Goal: Task Accomplishment & Management: Manage account settings

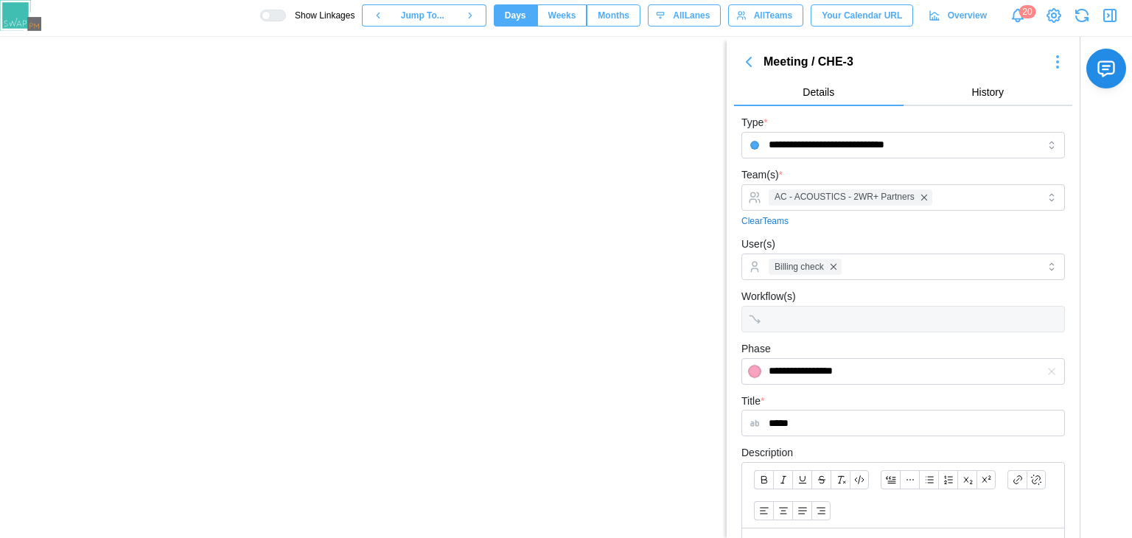
scroll to position [0, 667]
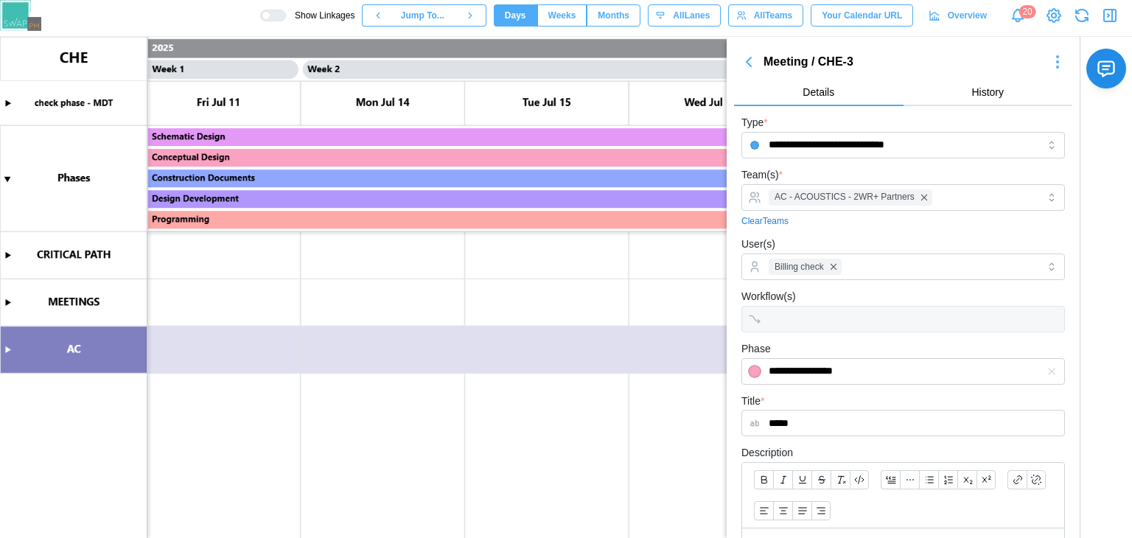
click at [1101, 13] on icon "button" at bounding box center [1110, 16] width 18 height 18
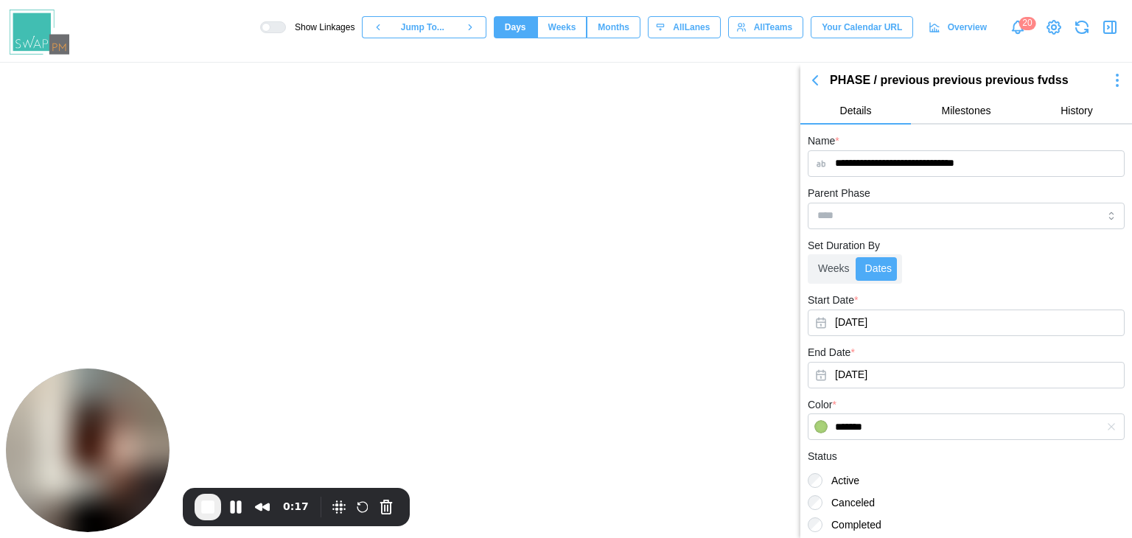
click at [817, 76] on icon "button" at bounding box center [815, 80] width 4 height 9
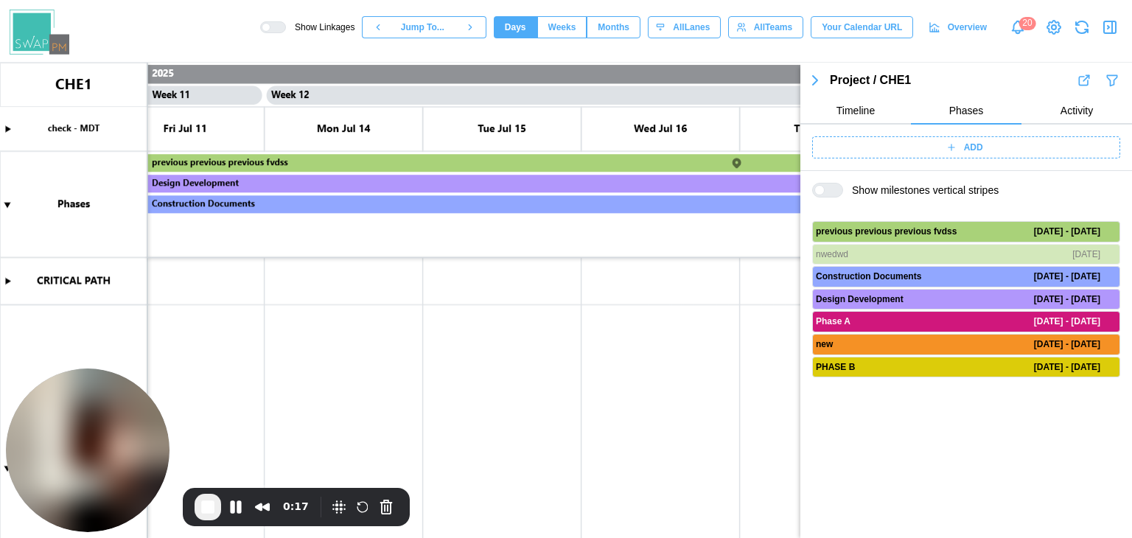
scroll to position [0, 8596]
click at [841, 115] on span "Timeline" at bounding box center [855, 110] width 38 height 10
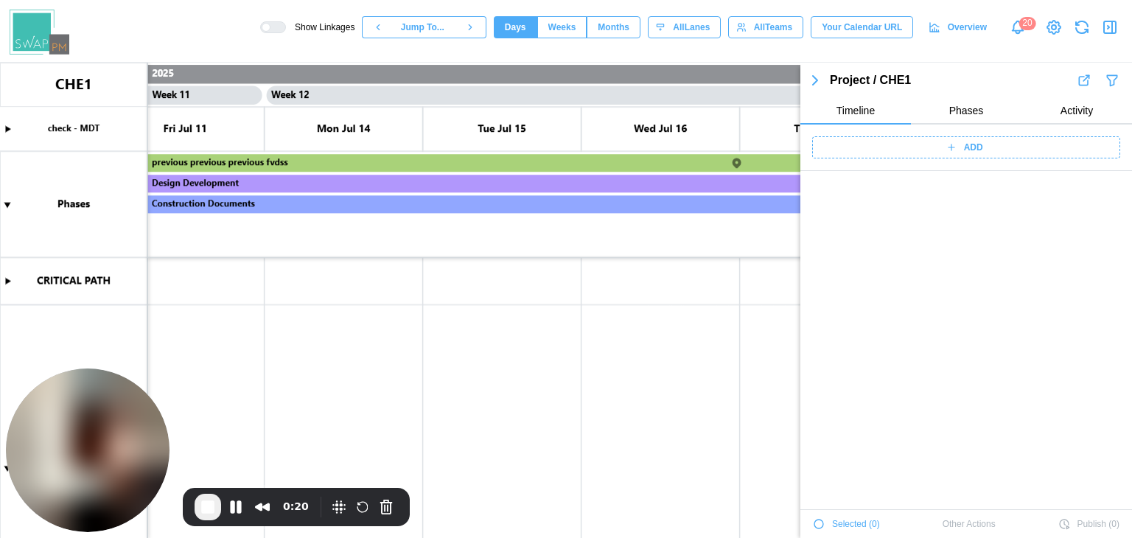
scroll to position [3557, 0]
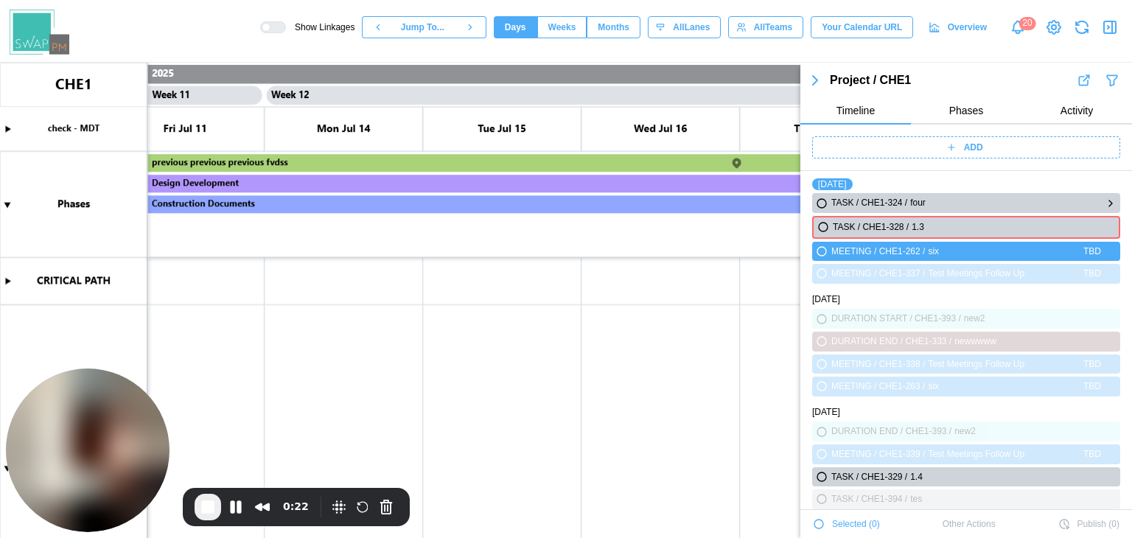
click at [823, 200] on icon "button" at bounding box center [821, 203] width 9 height 9
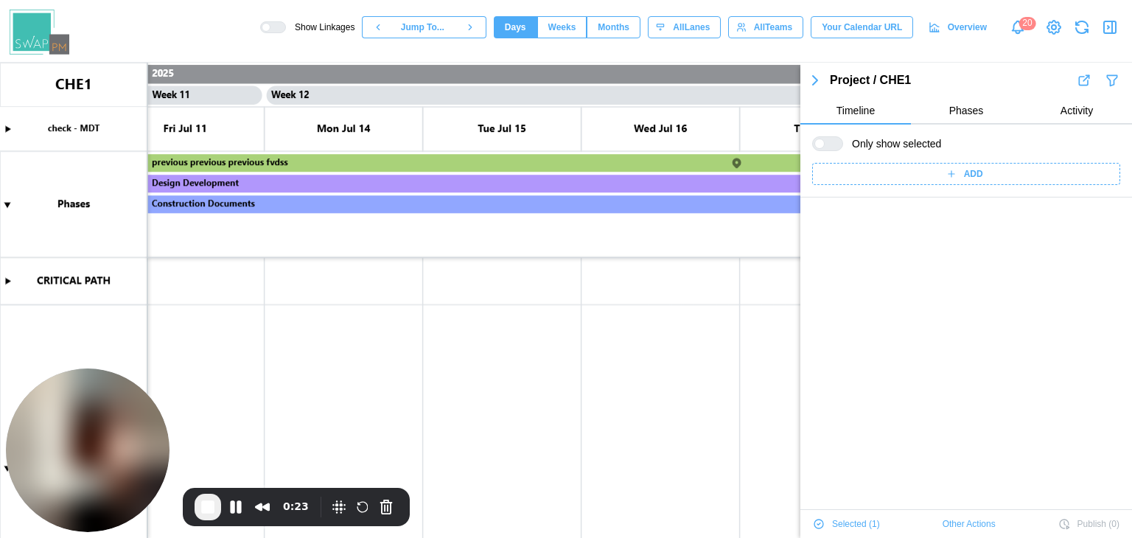
scroll to position [0, 0]
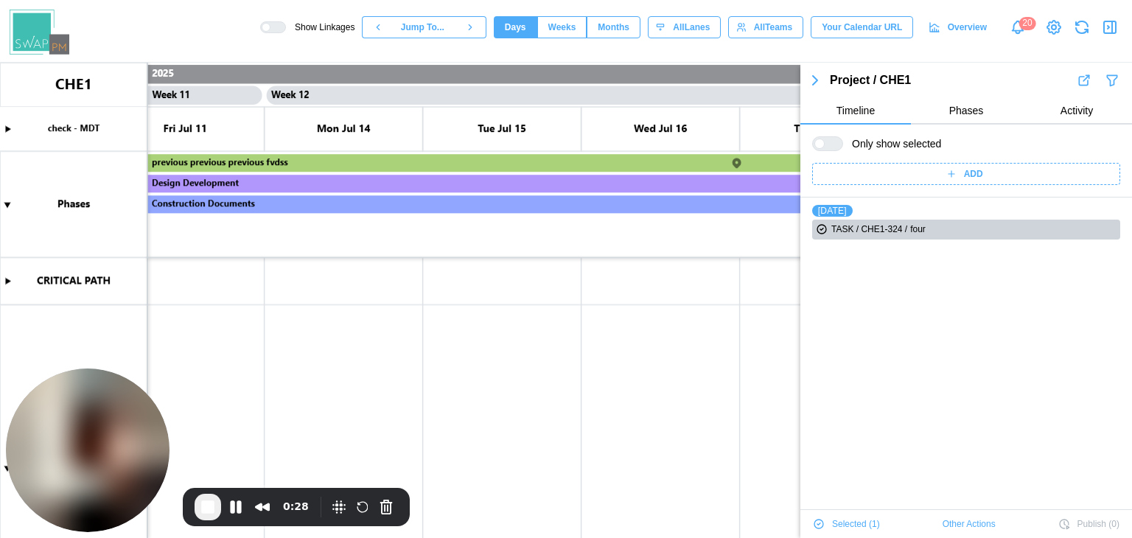
click at [825, 147] on div at bounding box center [834, 143] width 18 height 13
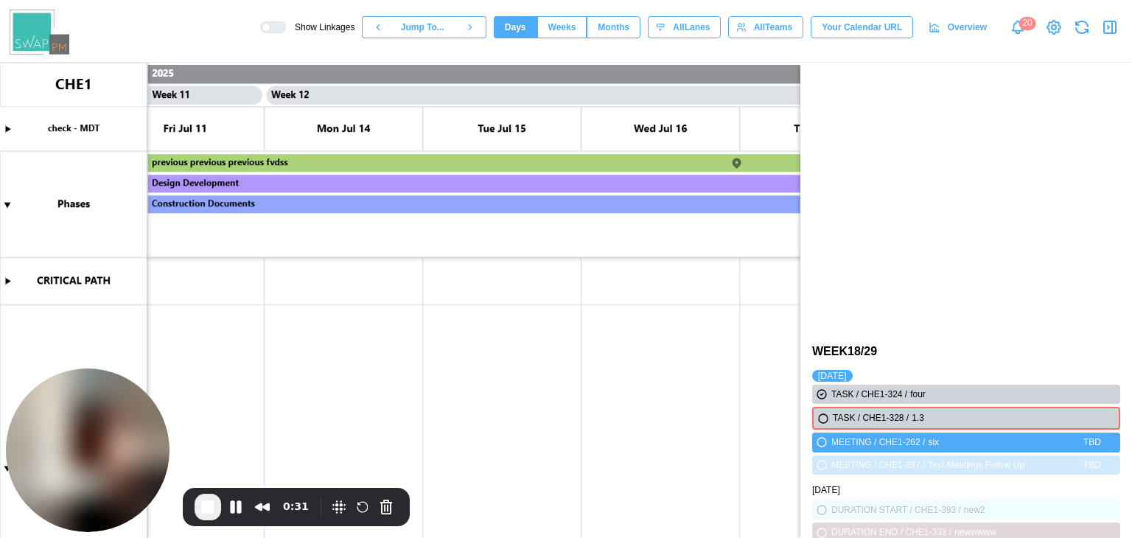
scroll to position [3336, 0]
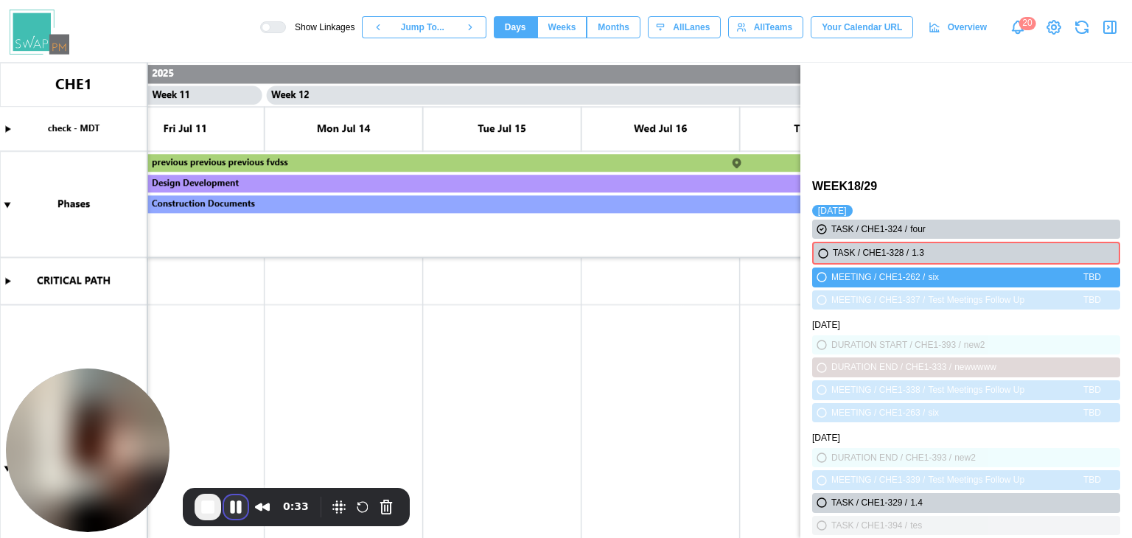
click at [233, 507] on button "Pause Recording" at bounding box center [236, 507] width 24 height 24
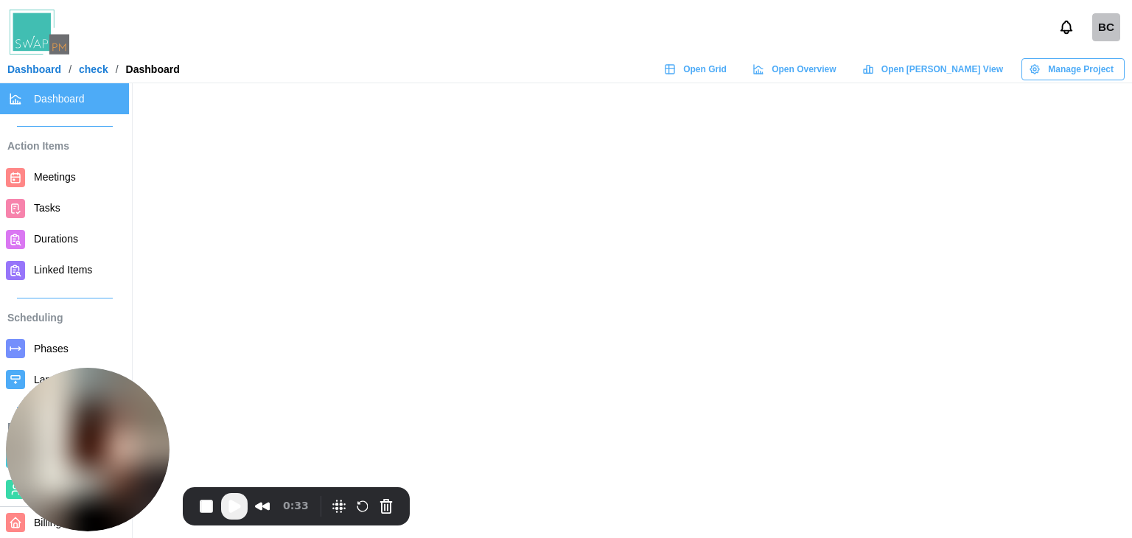
click at [727, 71] on span "Open Grid" at bounding box center [704, 69] width 43 height 21
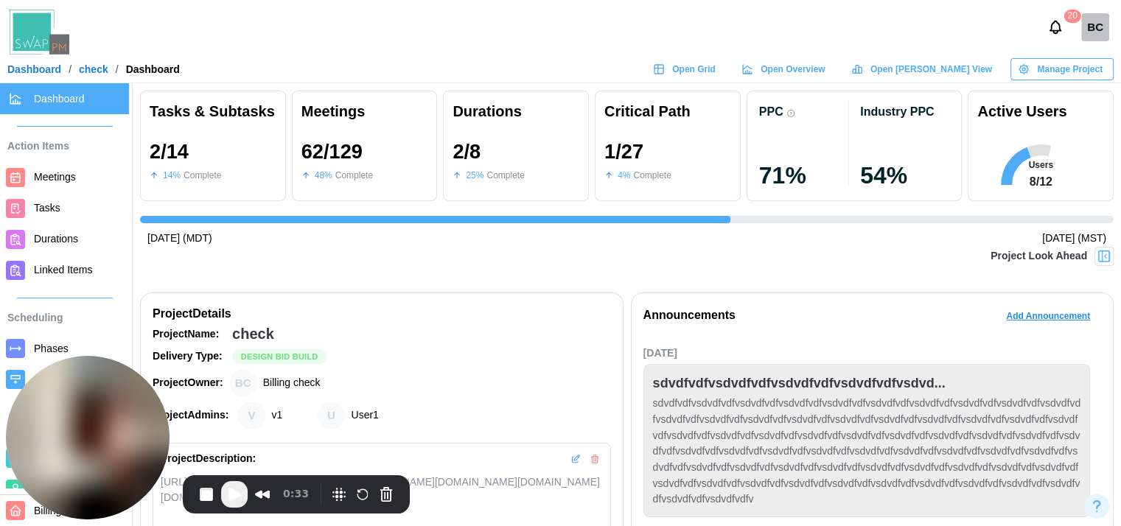
click at [237, 501] on span "Play Recording" at bounding box center [234, 495] width 18 height 18
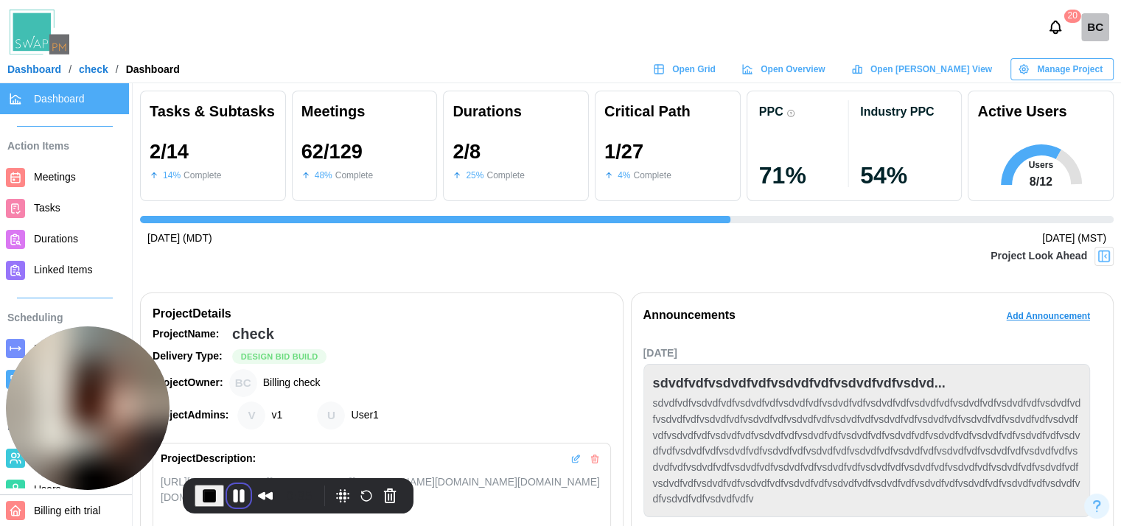
click at [239, 496] on button "Pause Recording" at bounding box center [239, 496] width 24 height 24
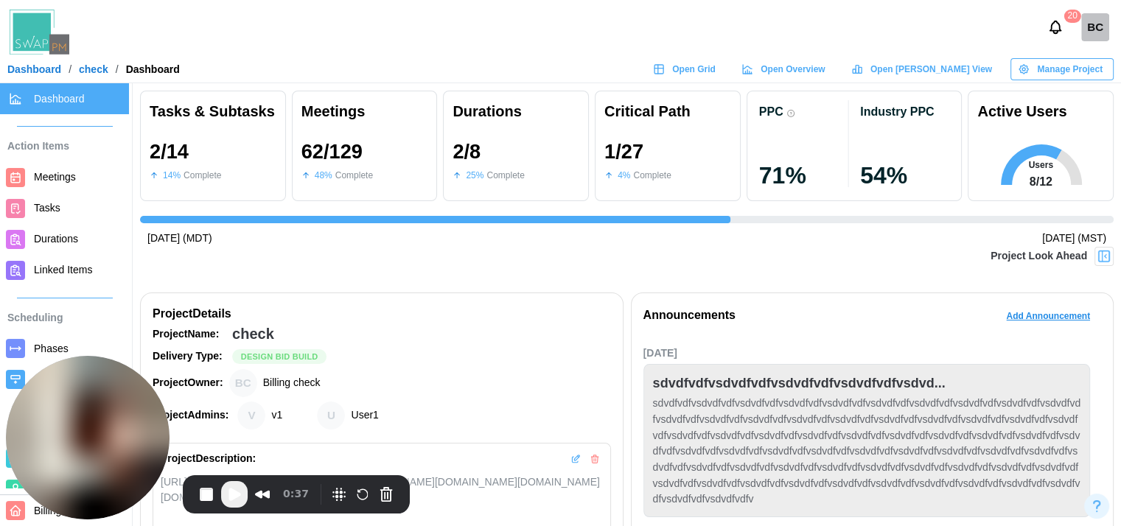
click at [239, 487] on span "Play Recording" at bounding box center [234, 495] width 18 height 18
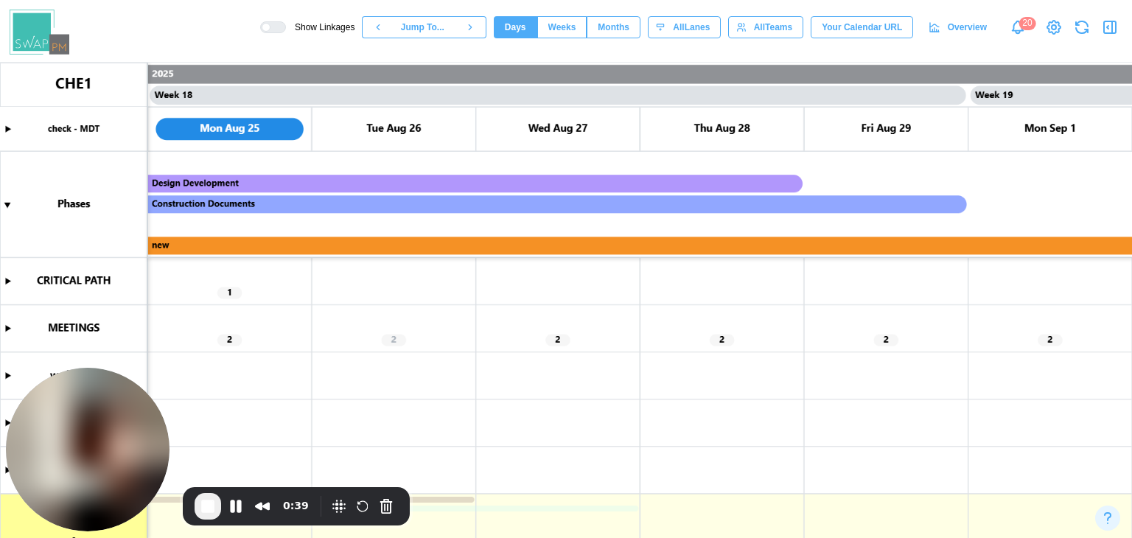
click at [1110, 19] on icon "button" at bounding box center [1110, 27] width 18 height 18
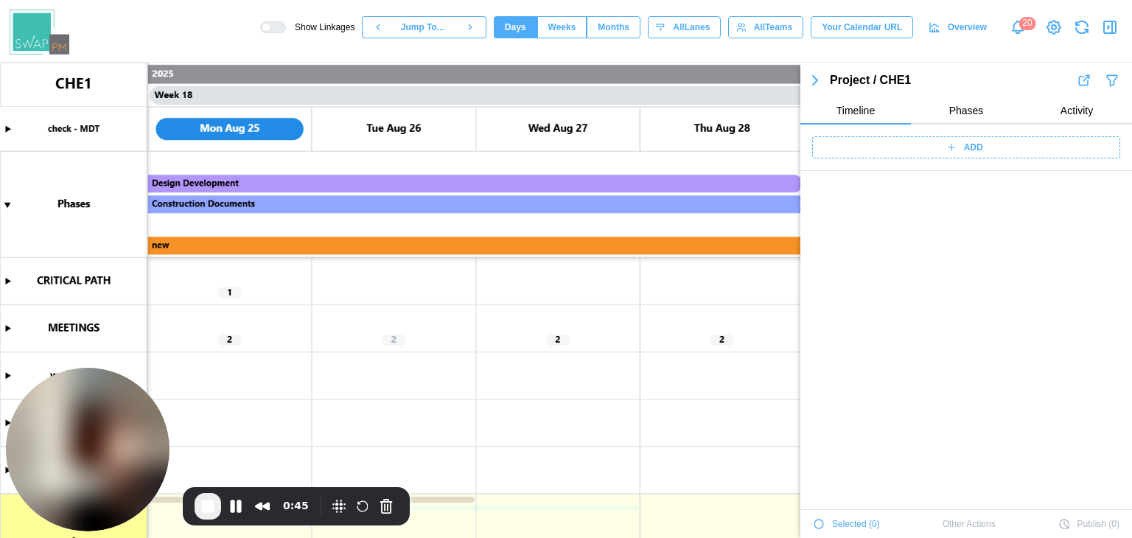
scroll to position [3708, 0]
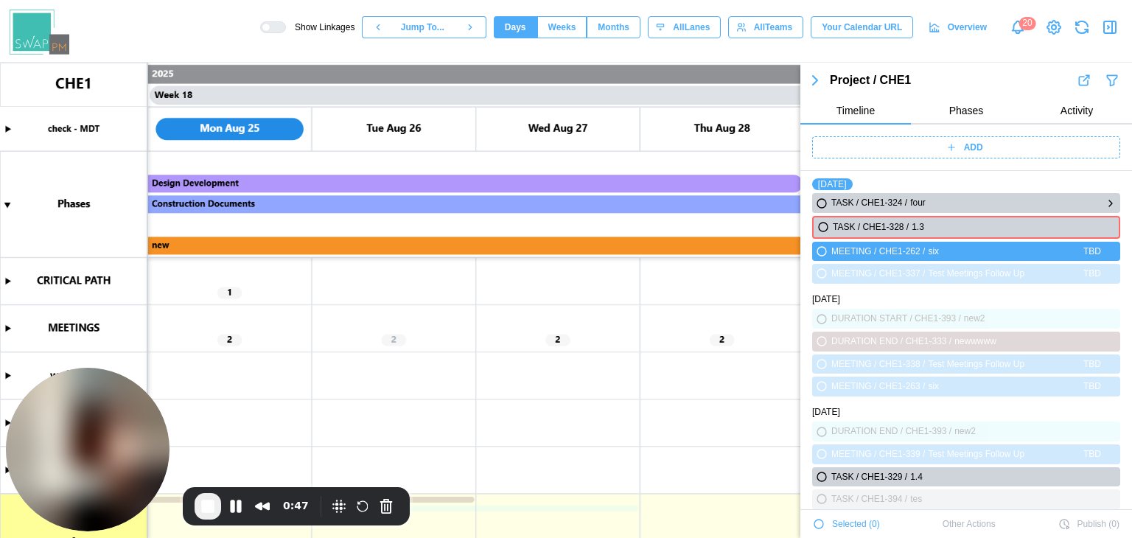
click at [818, 201] on icon "button" at bounding box center [821, 203] width 9 height 9
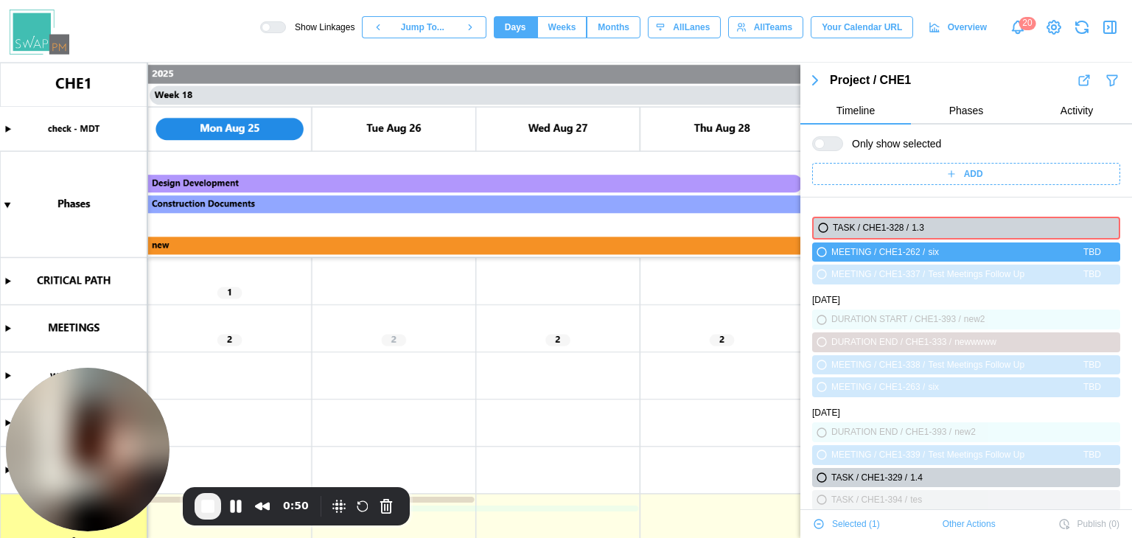
scroll to position [3808, 0]
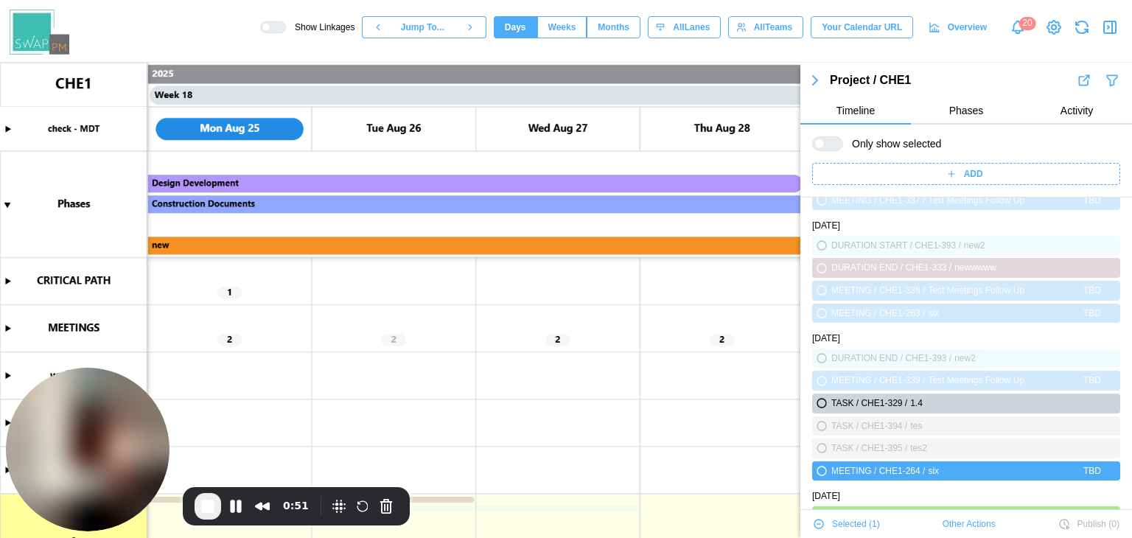
click at [817, 523] on icon "button" at bounding box center [819, 524] width 12 height 12
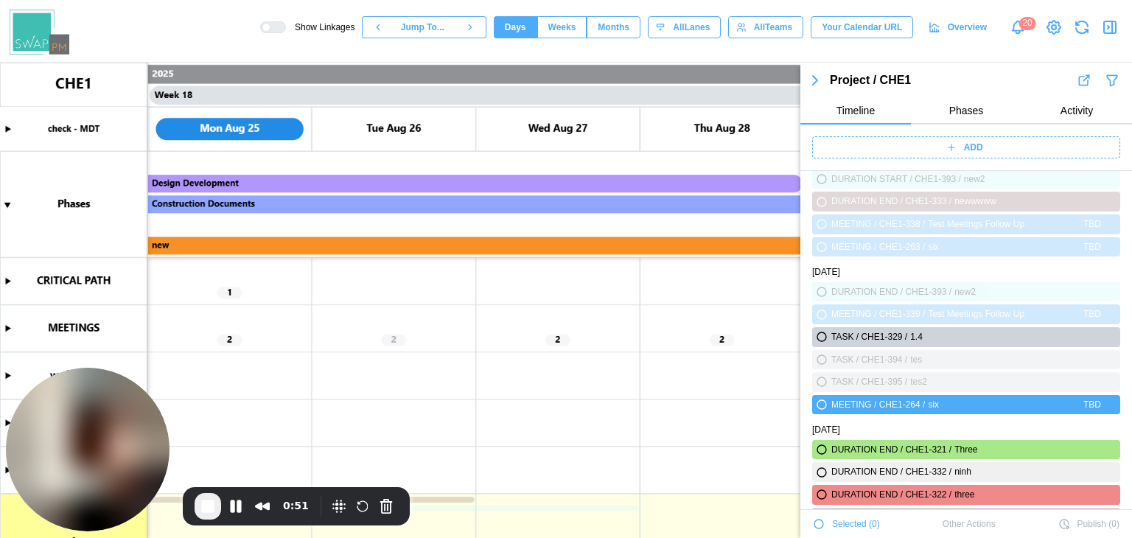
scroll to position [3669, 0]
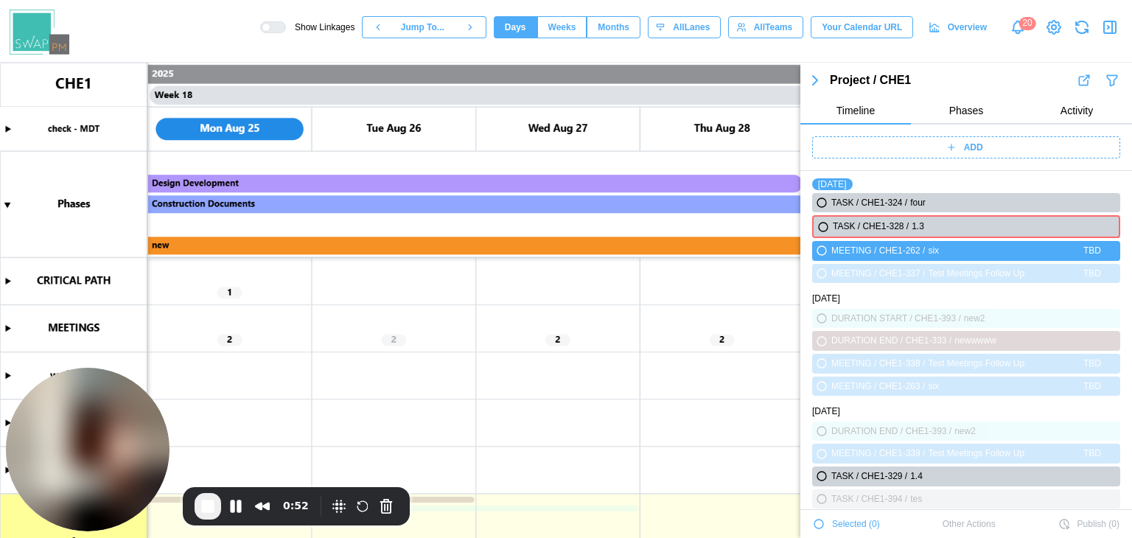
click at [817, 523] on icon "button" at bounding box center [818, 523] width 9 height 9
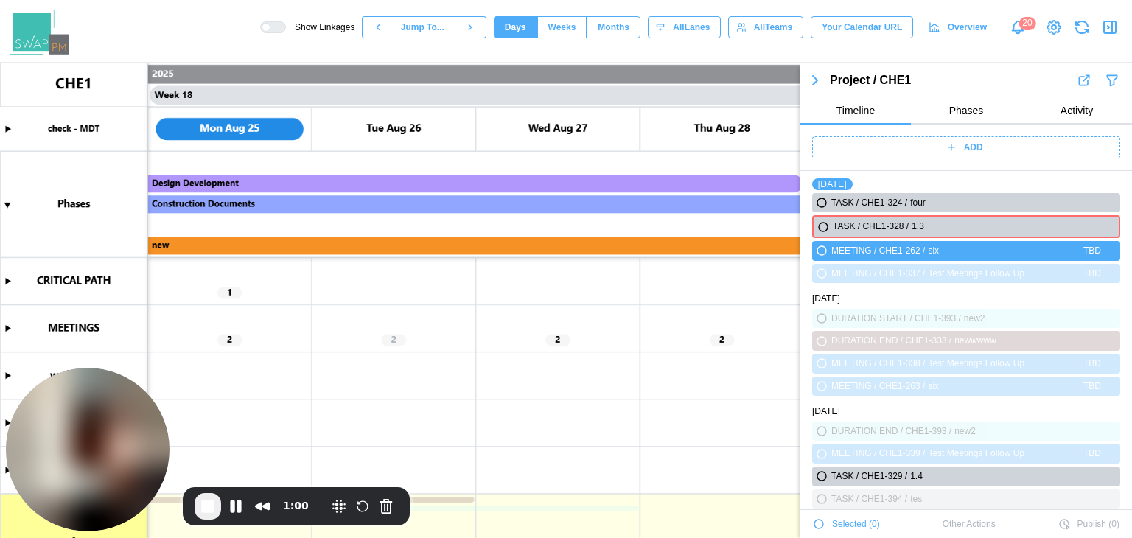
click at [818, 525] on icon "button" at bounding box center [818, 523] width 9 height 9
click at [819, 228] on icon "button" at bounding box center [823, 227] width 9 height 9
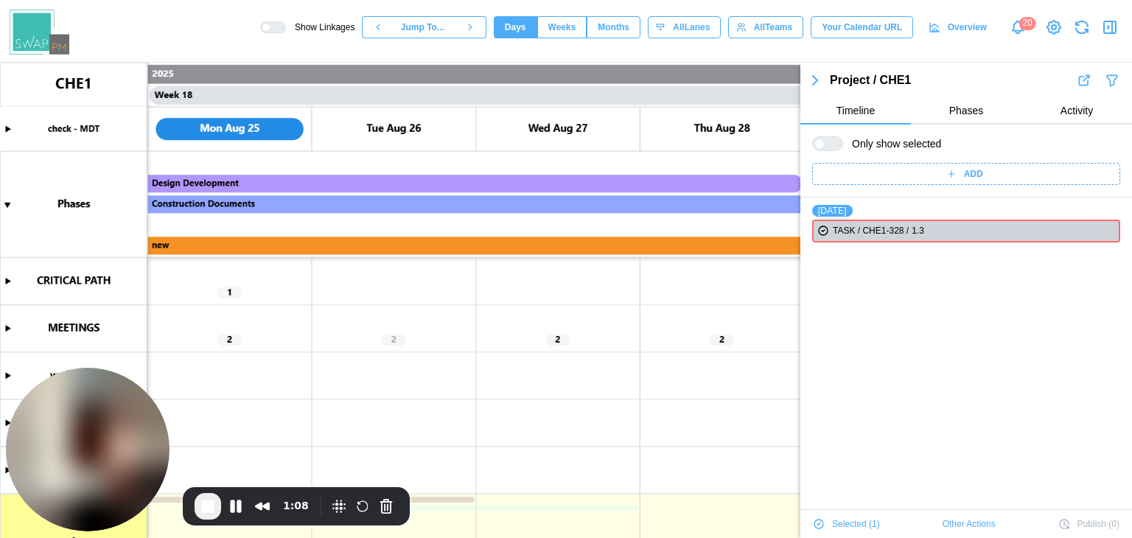
click at [819, 522] on icon "button" at bounding box center [819, 524] width 12 height 12
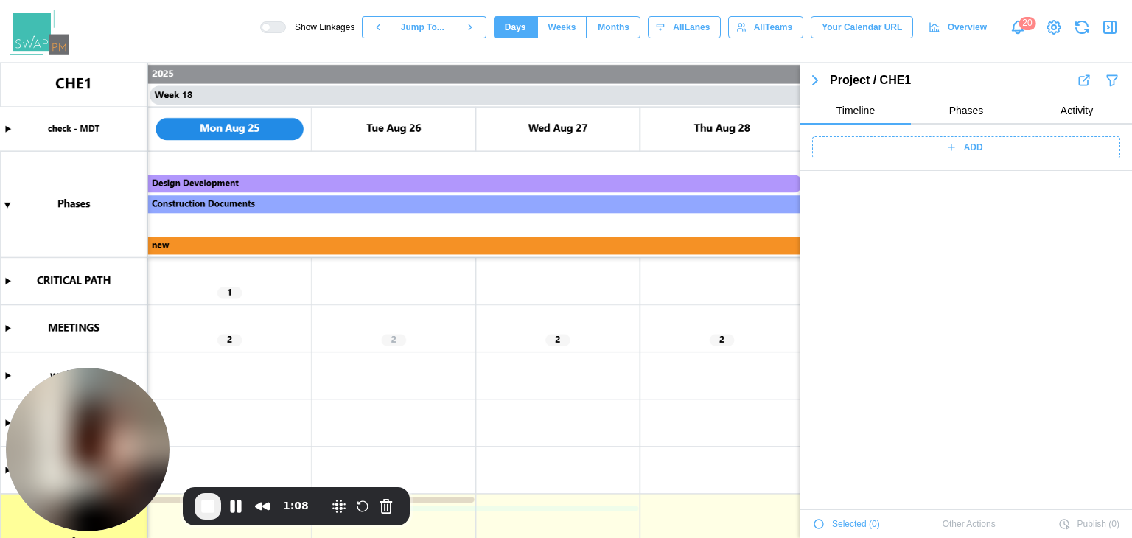
scroll to position [3663, 0]
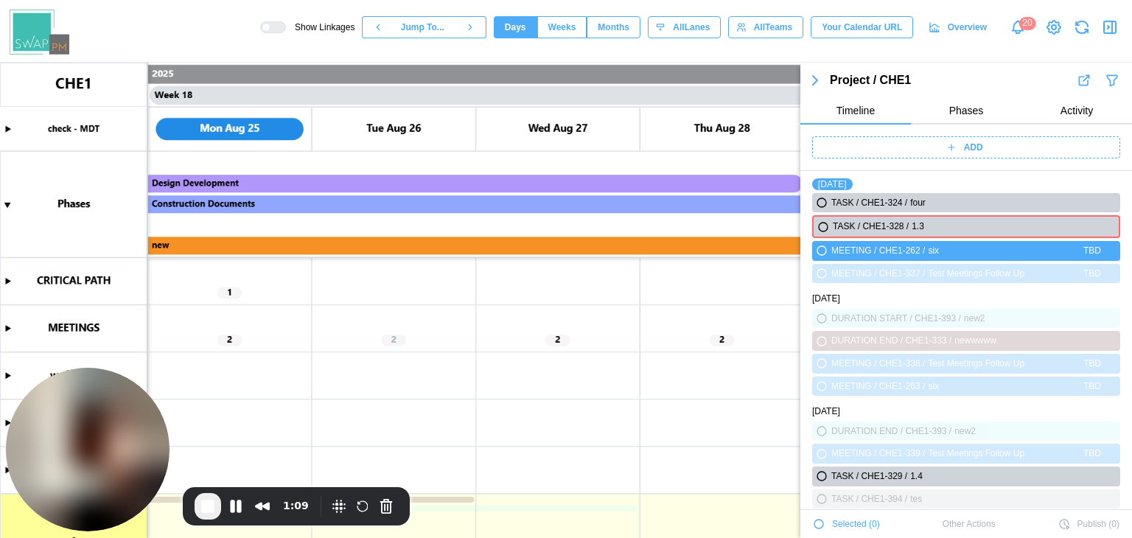
click at [820, 522] on icon "button" at bounding box center [818, 523] width 9 height 9
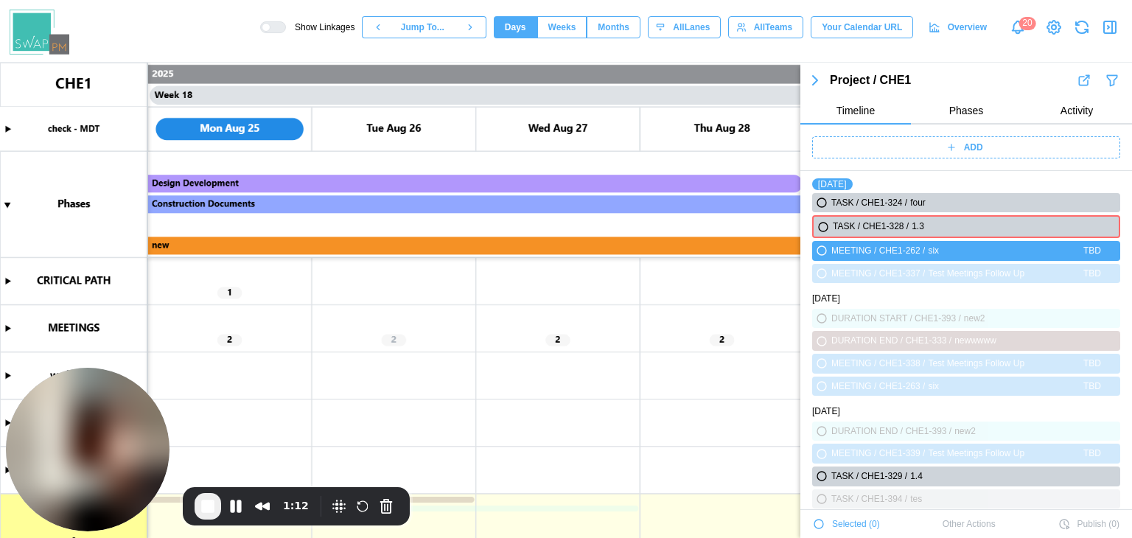
click at [214, 510] on span "End Recording" at bounding box center [208, 506] width 18 height 18
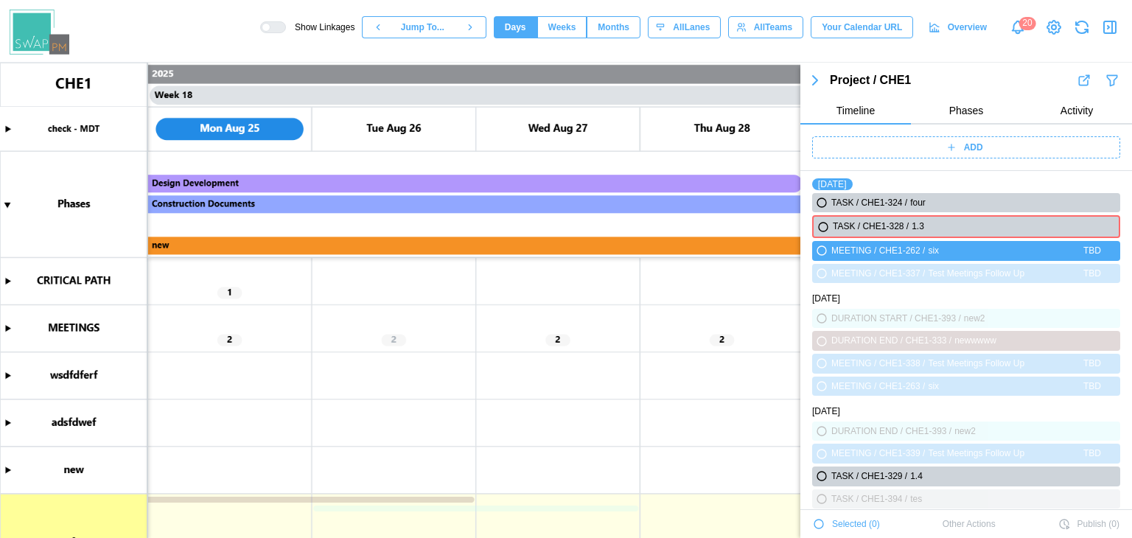
click at [12, 326] on canvas at bounding box center [566, 300] width 1132 height 475
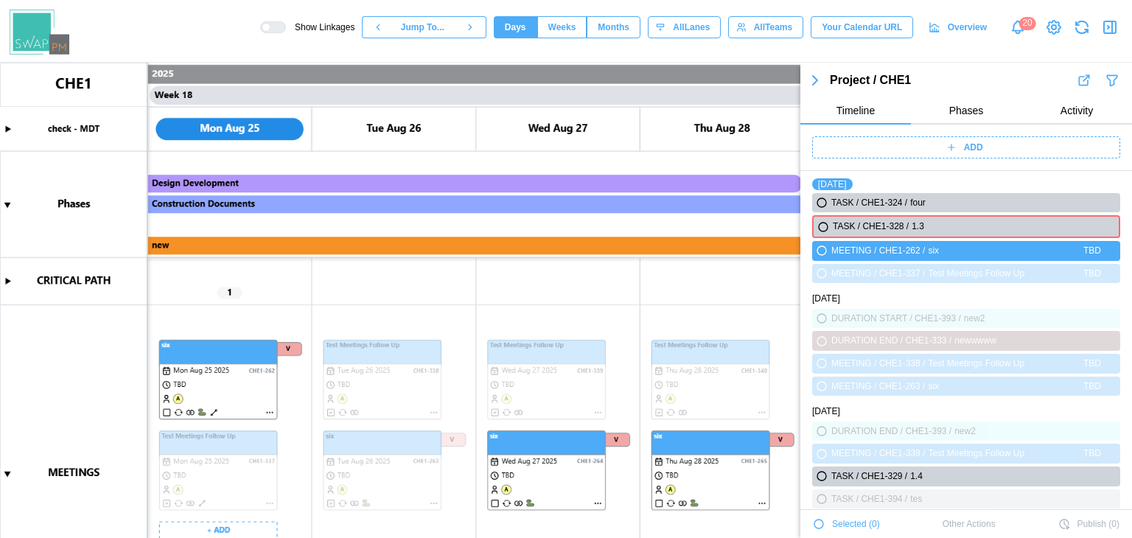
click at [235, 391] on canvas at bounding box center [566, 300] width 1132 height 475
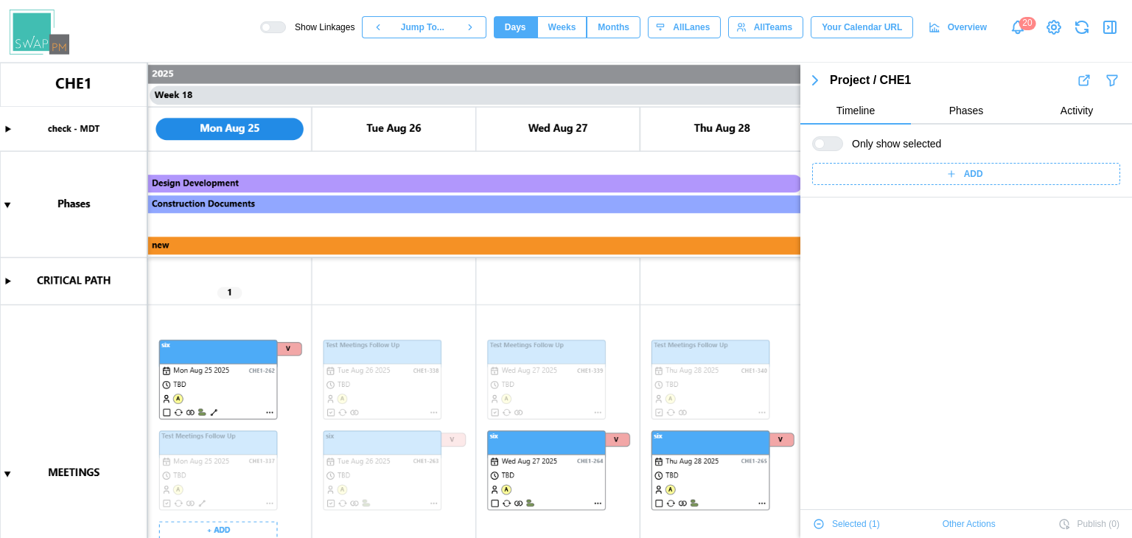
scroll to position [0, 0]
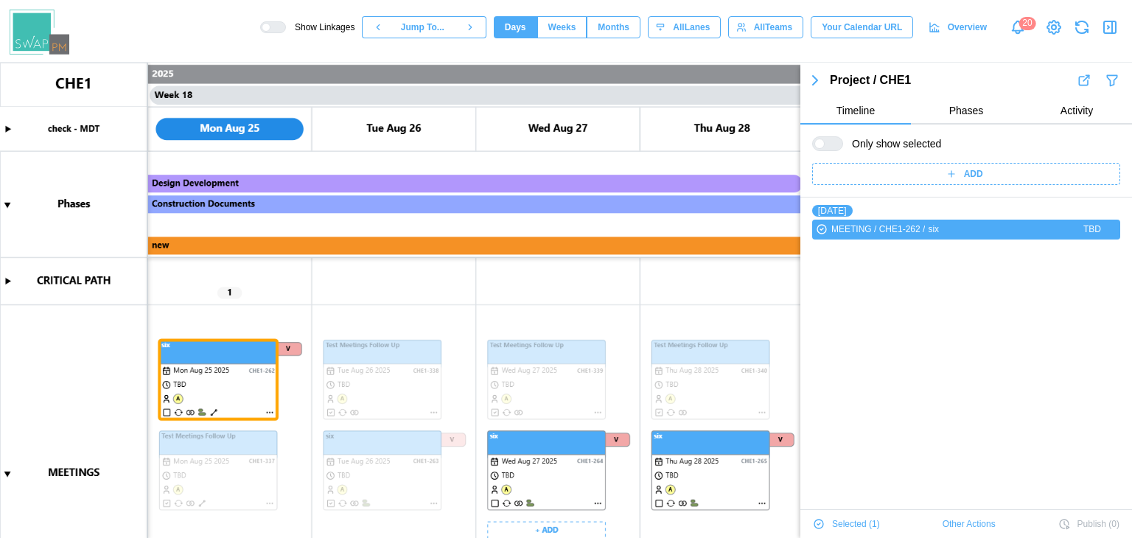
click at [509, 452] on canvas at bounding box center [566, 300] width 1132 height 475
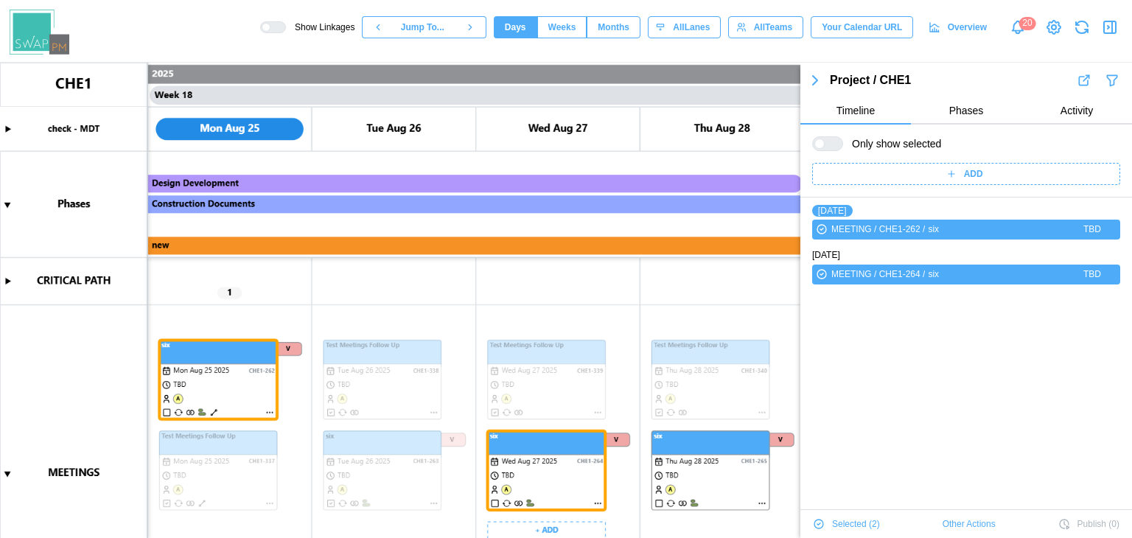
click at [701, 462] on canvas at bounding box center [566, 300] width 1132 height 475
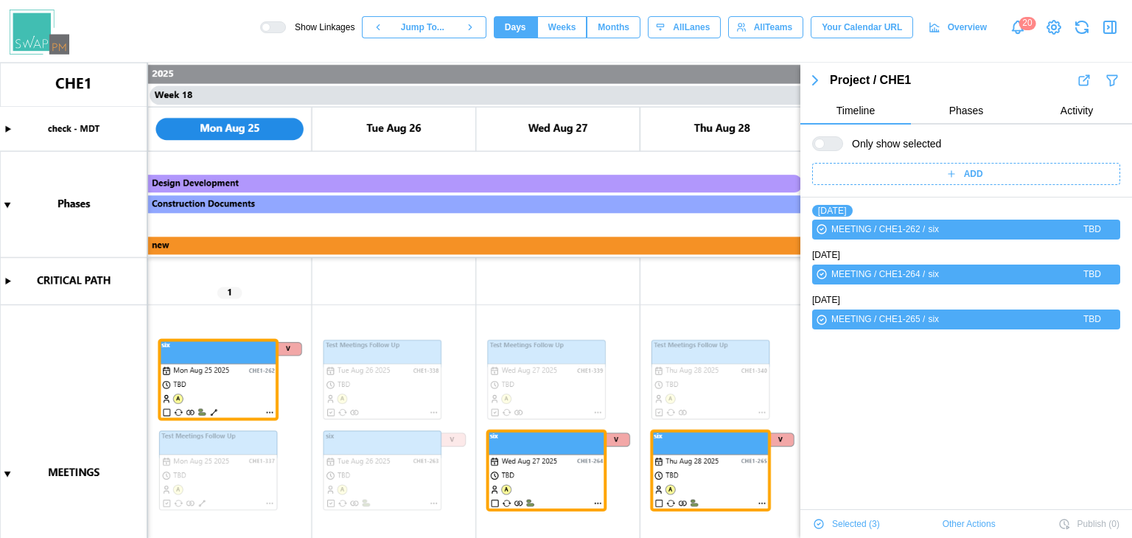
click at [814, 82] on icon "button" at bounding box center [815, 80] width 4 height 9
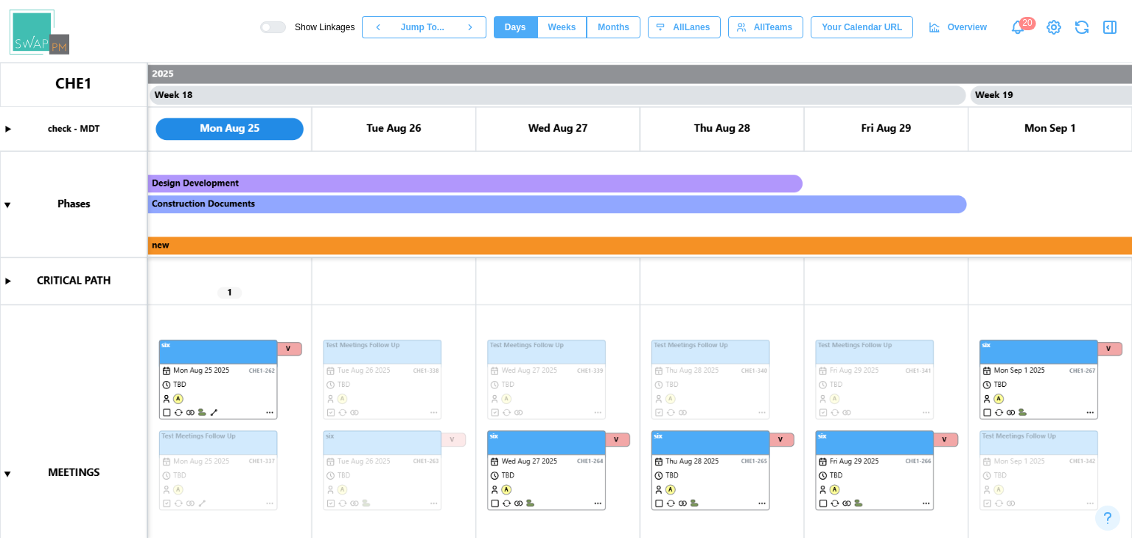
click at [1117, 32] on icon "button" at bounding box center [1110, 27] width 18 height 18
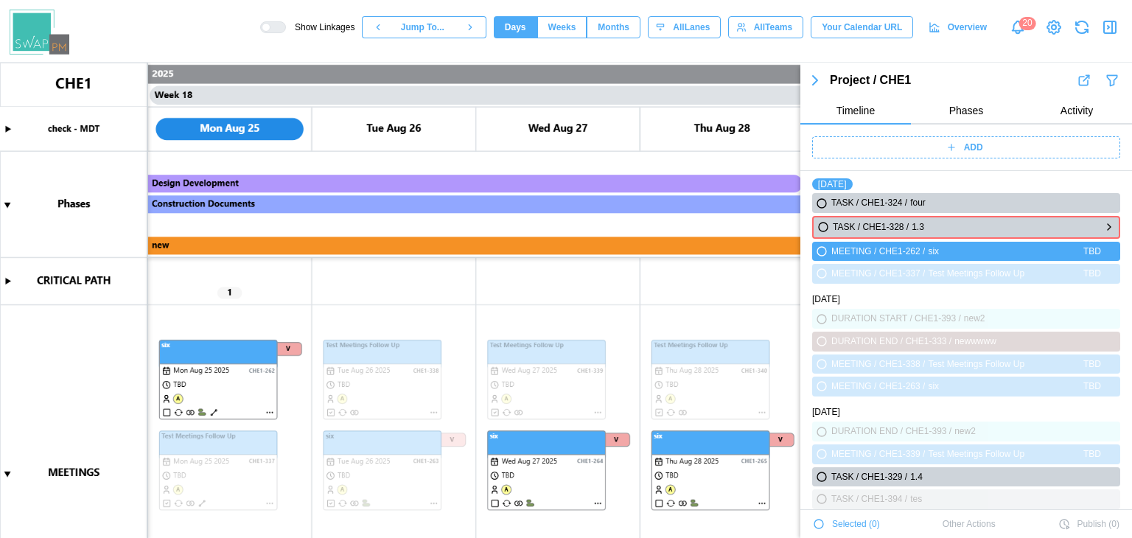
click at [822, 228] on icon "button" at bounding box center [823, 227] width 9 height 9
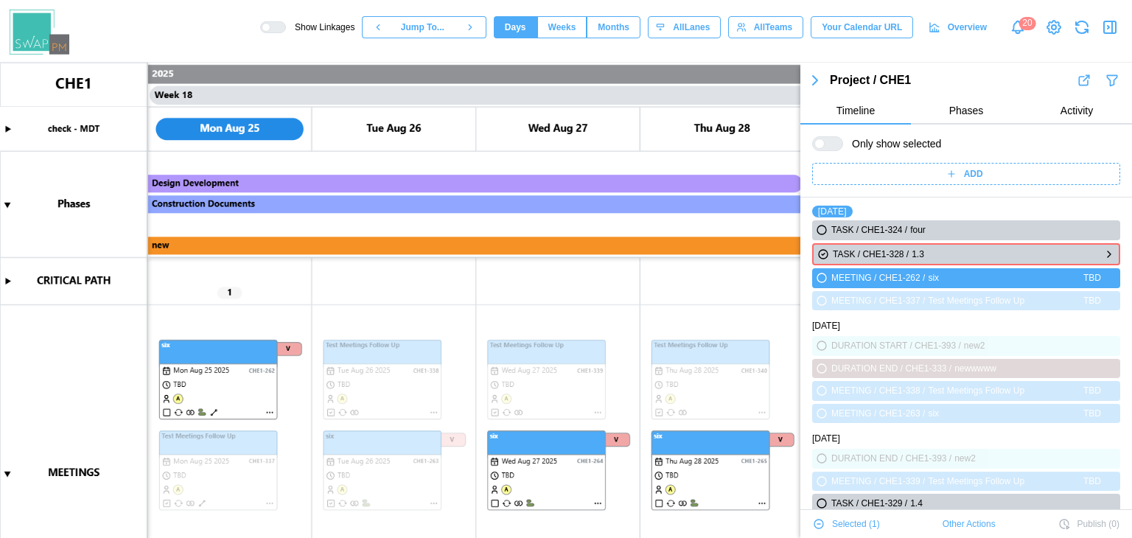
scroll to position [3734, 0]
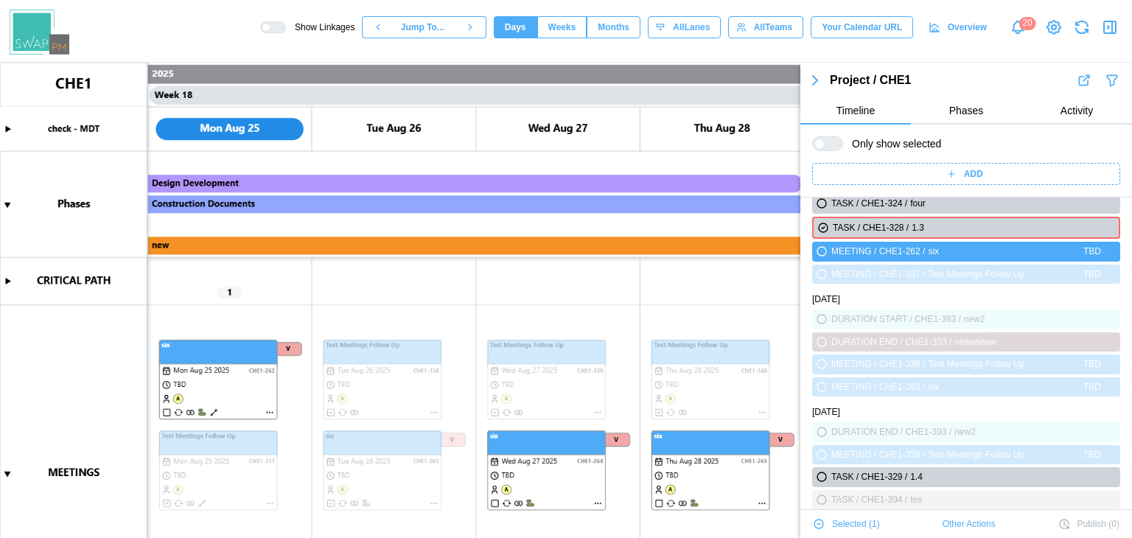
click at [819, 517] on div "Selected ( 1 )" at bounding box center [846, 524] width 67 height 21
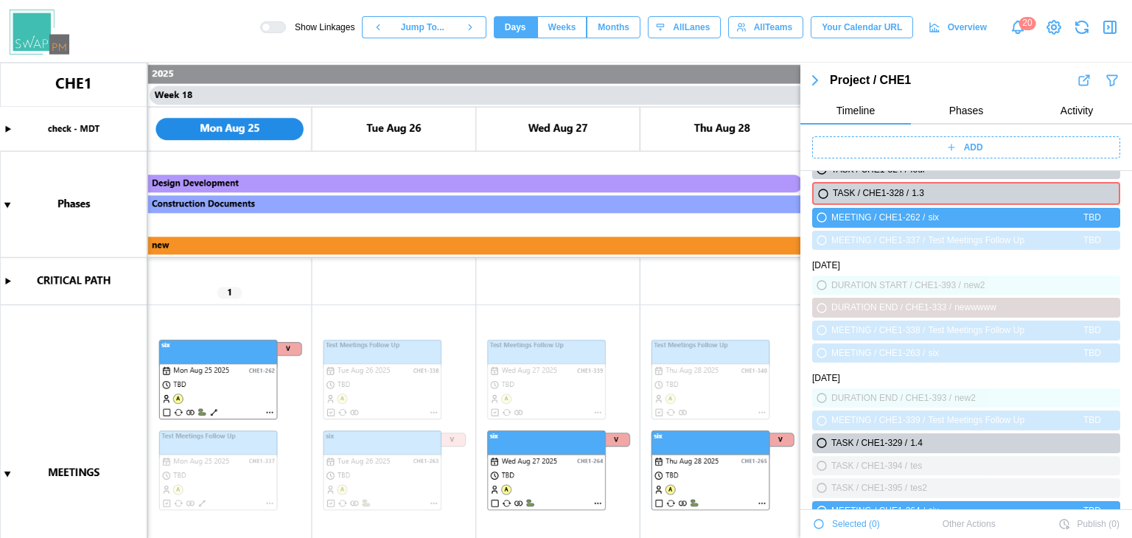
scroll to position [3671, 0]
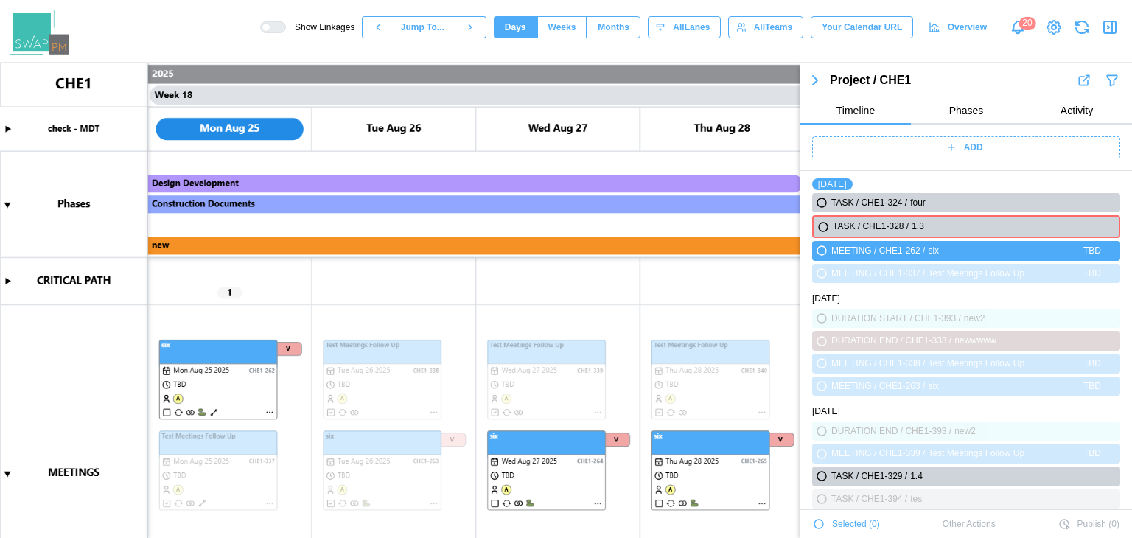
click at [819, 517] on div "Selected ( 0 )" at bounding box center [846, 524] width 67 height 21
click at [827, 225] on icon "button" at bounding box center [823, 227] width 9 height 9
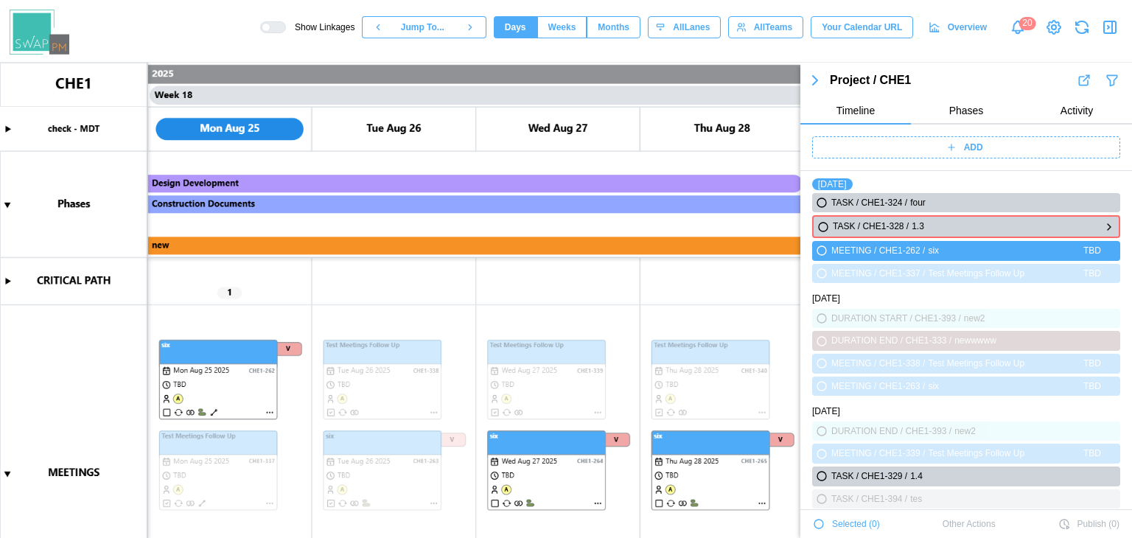
scroll to position [0, 0]
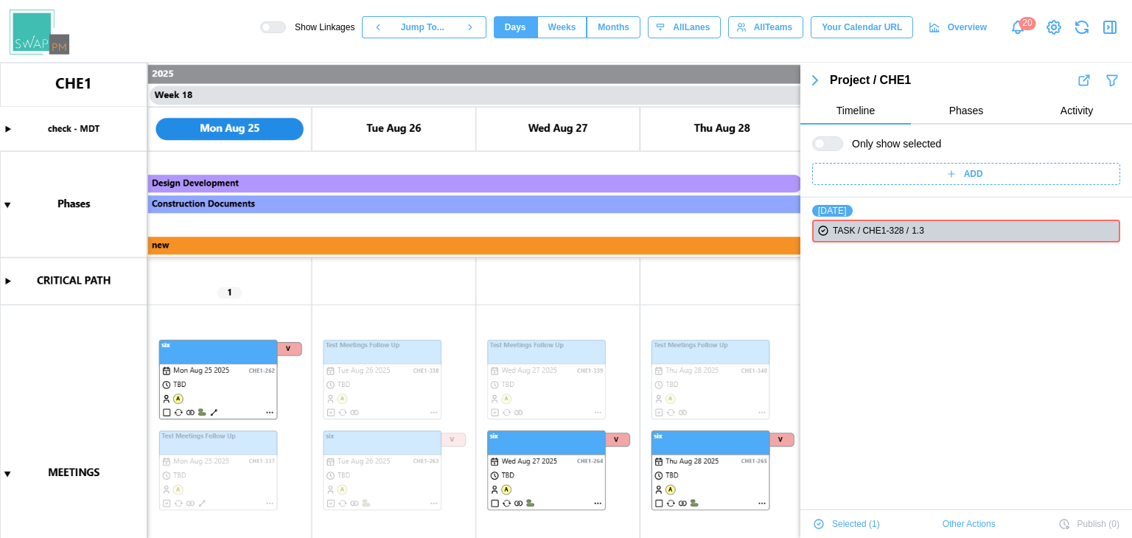
click at [813, 522] on icon "button" at bounding box center [819, 524] width 12 height 12
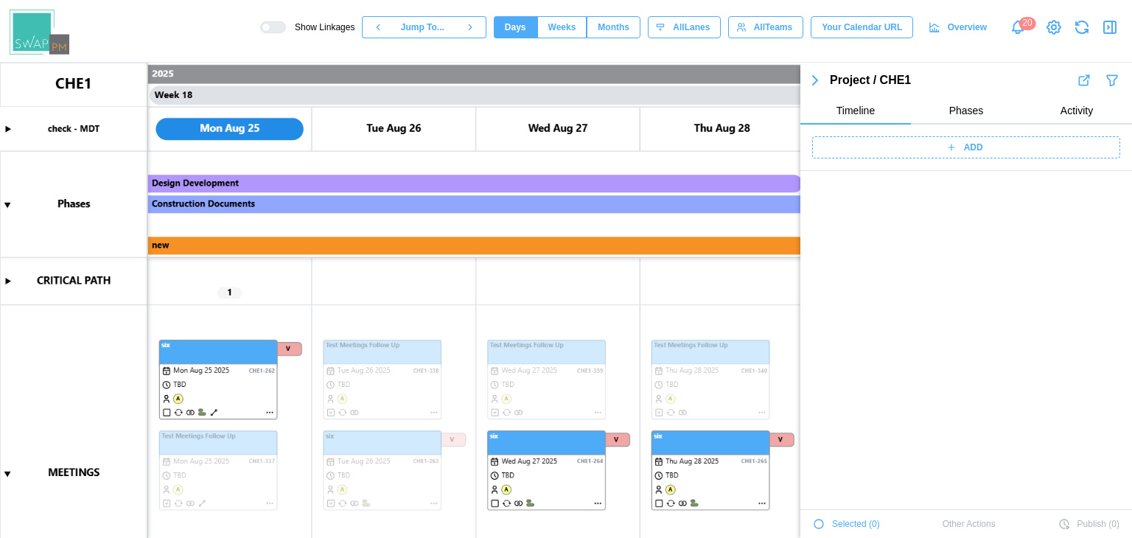
scroll to position [3663, 0]
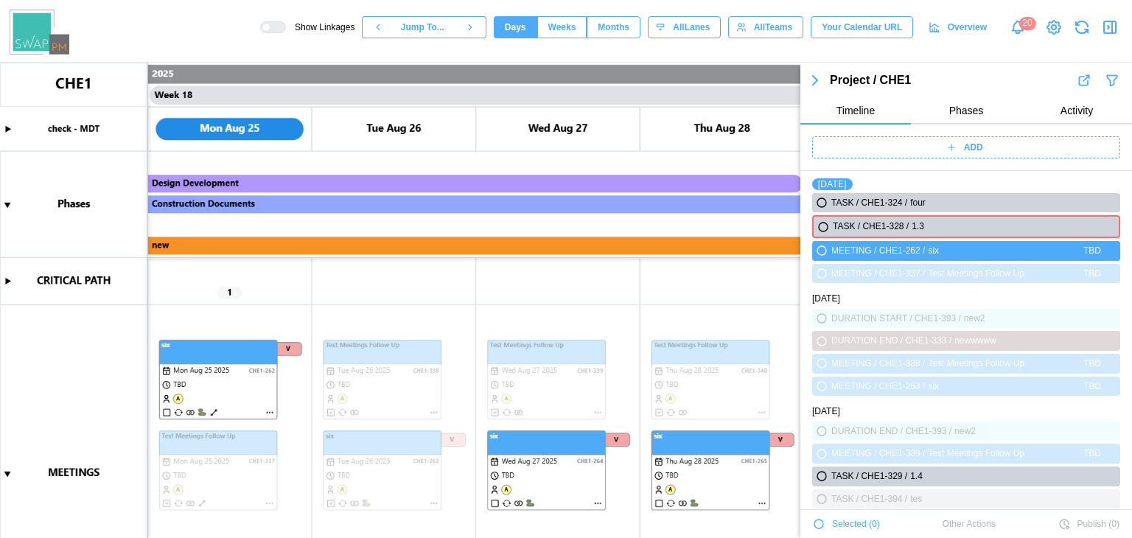
click at [813, 522] on icon "button" at bounding box center [819, 524] width 12 height 12
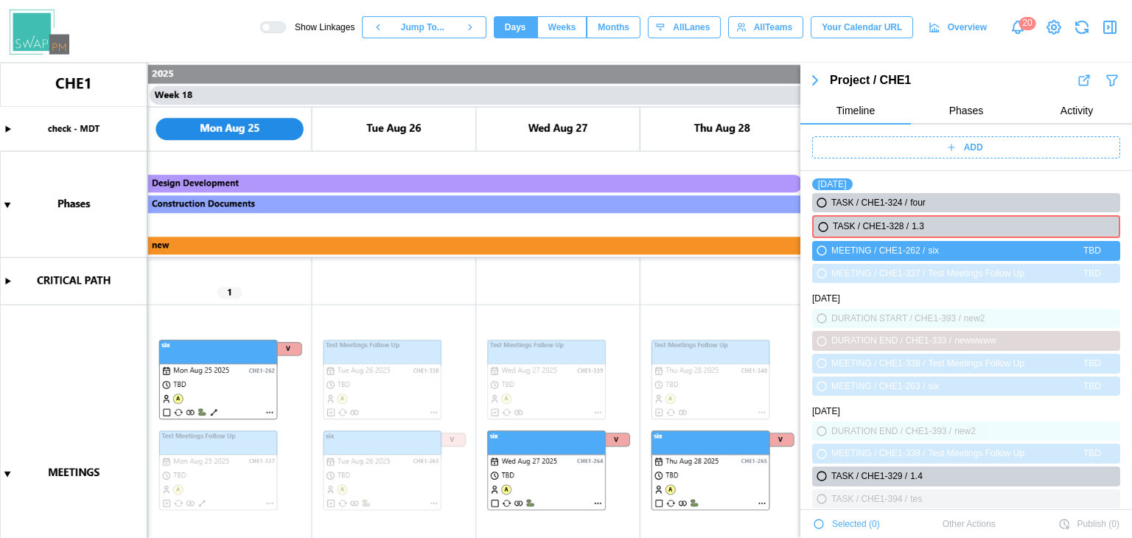
click at [813, 522] on icon "button" at bounding box center [819, 524] width 12 height 12
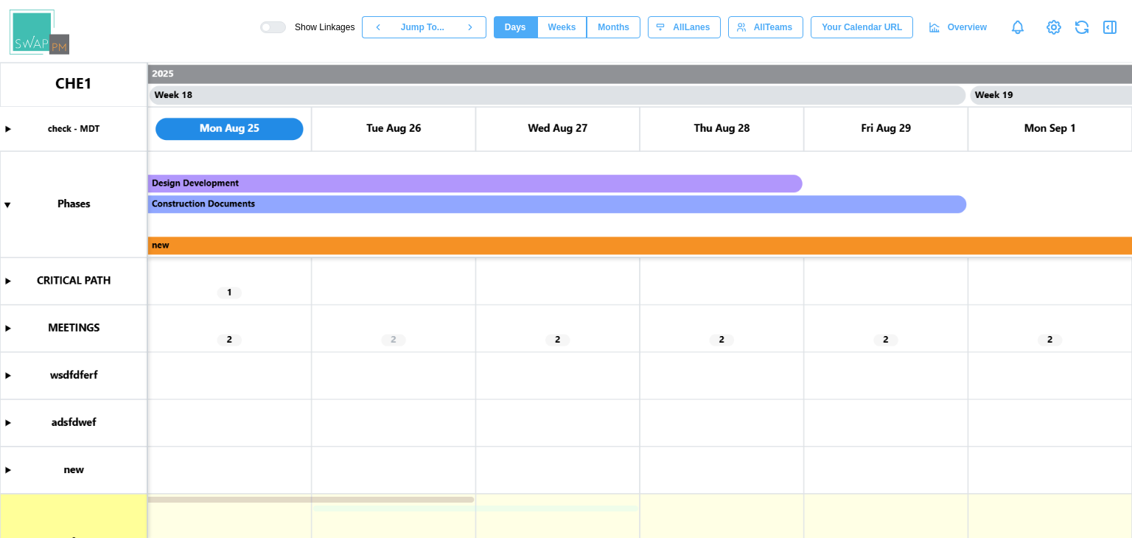
scroll to position [0, 13945]
click at [1106, 20] on icon "button" at bounding box center [1110, 27] width 18 height 18
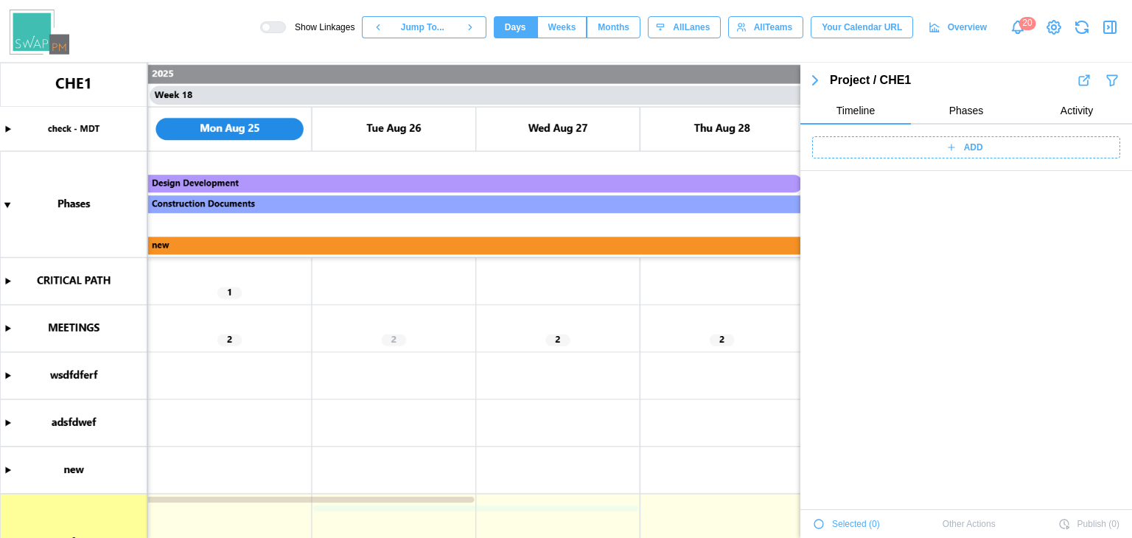
scroll to position [3708, 0]
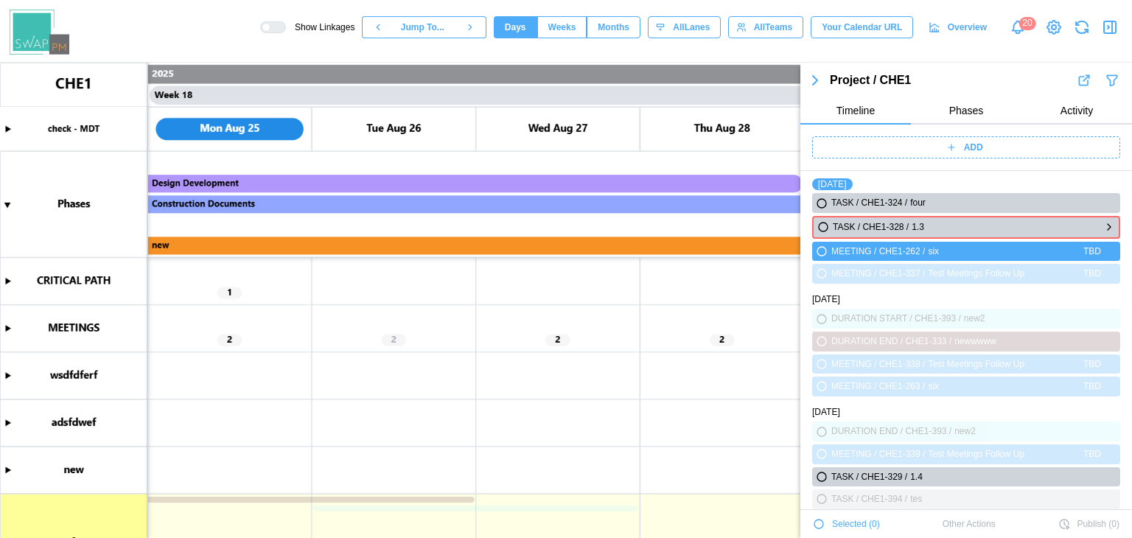
click at [822, 228] on icon "button" at bounding box center [823, 227] width 9 height 9
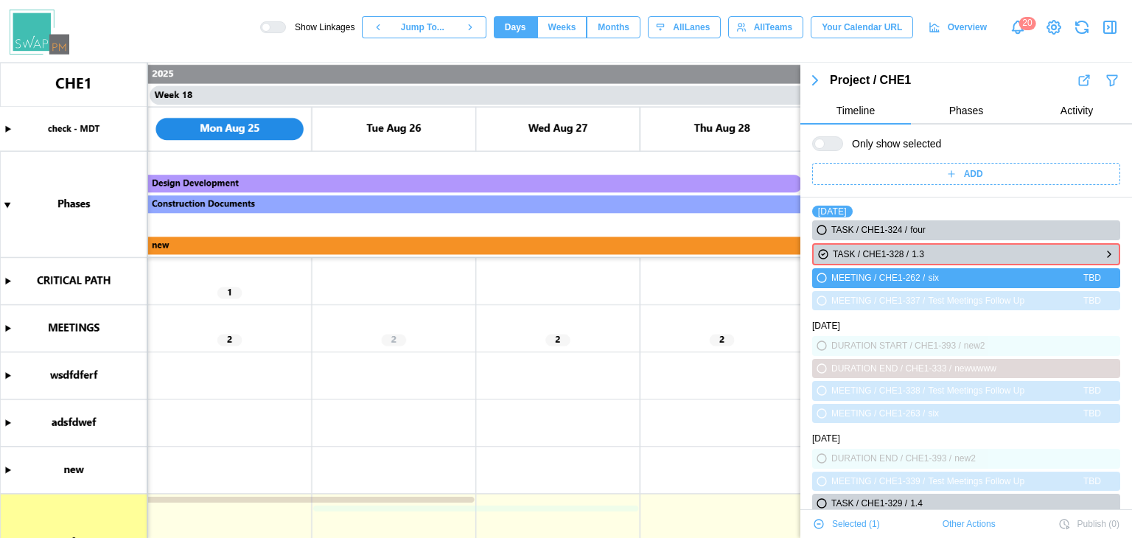
scroll to position [3734, 0]
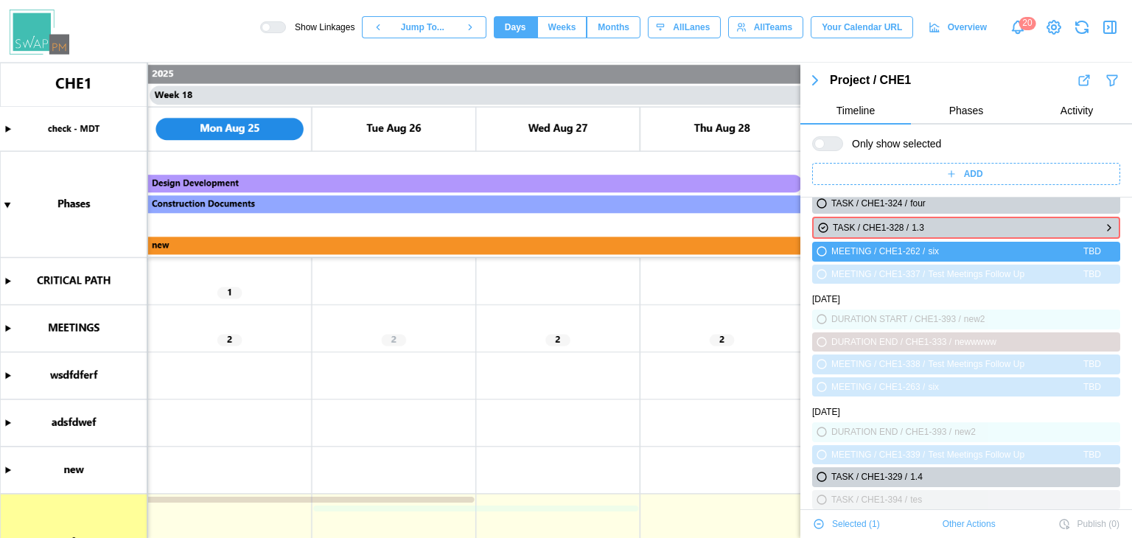
click at [822, 228] on icon "button" at bounding box center [823, 228] width 12 height 18
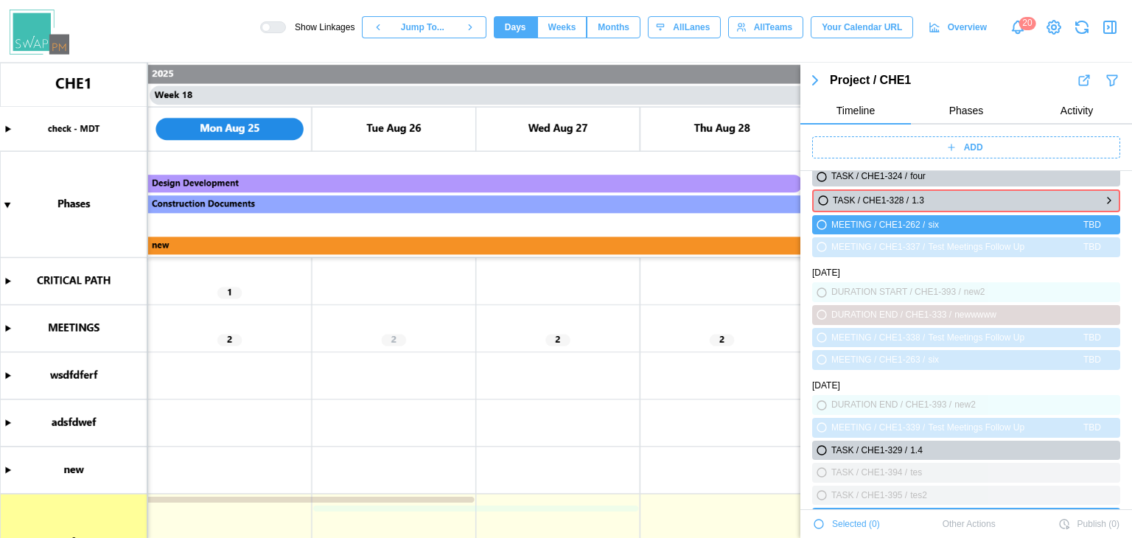
scroll to position [3708, 0]
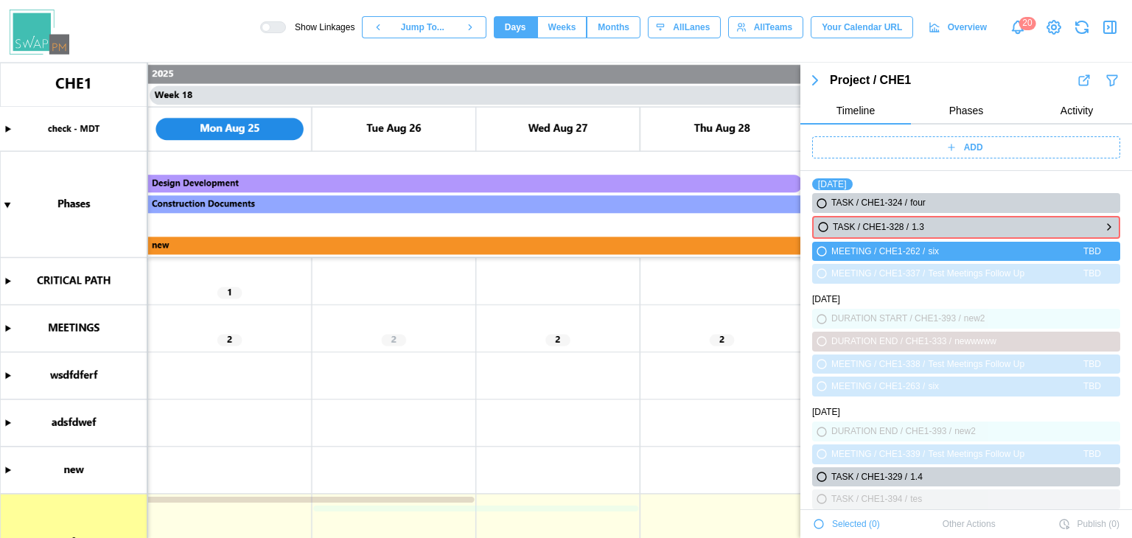
click at [822, 228] on icon "button" at bounding box center [823, 227] width 9 height 9
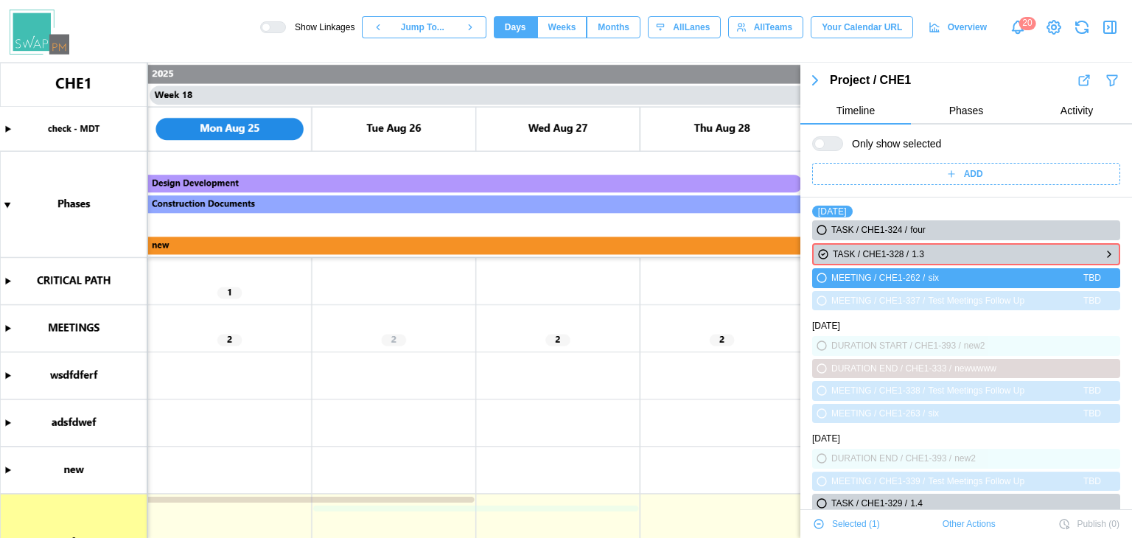
scroll to position [3734, 0]
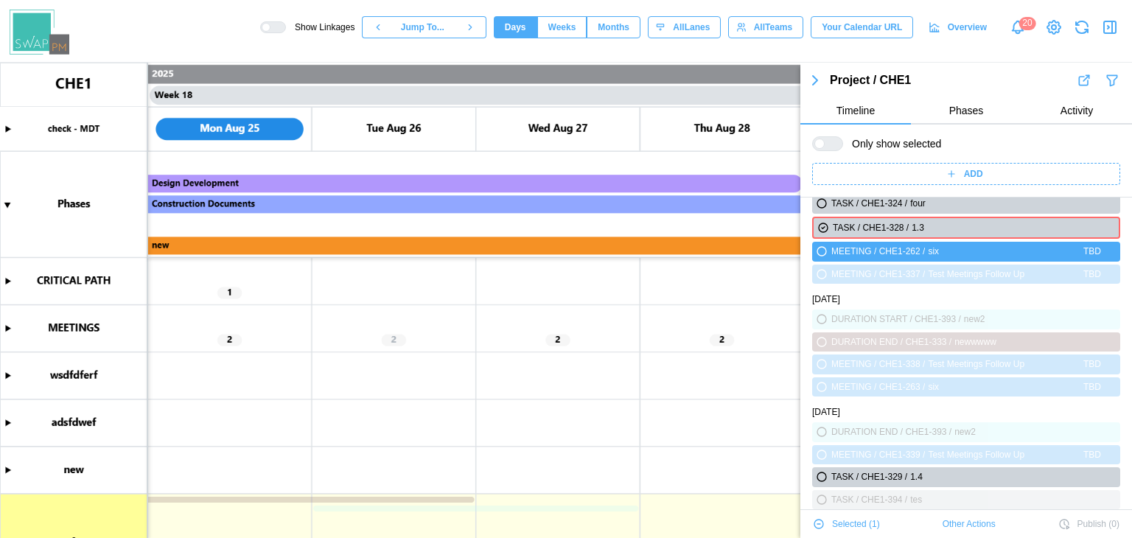
click at [816, 521] on icon "button" at bounding box center [818, 523] width 9 height 9
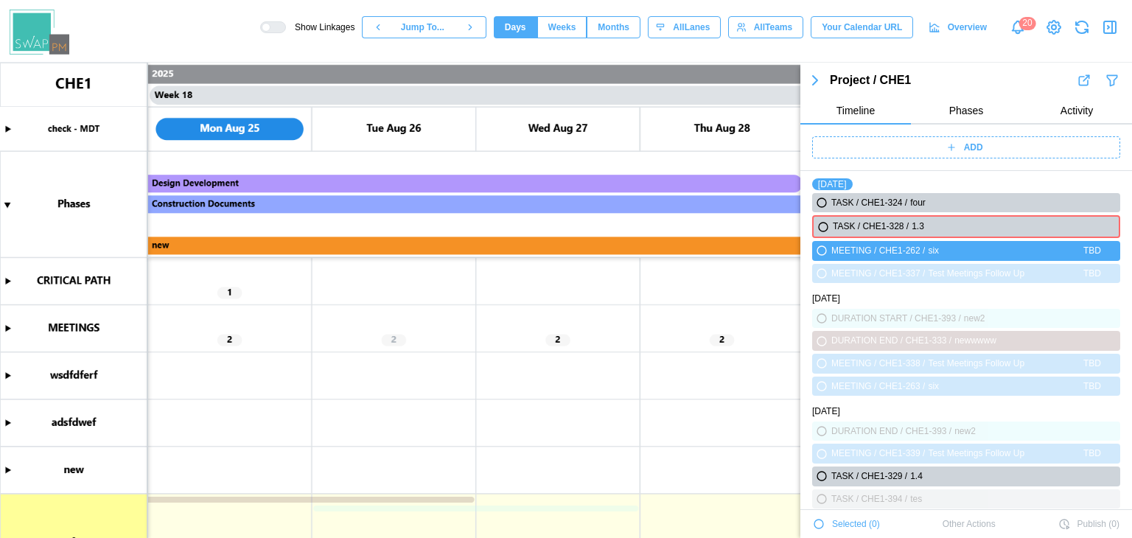
click at [816, 521] on icon "button" at bounding box center [818, 523] width 9 height 9
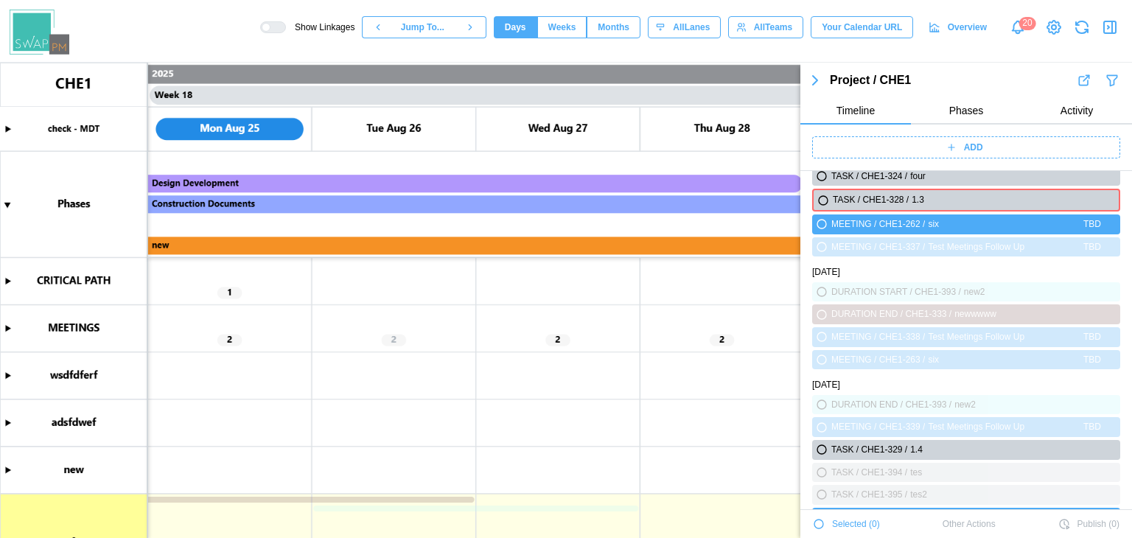
scroll to position [3671, 0]
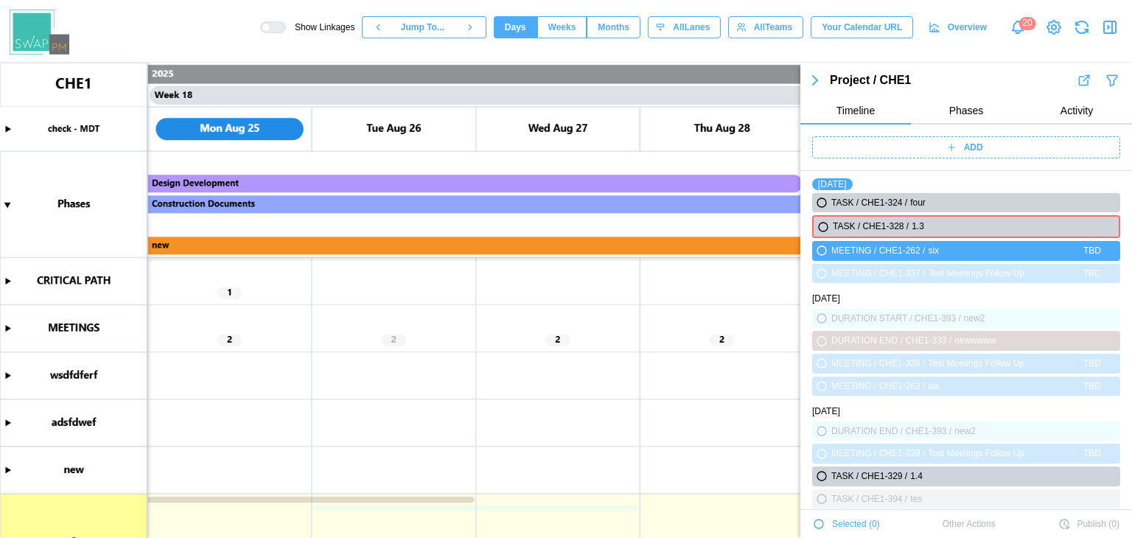
click at [816, 521] on icon "button" at bounding box center [818, 523] width 9 height 9
click at [825, 223] on icon "button" at bounding box center [823, 227] width 9 height 9
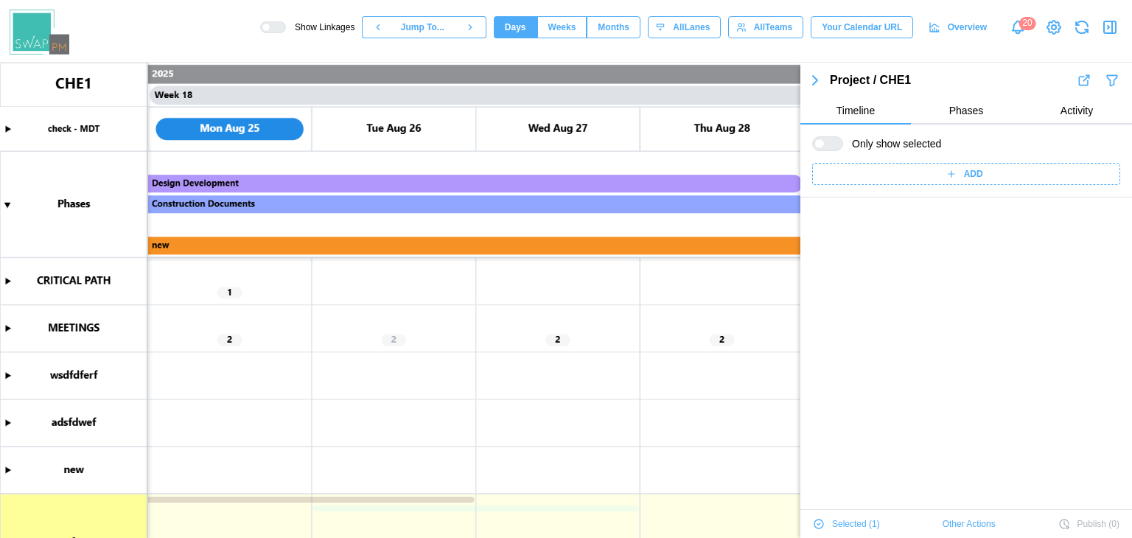
scroll to position [0, 0]
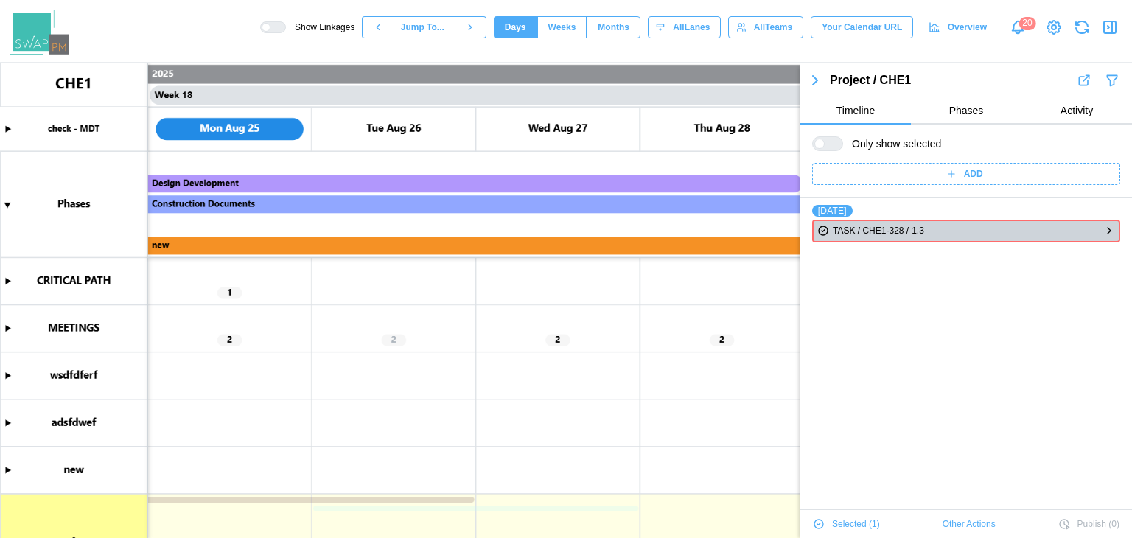
click at [825, 223] on icon "button" at bounding box center [823, 231] width 12 height 18
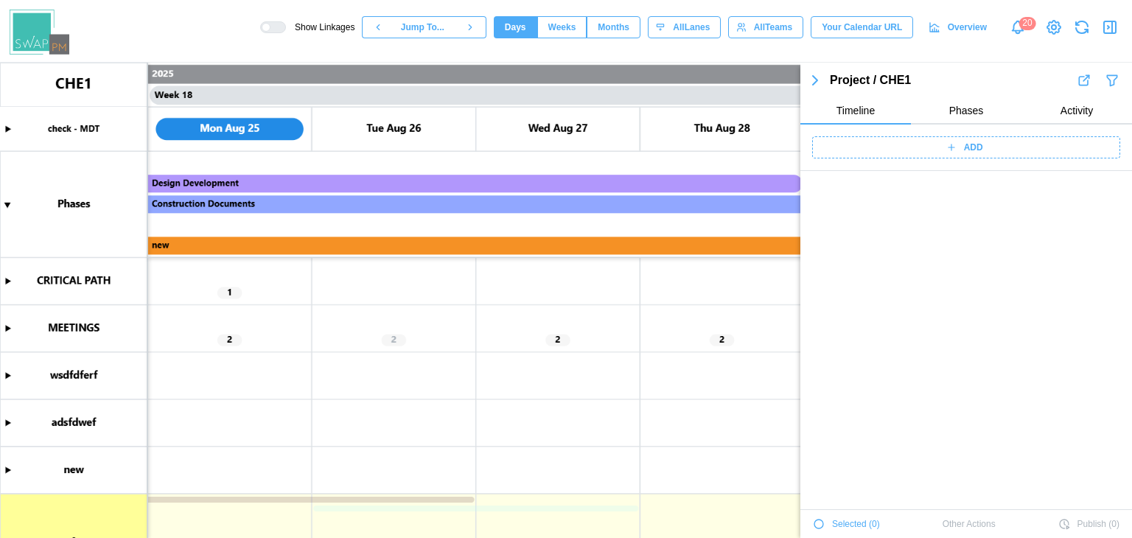
scroll to position [3663, 0]
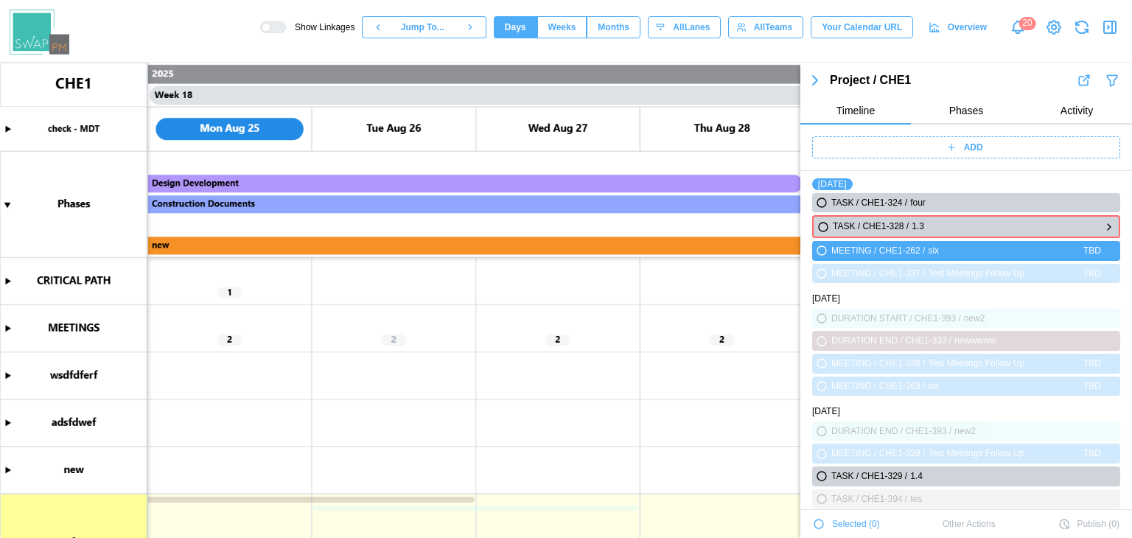
click at [825, 223] on icon "button" at bounding box center [823, 227] width 9 height 9
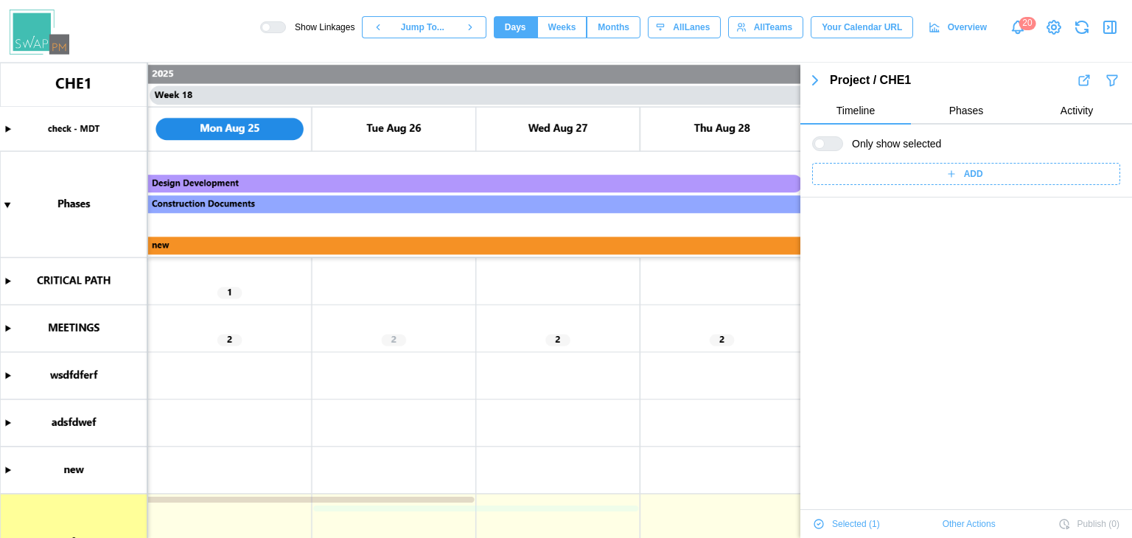
scroll to position [0, 0]
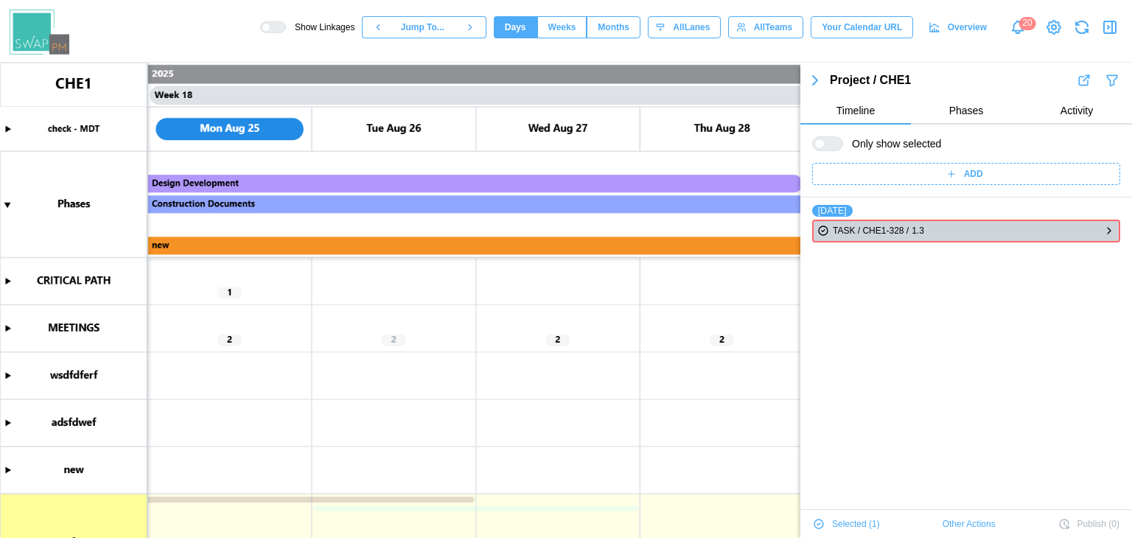
click at [825, 223] on icon "button" at bounding box center [823, 231] width 12 height 18
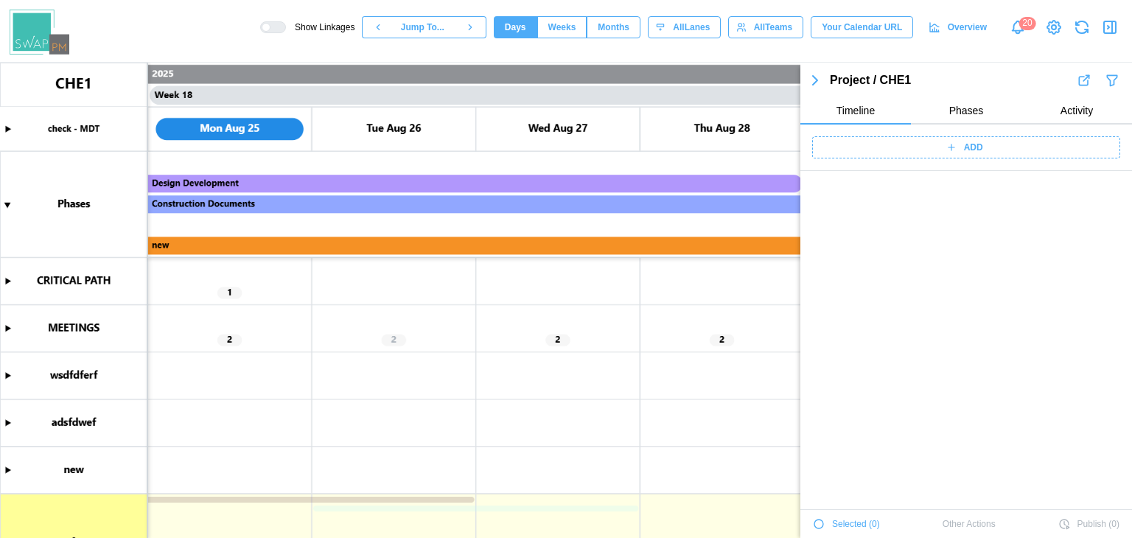
scroll to position [3663, 0]
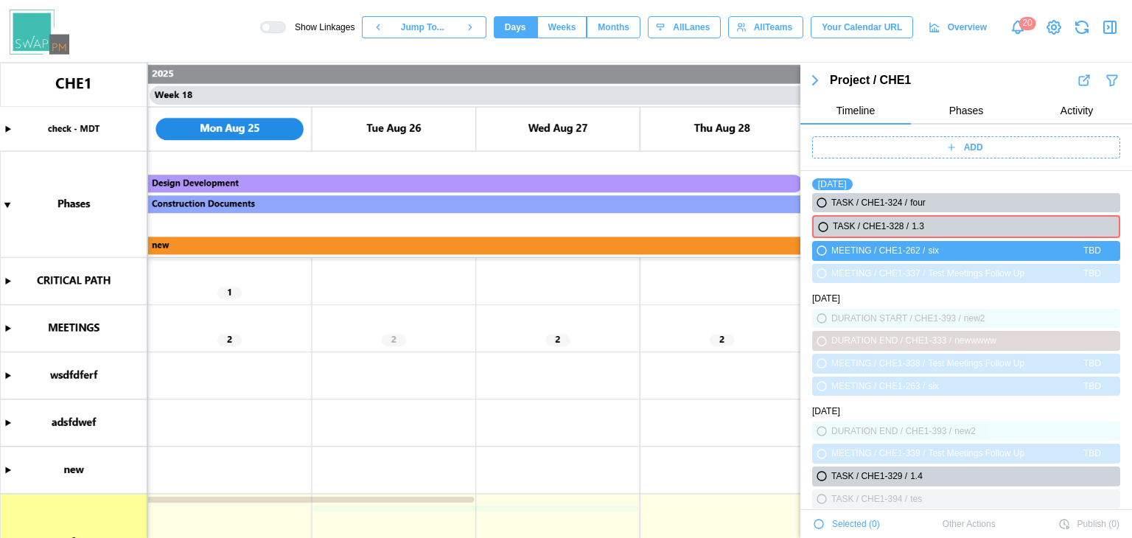
click at [817, 81] on icon "button" at bounding box center [815, 80] width 18 height 18
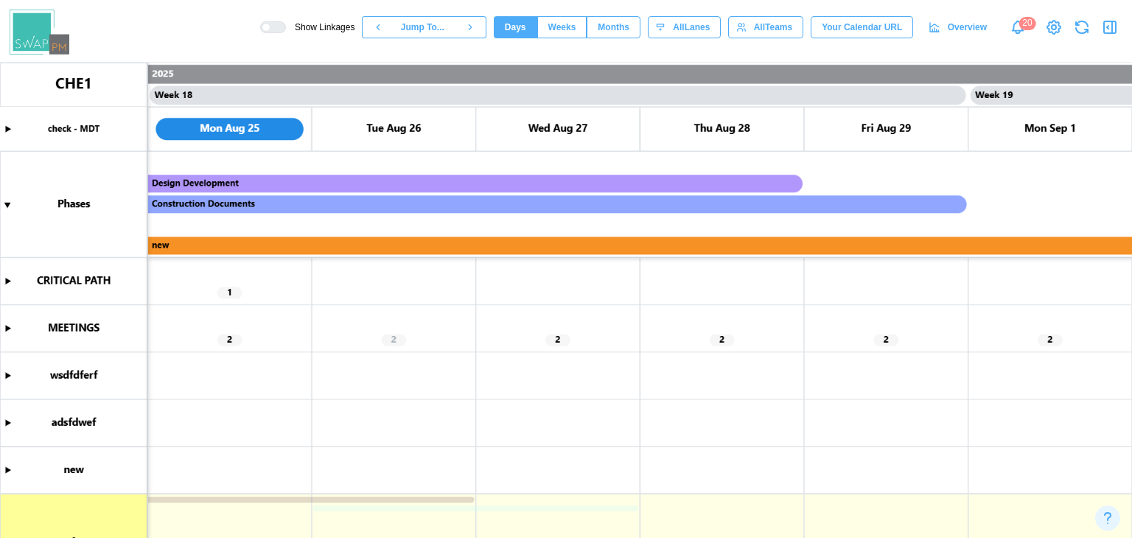
click at [1112, 27] on icon "button" at bounding box center [1112, 27] width 0 height 12
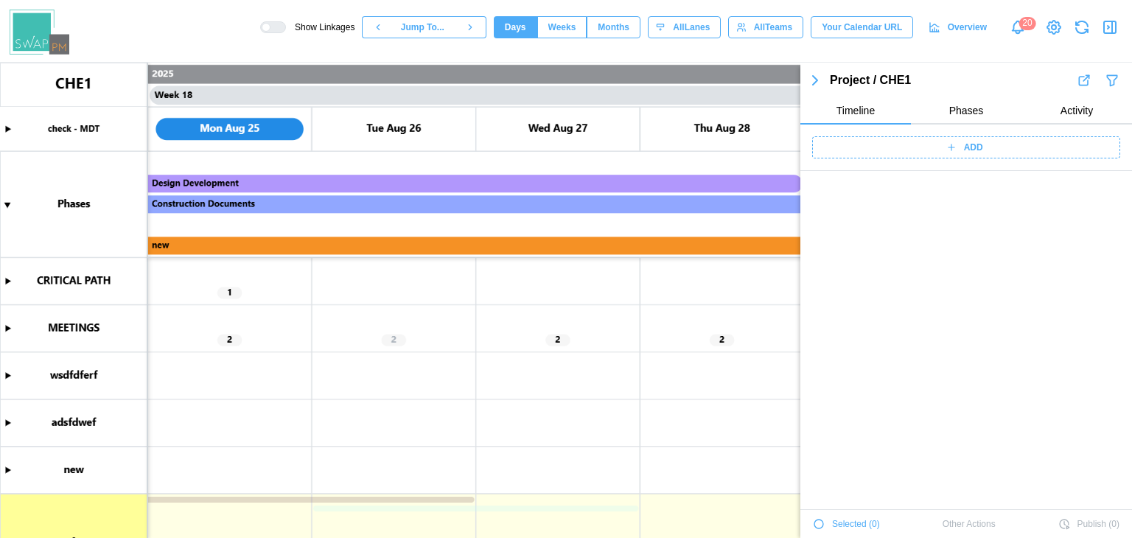
scroll to position [3708, 0]
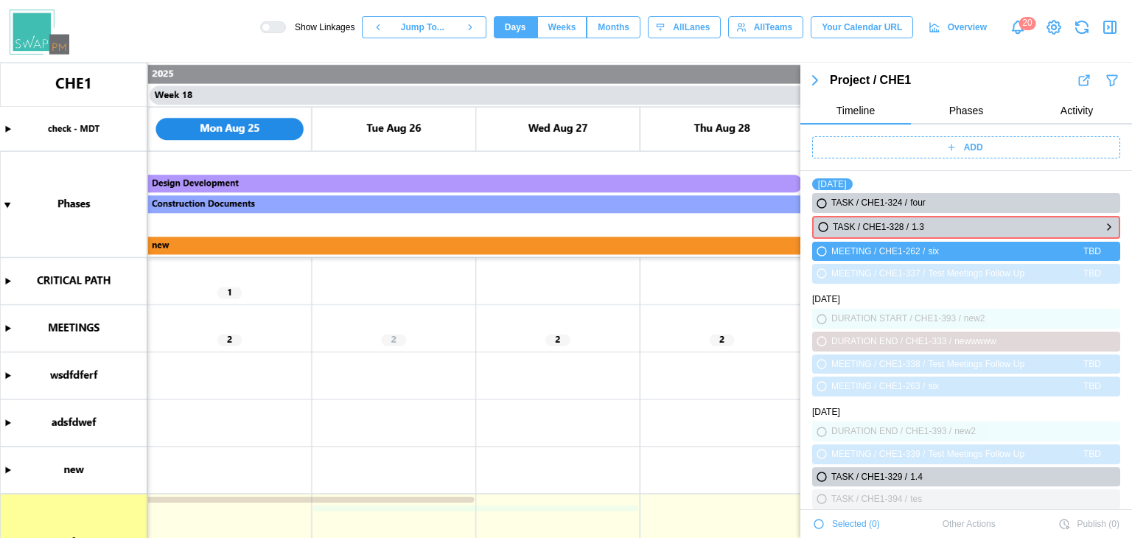
click at [817, 229] on icon "button" at bounding box center [823, 227] width 12 height 18
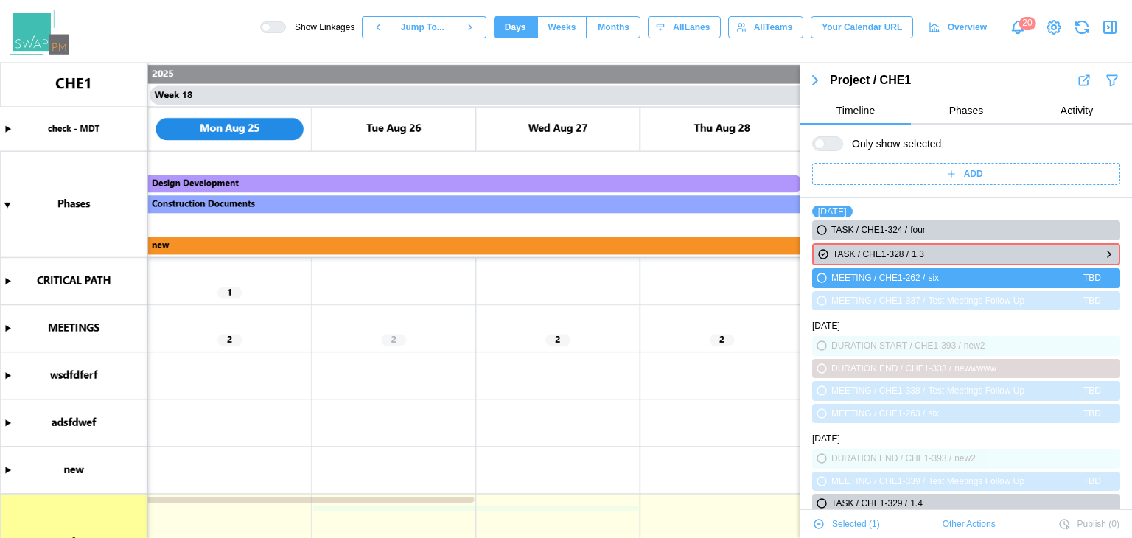
scroll to position [3734, 0]
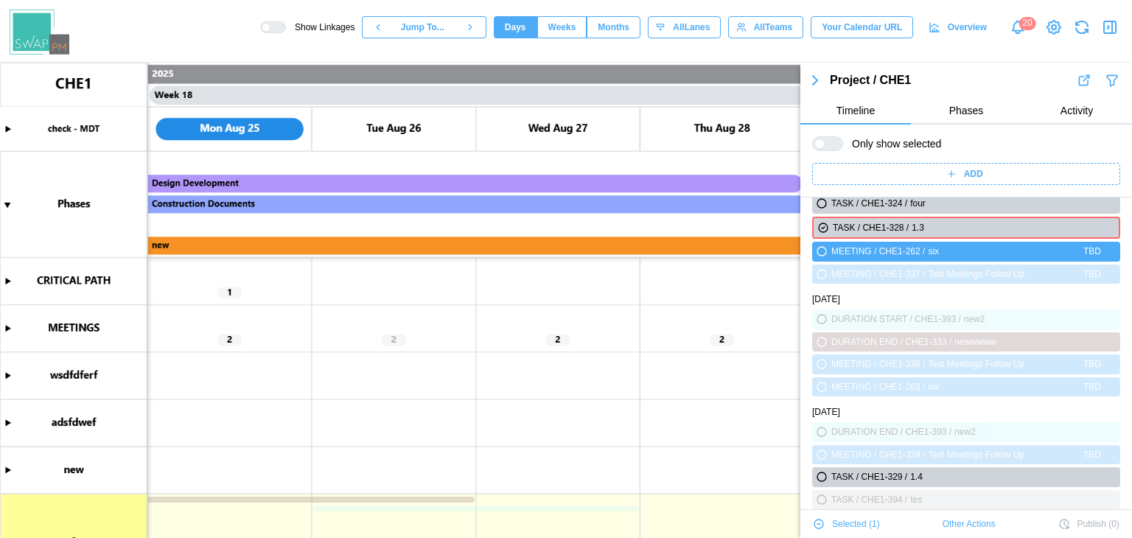
click at [813, 517] on div "Selected ( 1 )" at bounding box center [846, 524] width 67 height 21
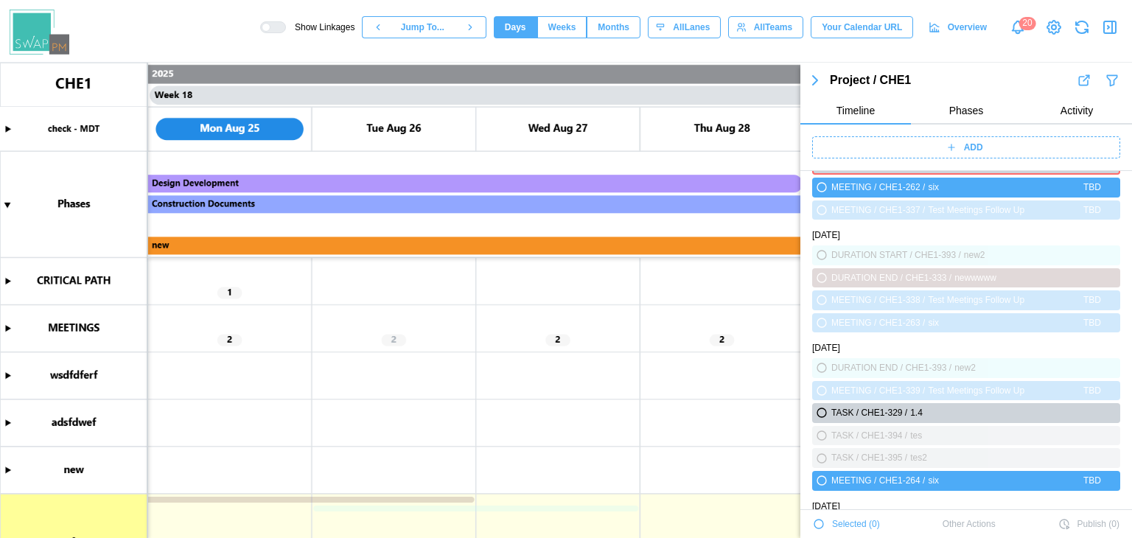
scroll to position [3671, 0]
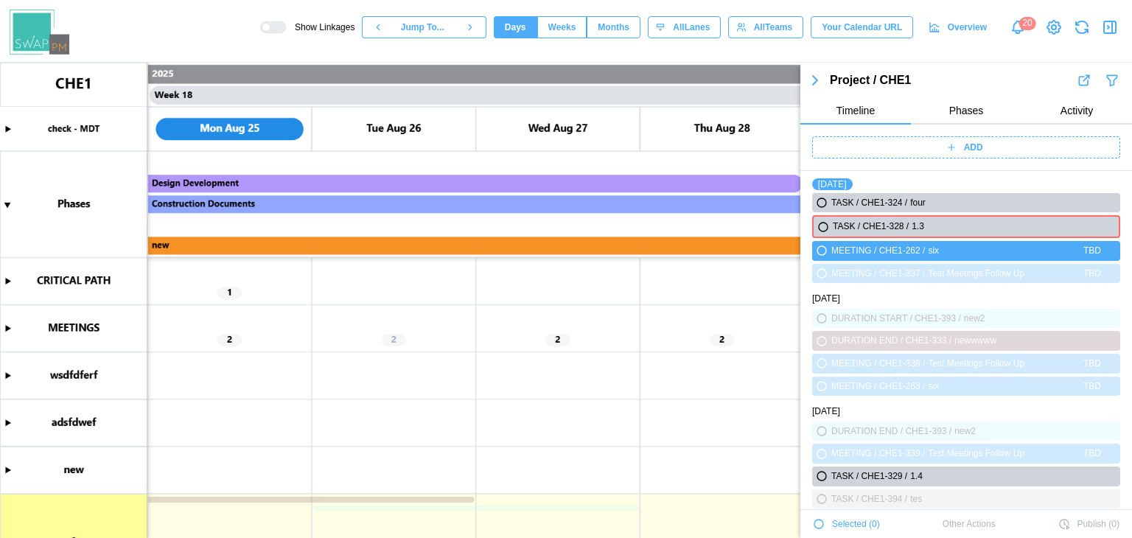
click at [813, 517] on div "Selected ( 0 )" at bounding box center [846, 524] width 67 height 21
click at [822, 226] on icon "button" at bounding box center [823, 227] width 9 height 9
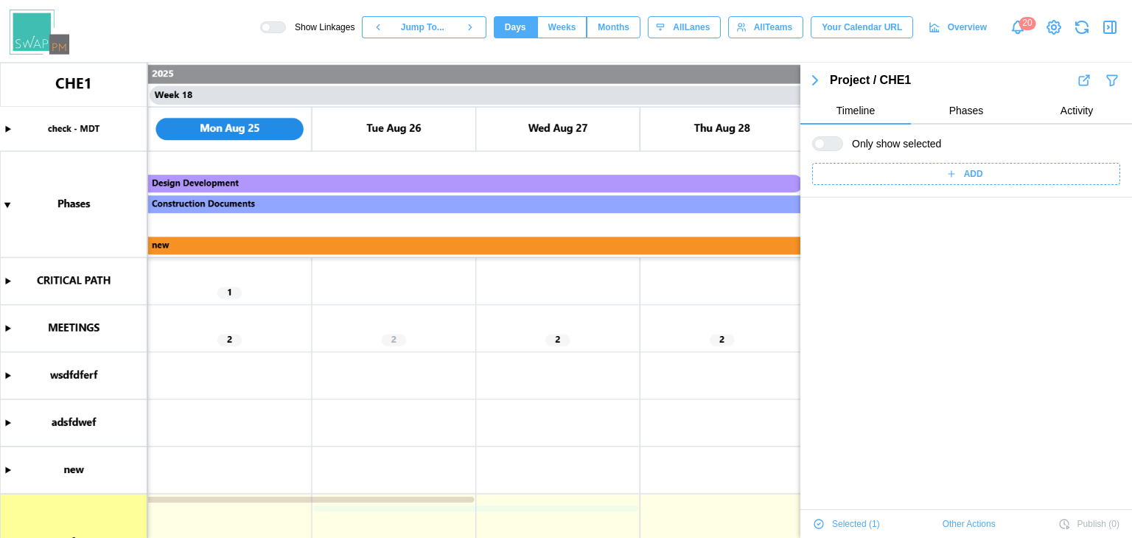
scroll to position [0, 0]
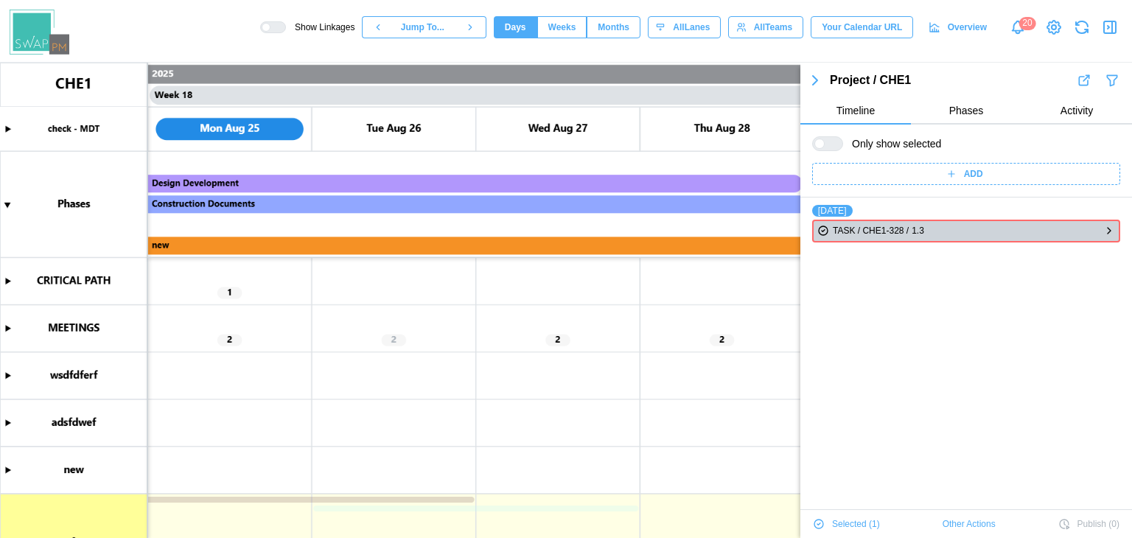
click at [824, 230] on icon "button" at bounding box center [823, 231] width 3 height 2
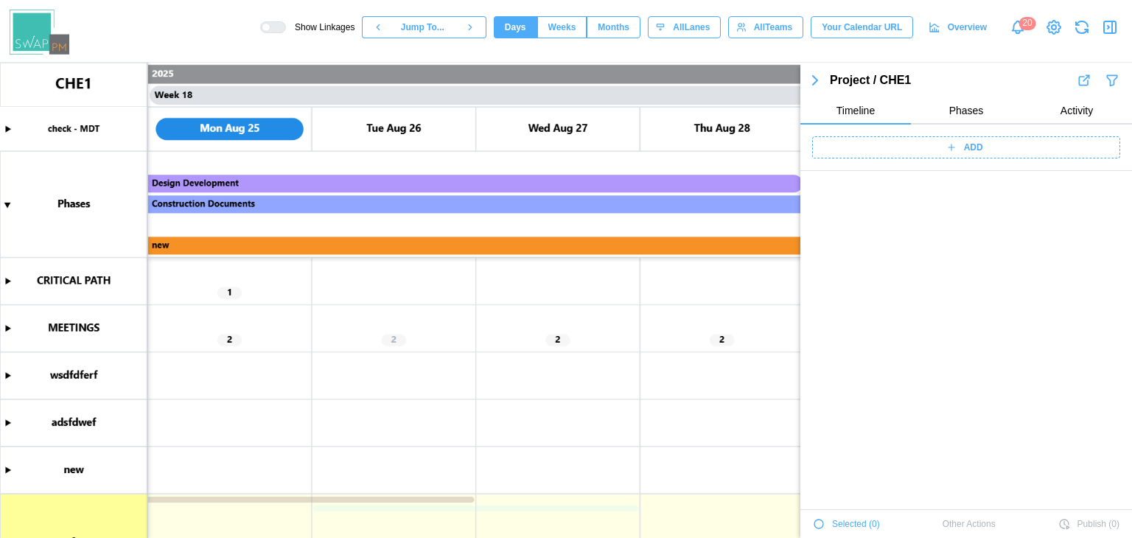
scroll to position [3663, 0]
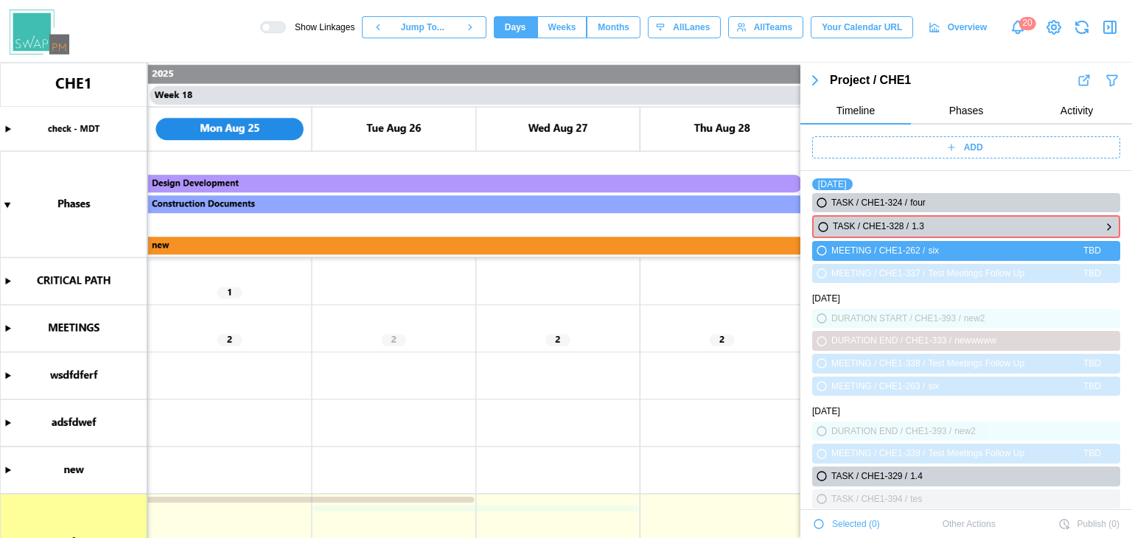
click at [822, 228] on icon "button" at bounding box center [823, 227] width 9 height 9
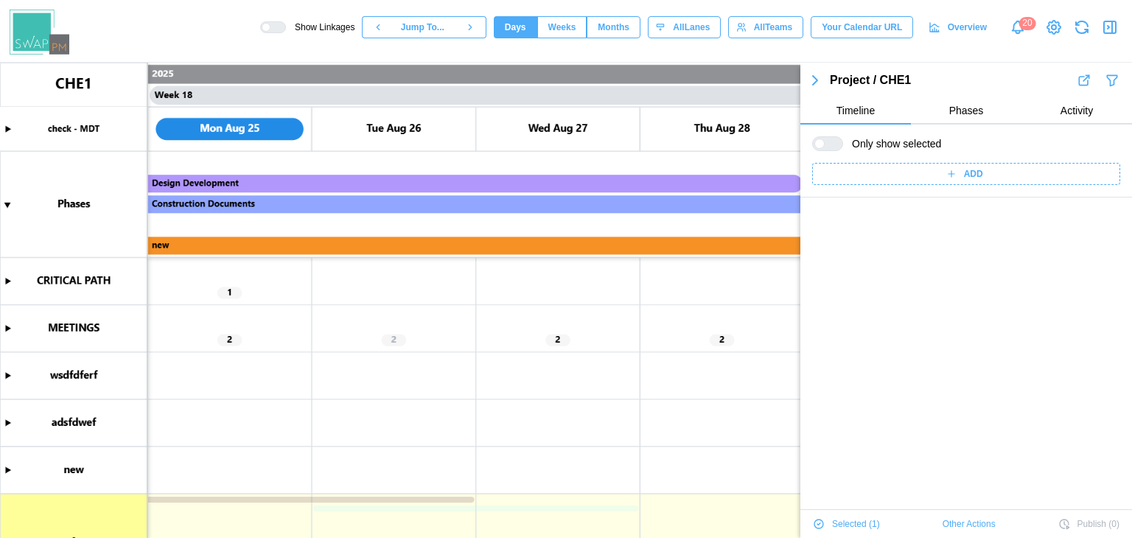
scroll to position [0, 0]
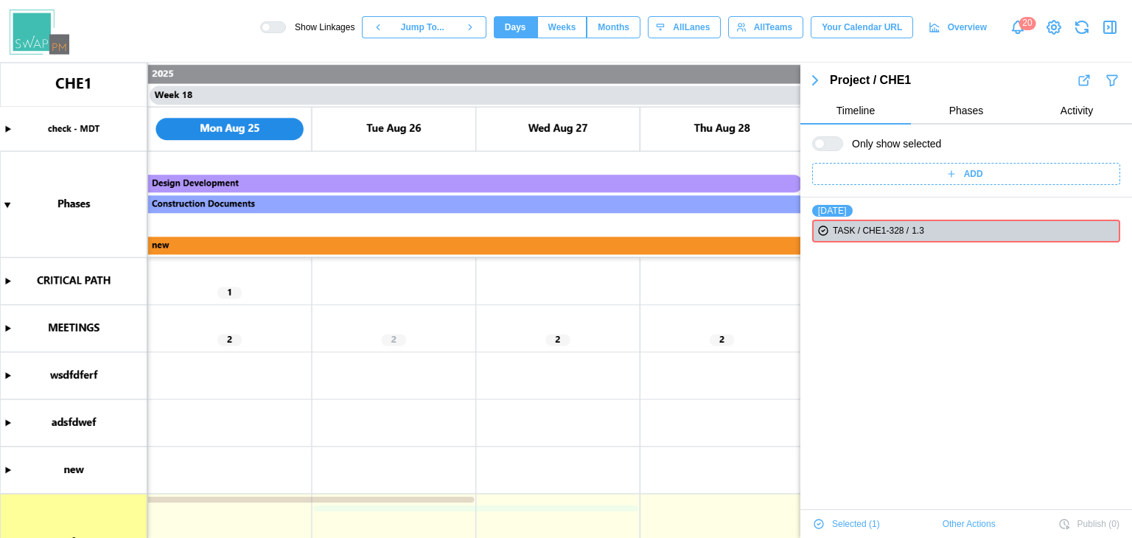
click at [815, 136] on div at bounding box center [827, 143] width 31 height 15
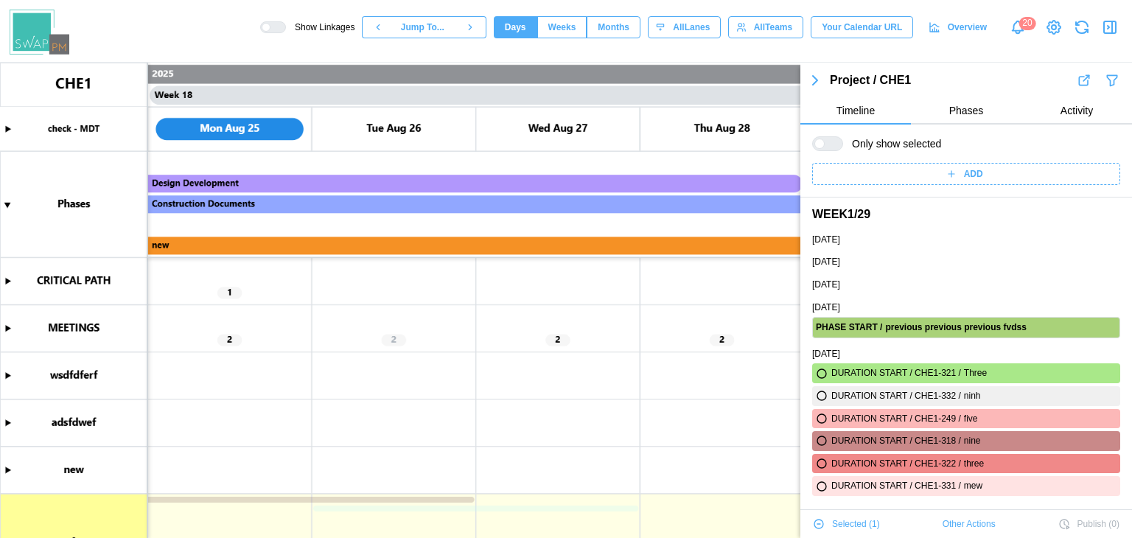
click at [822, 522] on icon "button" at bounding box center [818, 523] width 9 height 9
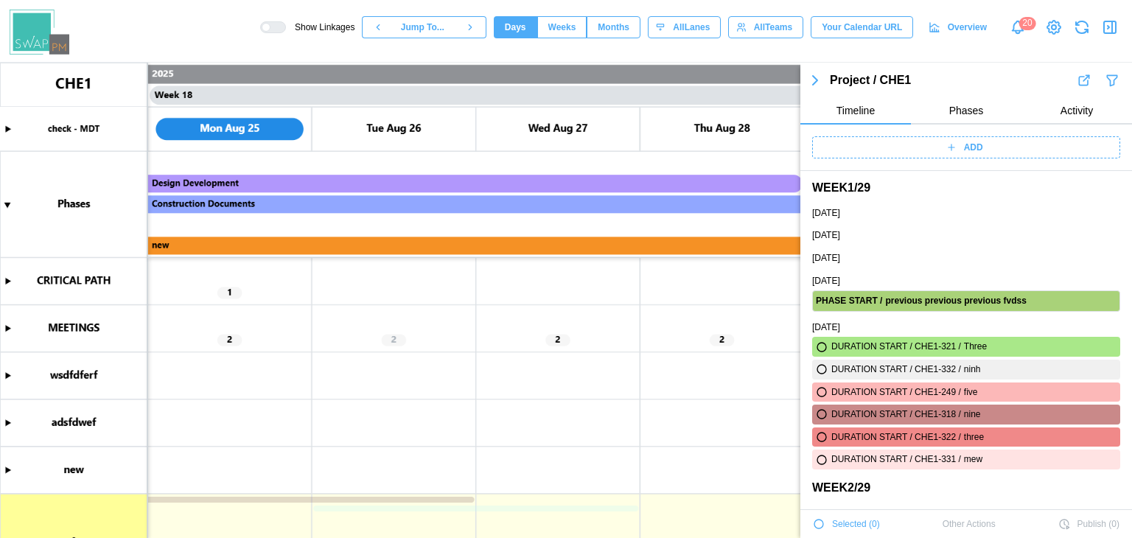
click at [822, 522] on icon "button" at bounding box center [818, 523] width 9 height 9
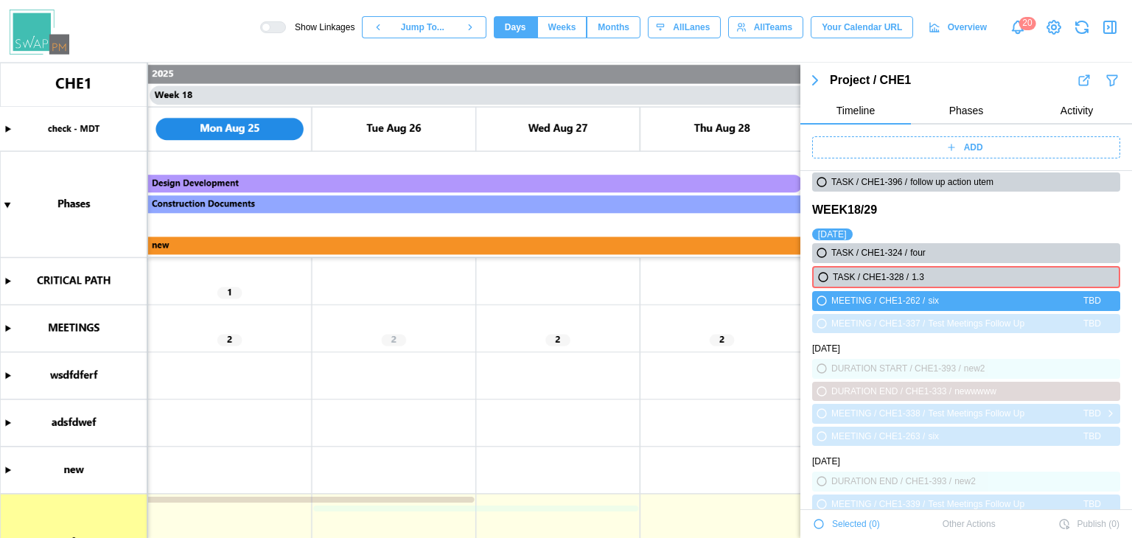
scroll to position [3554, 0]
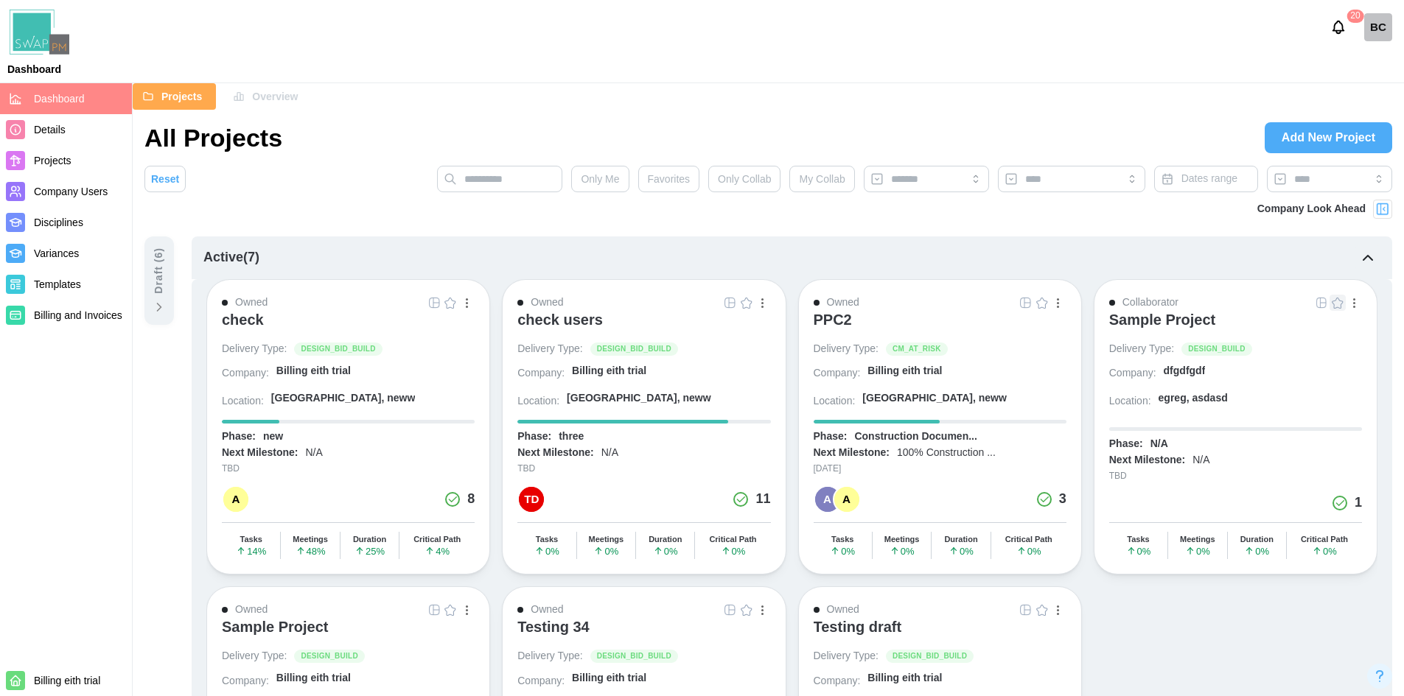
click at [256, 321] on div "check" at bounding box center [243, 320] width 42 height 18
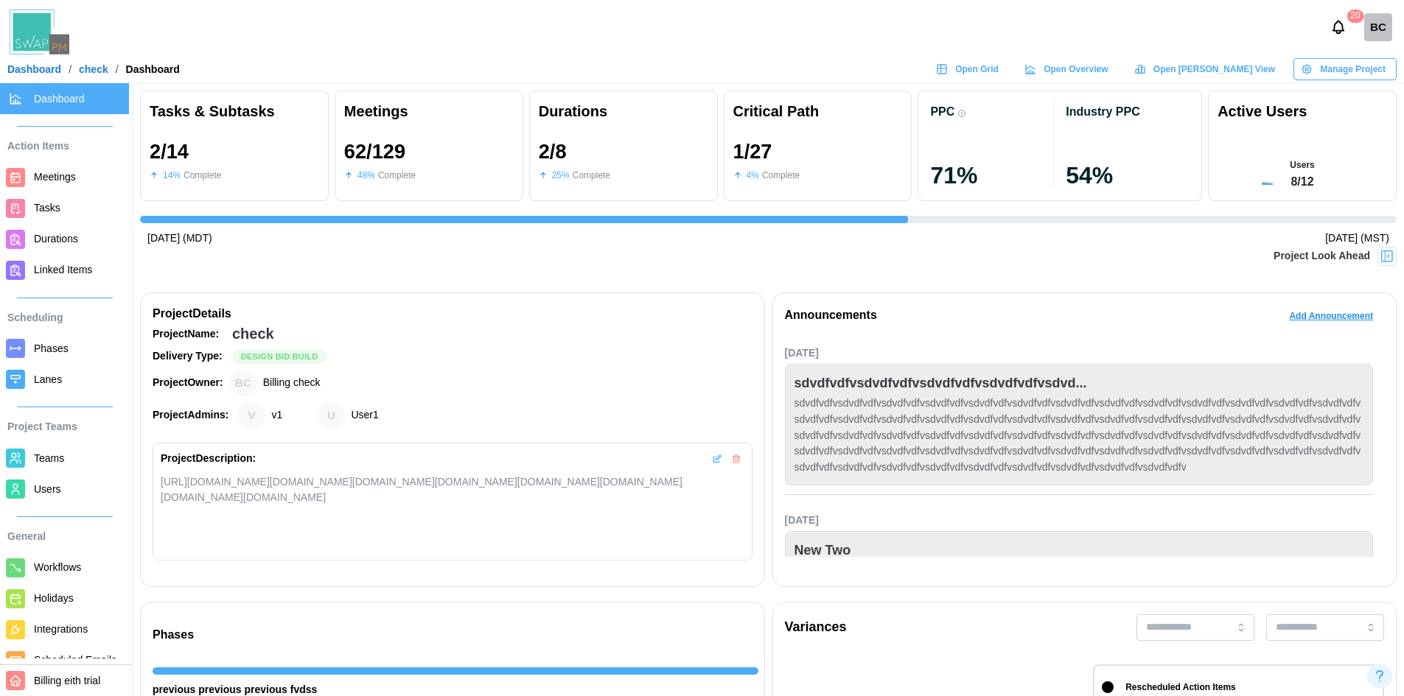
scroll to position [0, 2662]
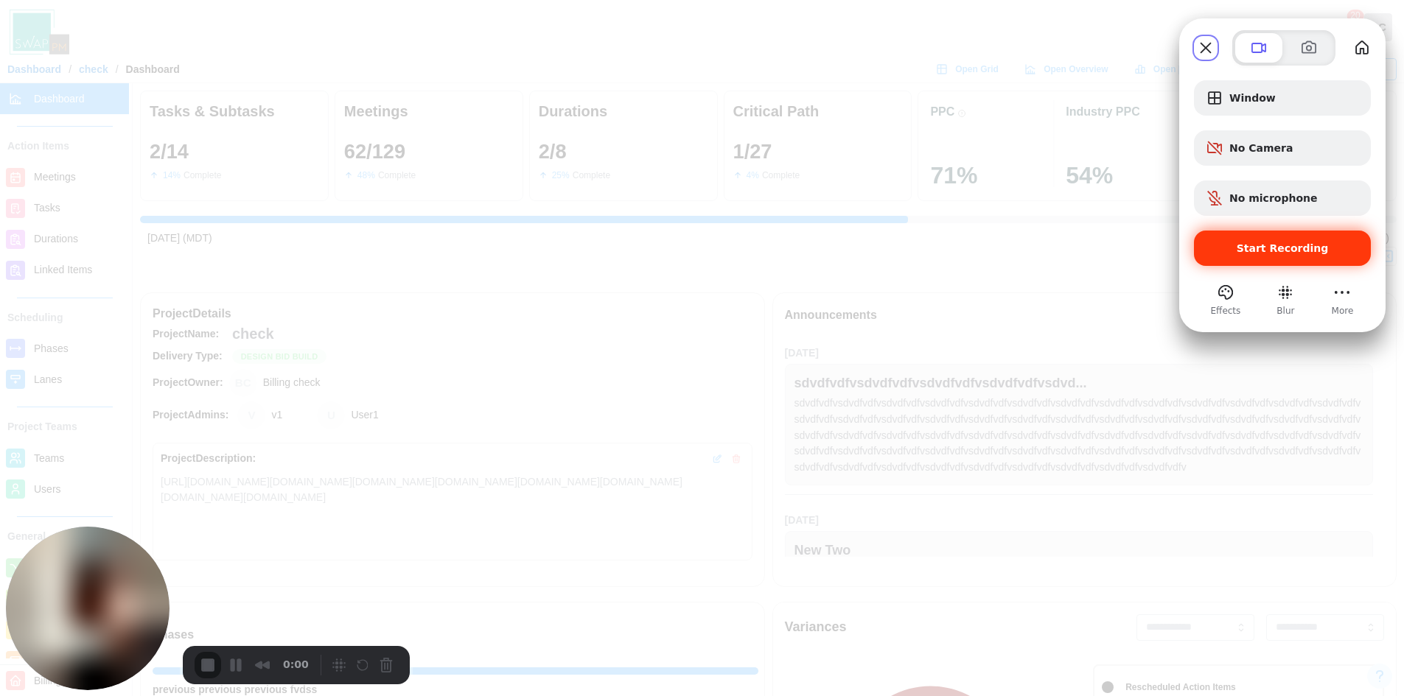
click at [1266, 242] on span "Start Recording" at bounding box center [1282, 248] width 92 height 12
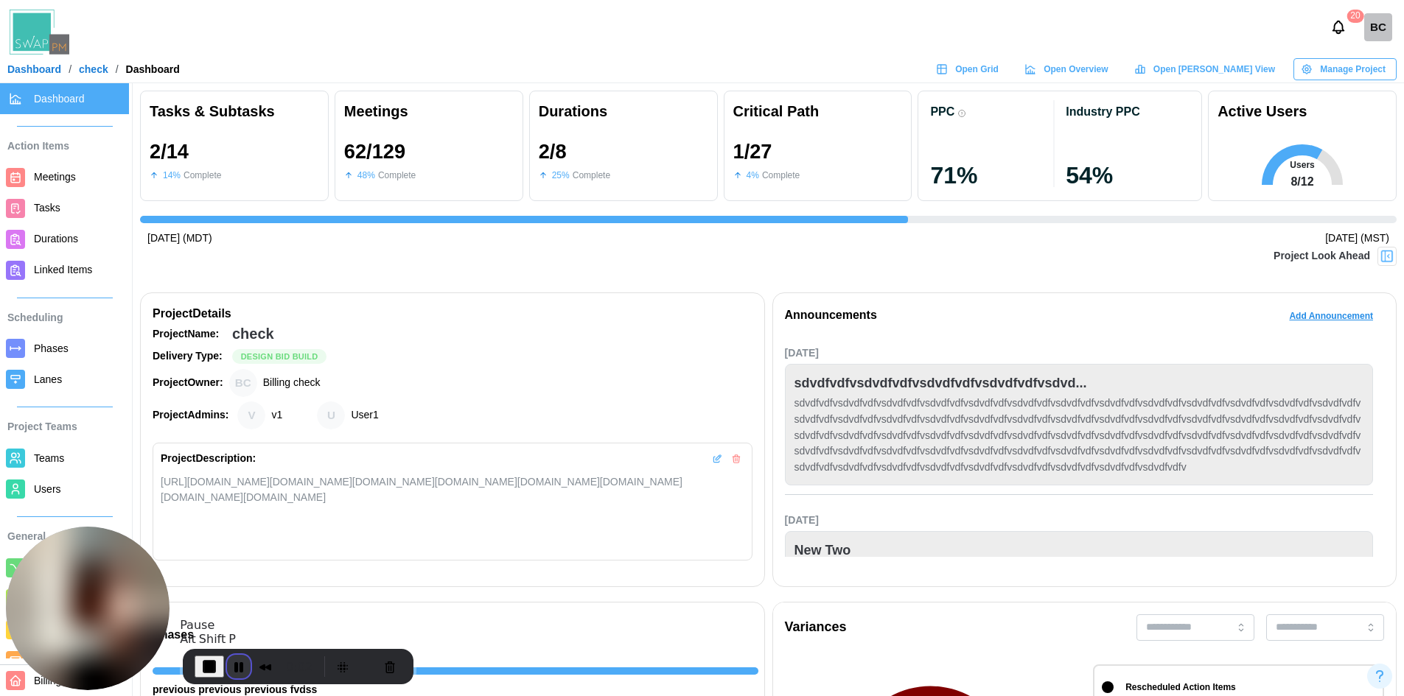
click at [234, 674] on button "Pause Recording" at bounding box center [239, 667] width 24 height 24
click at [998, 68] on span "Open Grid" at bounding box center [976, 69] width 43 height 21
click at [241, 660] on span "Play Recording" at bounding box center [234, 666] width 18 height 18
click at [233, 662] on span "Play Recording" at bounding box center [236, 667] width 18 height 18
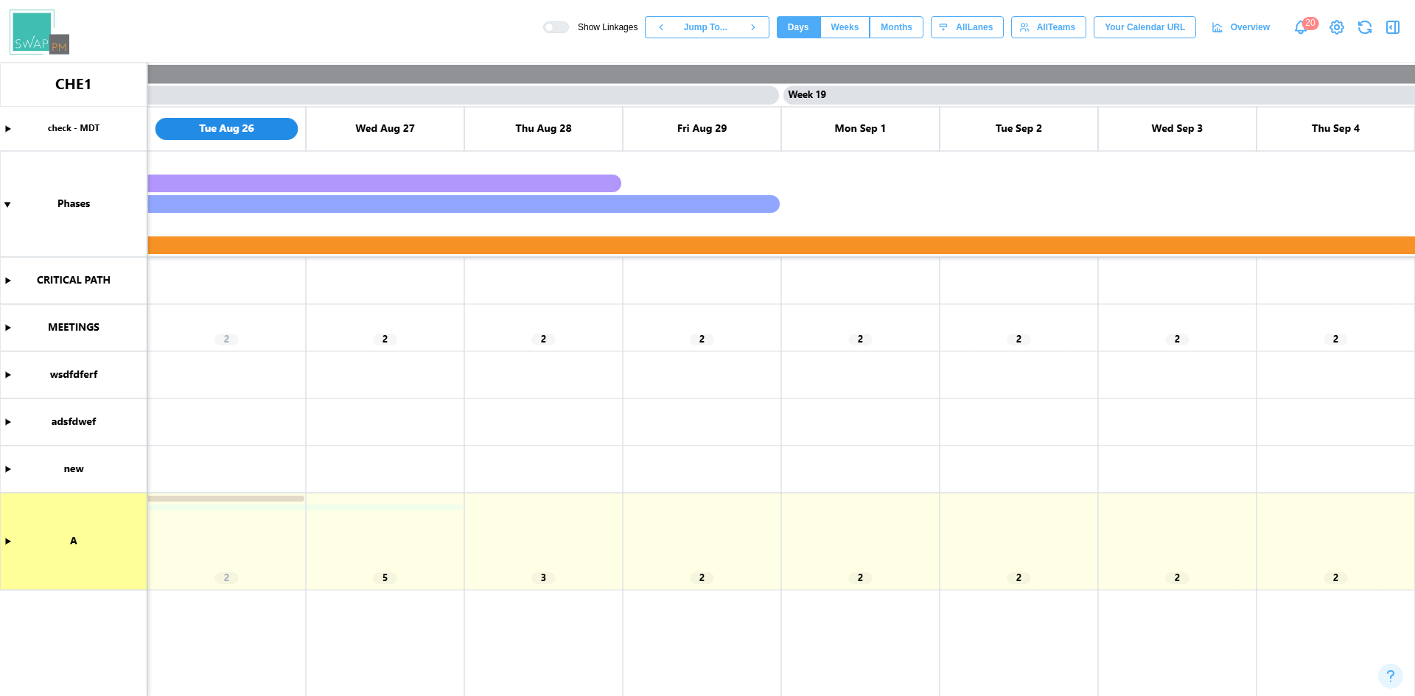
scroll to position [0, 13624]
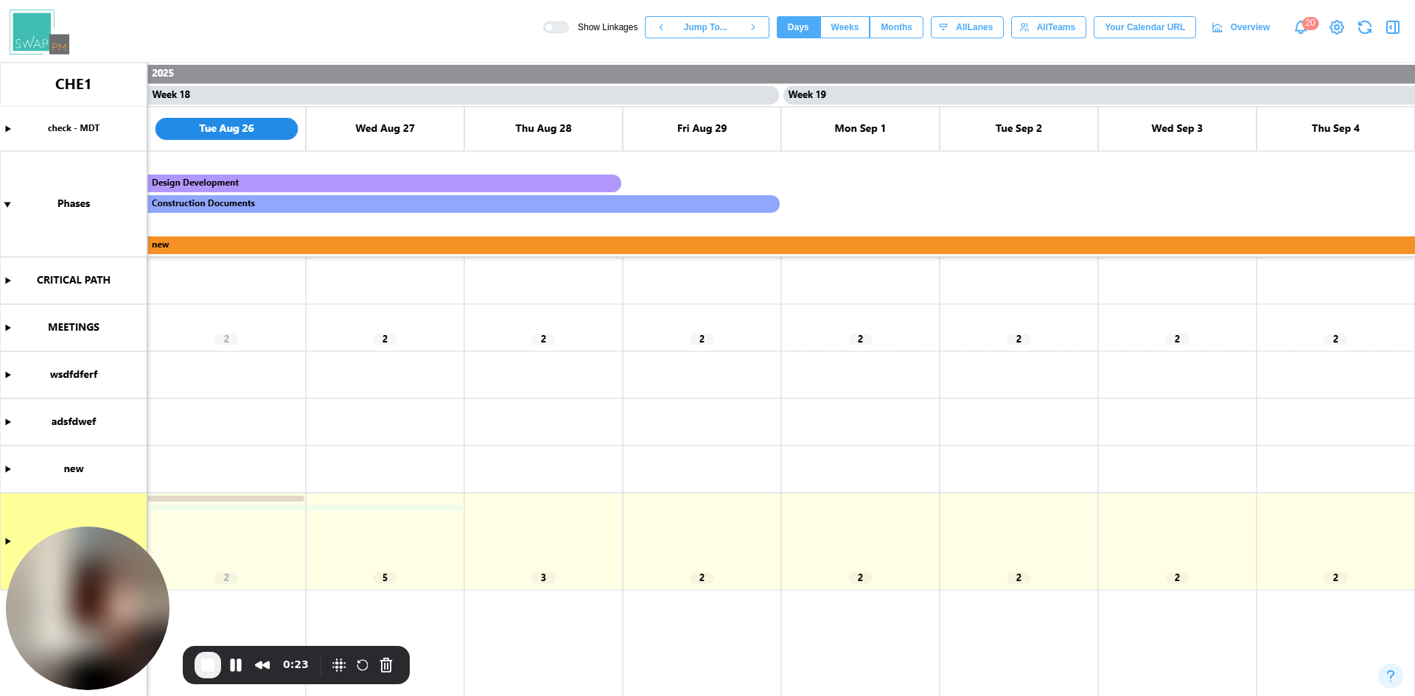
click at [1389, 29] on icon "button" at bounding box center [1393, 27] width 18 height 18
click at [8, 327] on canvas at bounding box center [707, 380] width 1415 height 634
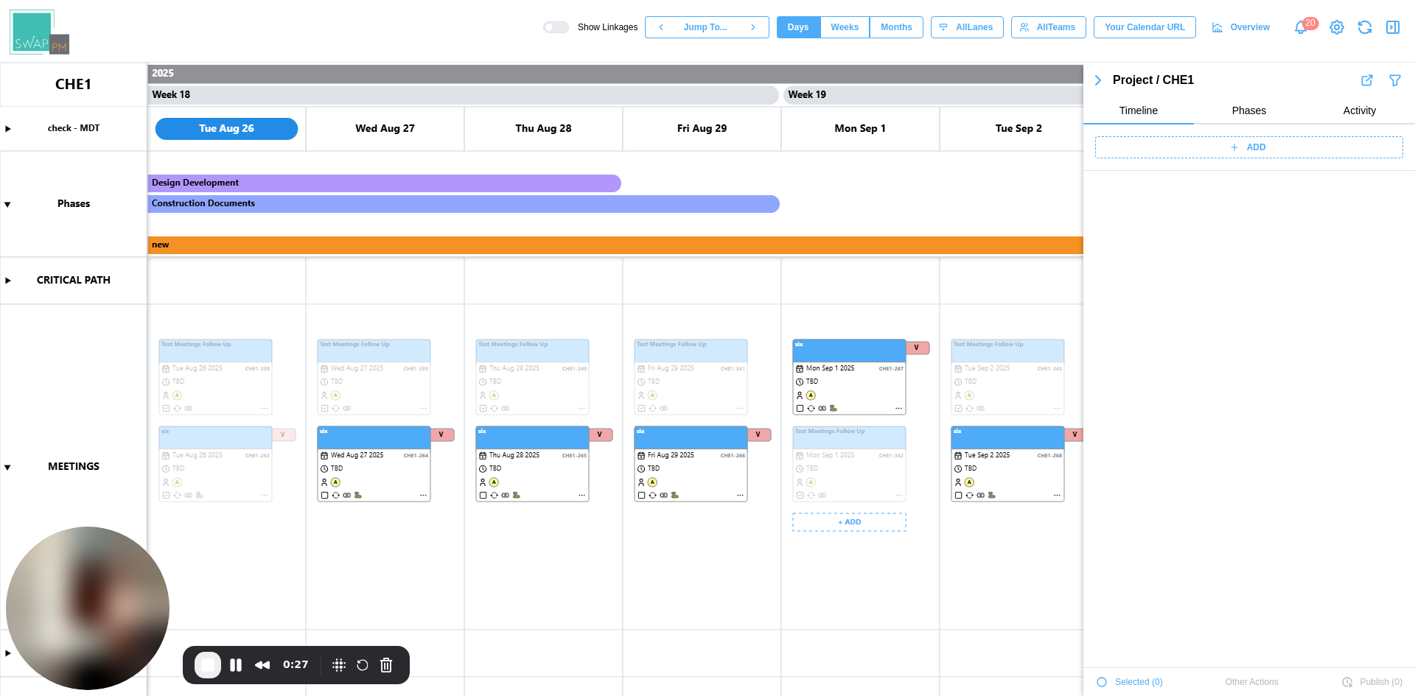
scroll to position [3833, 0]
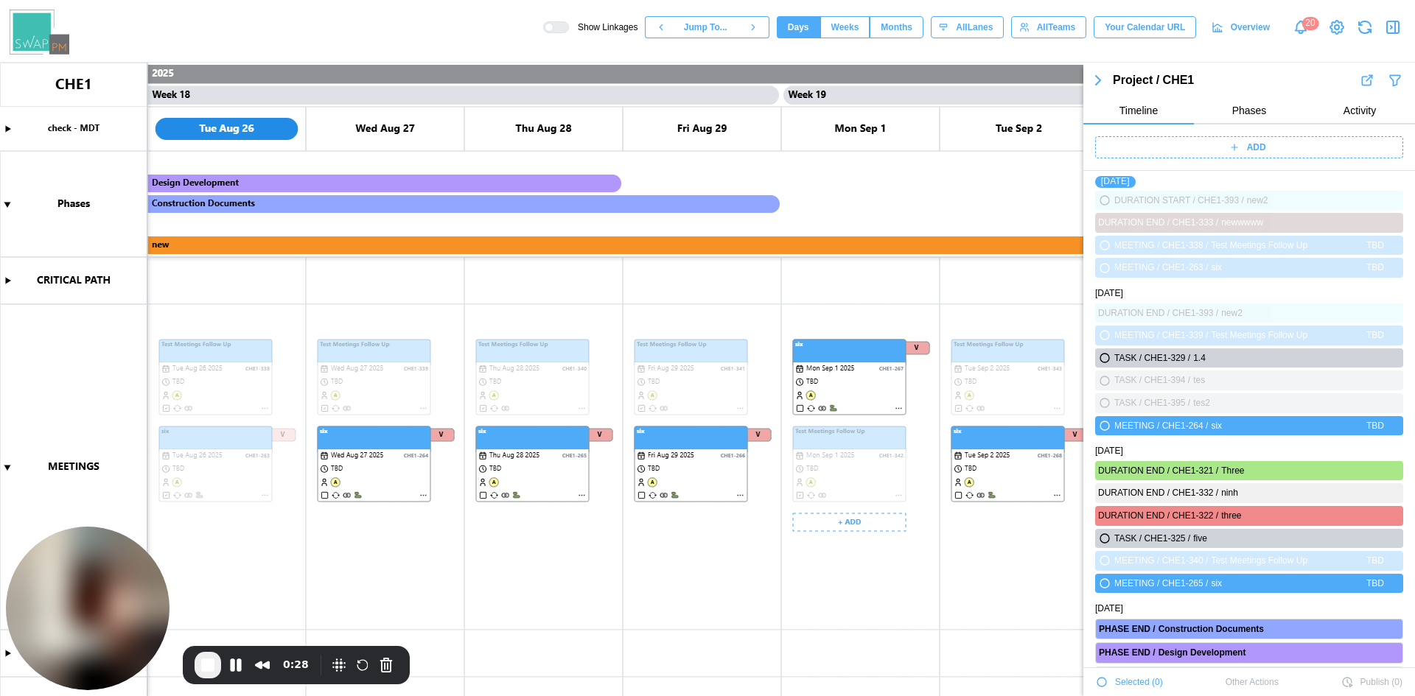
click at [1093, 79] on icon "button" at bounding box center [1098, 80] width 18 height 18
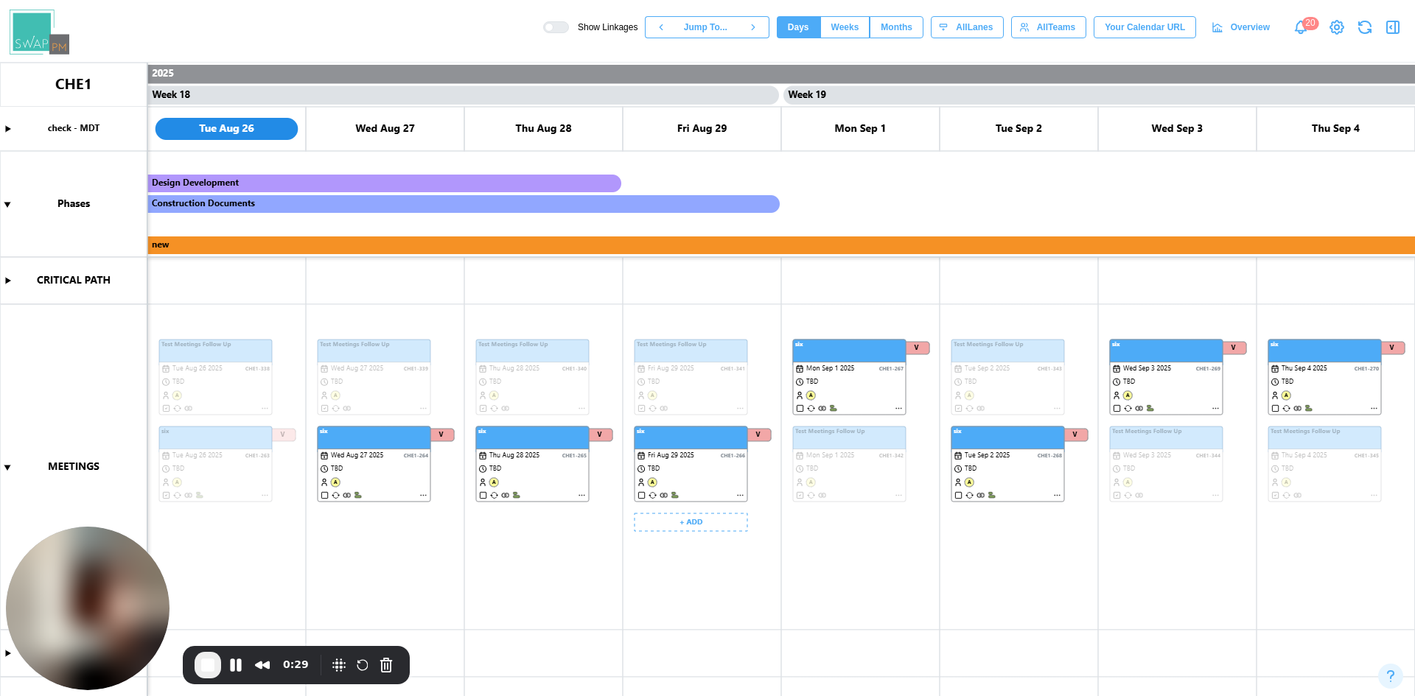
click at [685, 451] on canvas at bounding box center [707, 380] width 1415 height 634
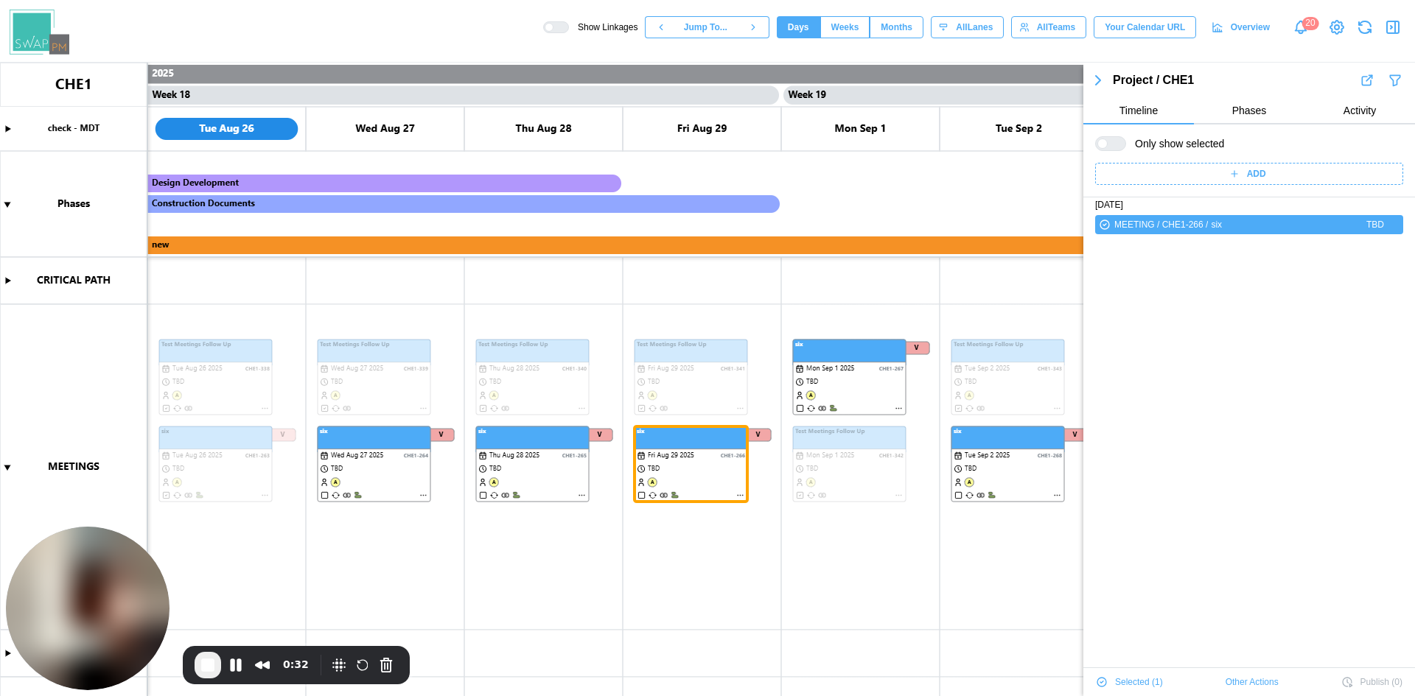
scroll to position [0, 0]
click at [1099, 234] on icon "button" at bounding box center [1105, 232] width 12 height 18
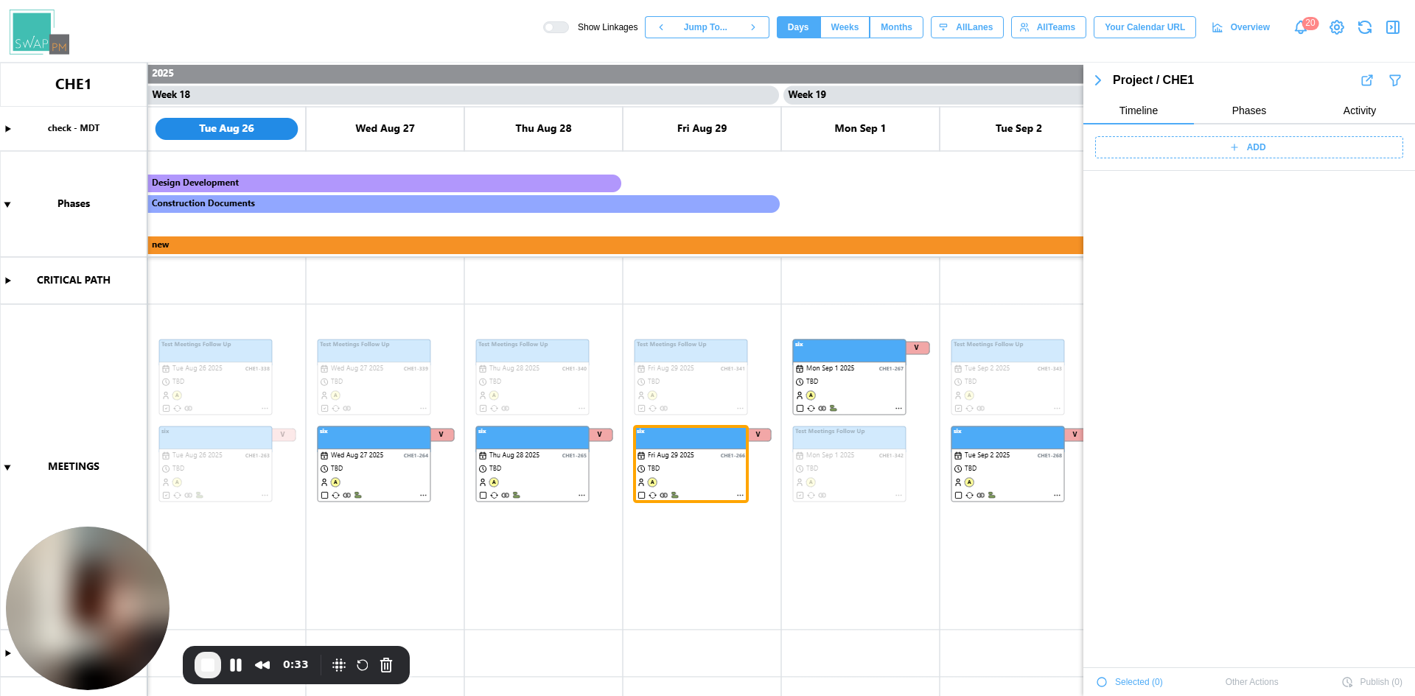
scroll to position [3786, 0]
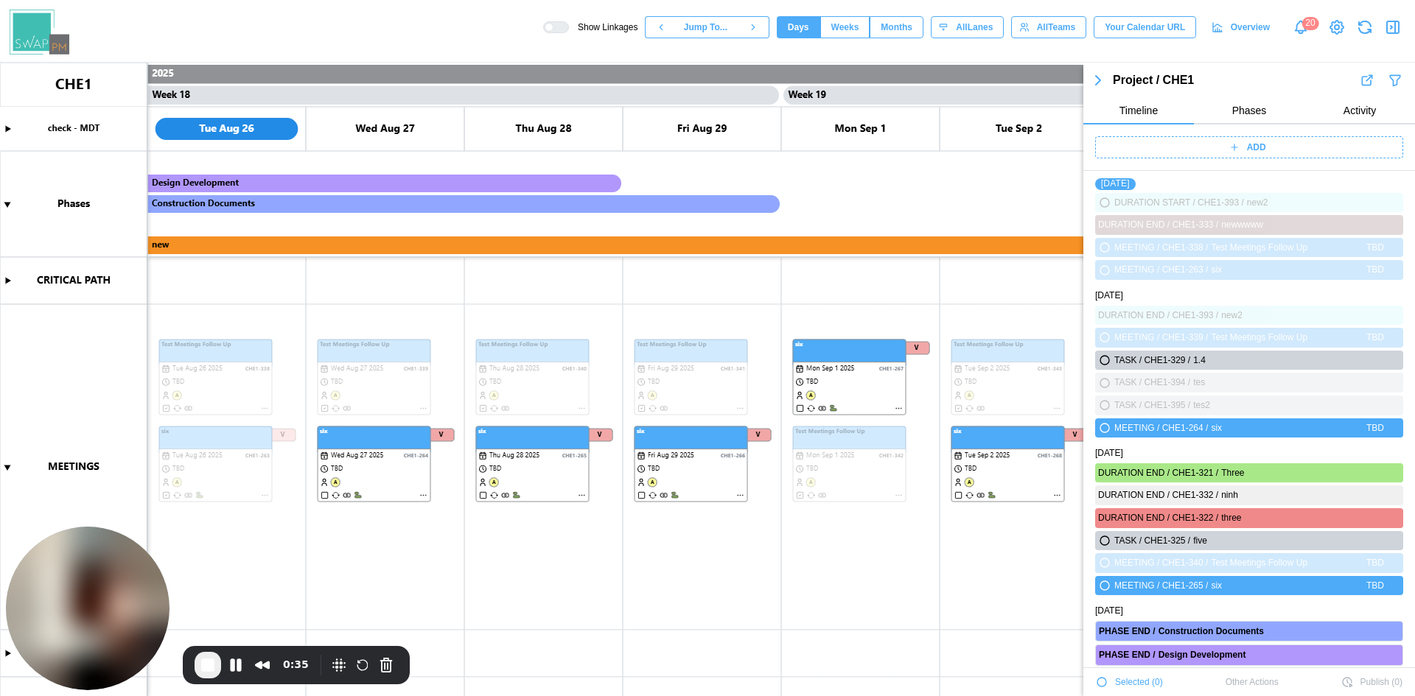
click at [694, 455] on canvas at bounding box center [707, 380] width 1415 height 634
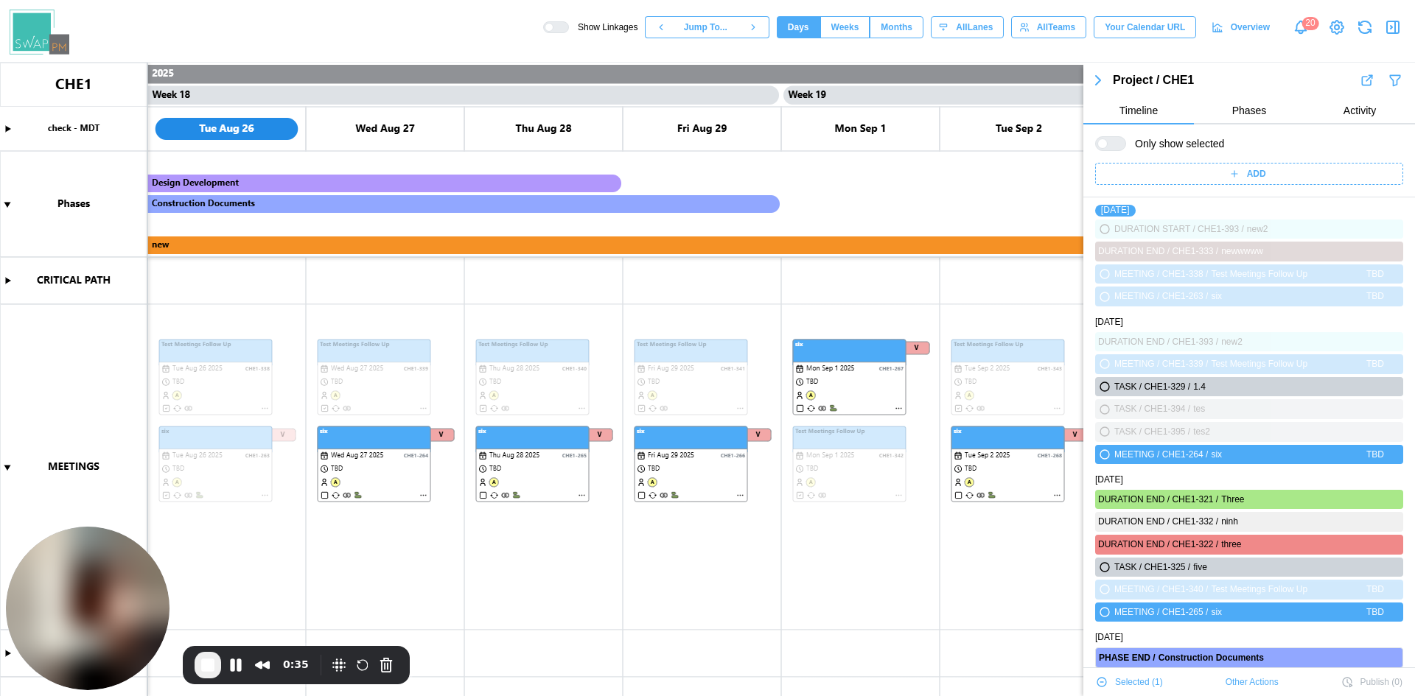
scroll to position [3812, 0]
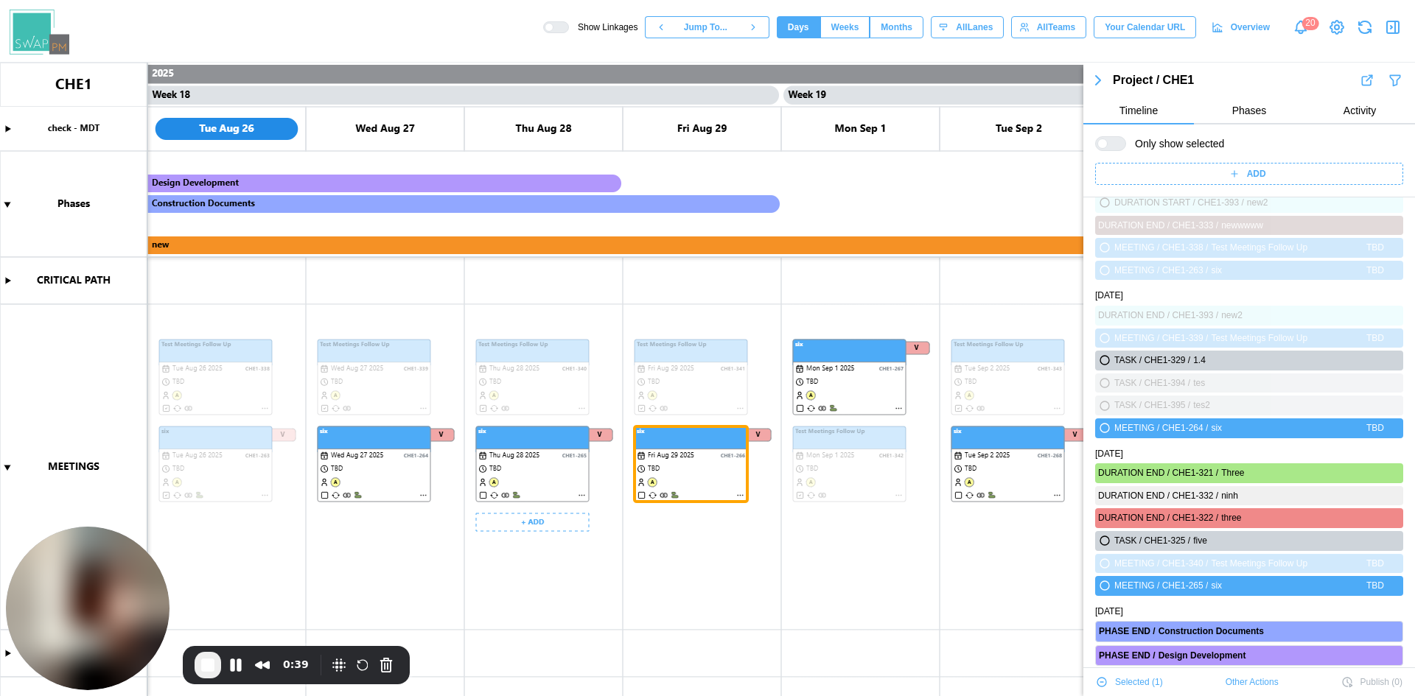
click at [545, 486] on canvas at bounding box center [707, 380] width 1415 height 634
click at [542, 495] on canvas at bounding box center [707, 380] width 1415 height 634
click at [403, 471] on canvas at bounding box center [707, 380] width 1415 height 634
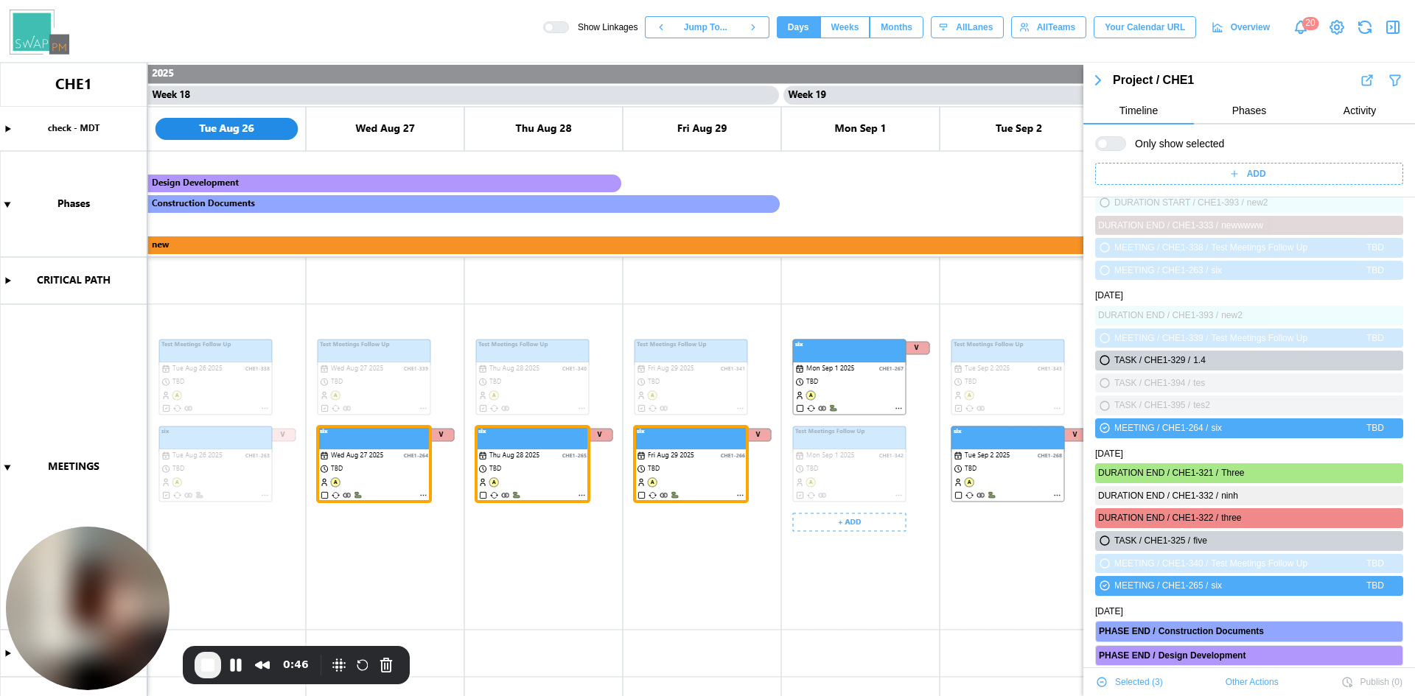
drag, startPoint x: 837, startPoint y: 388, endPoint x: 832, endPoint y: 399, distance: 12.2
click at [836, 388] on canvas at bounding box center [707, 380] width 1415 height 634
click at [986, 477] on canvas at bounding box center [707, 380] width 1415 height 634
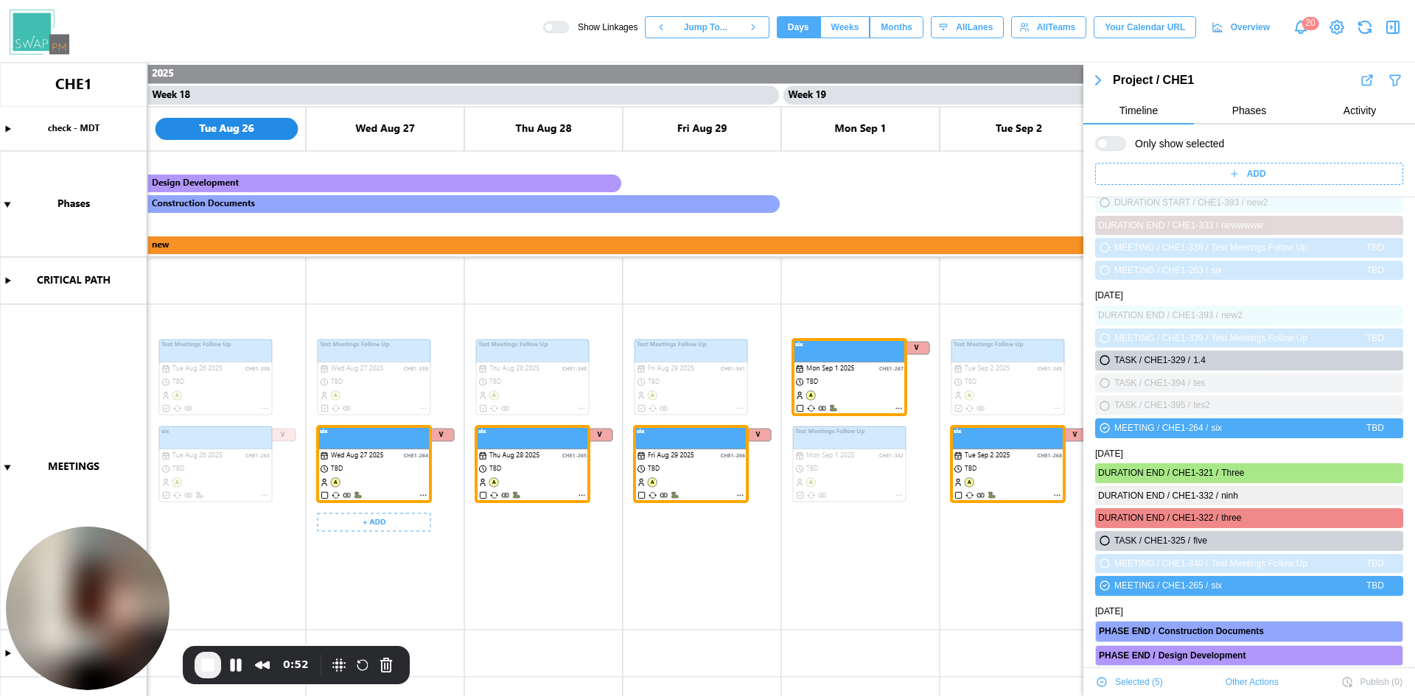
click at [213, 665] on span "End Recording" at bounding box center [208, 666] width 18 height 18
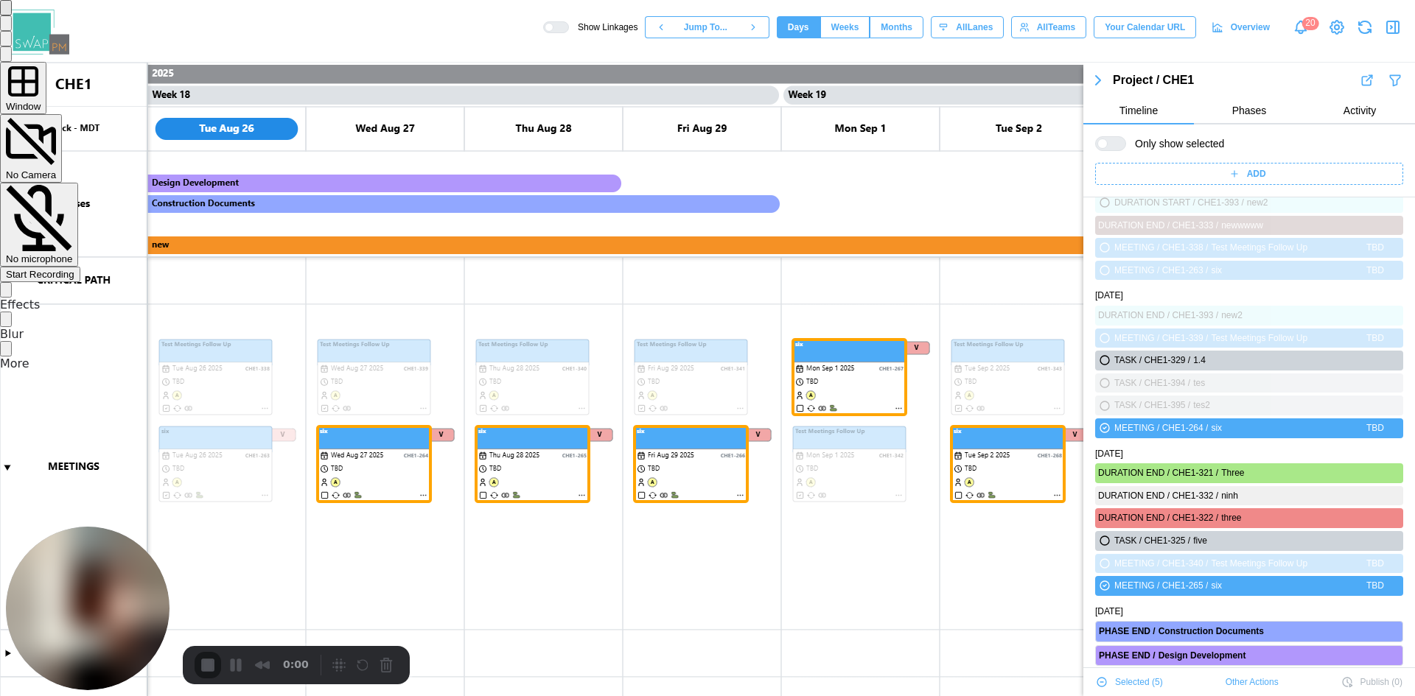
click at [74, 269] on span "Start Recording" at bounding box center [40, 274] width 69 height 11
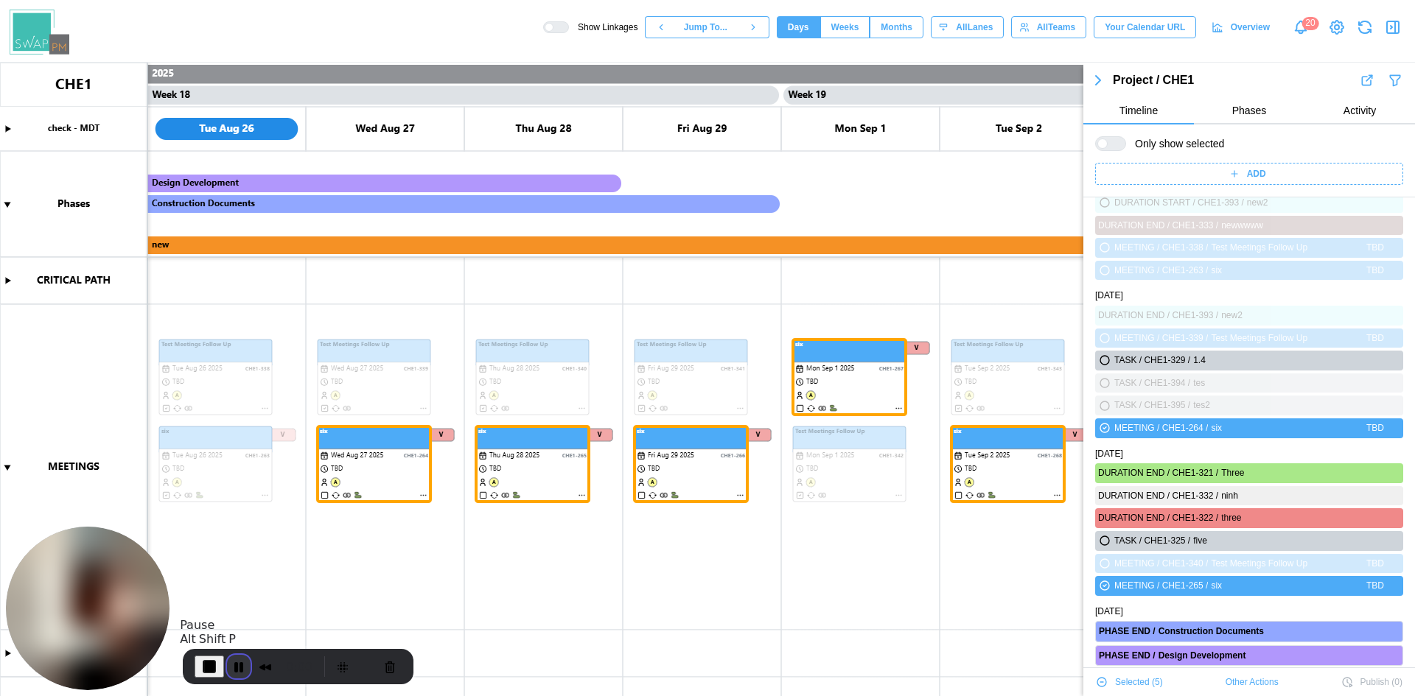
click at [243, 669] on button "Pause Recording" at bounding box center [239, 667] width 24 height 24
click at [238, 673] on span "Play Recording" at bounding box center [236, 667] width 18 height 18
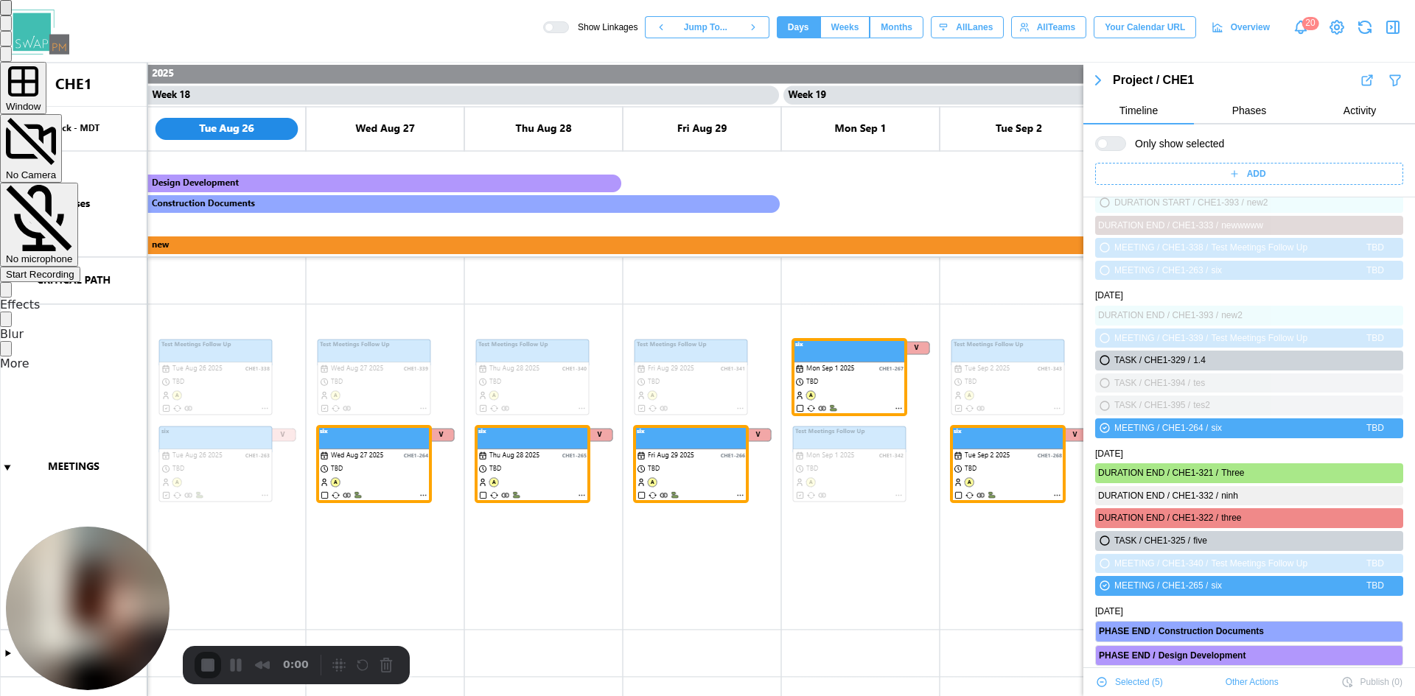
click at [74, 269] on div "Start Recording" at bounding box center [40, 274] width 69 height 11
click at [1278, 250] on div "Window No Camera No microphone" at bounding box center [707, 171] width 1415 height 219
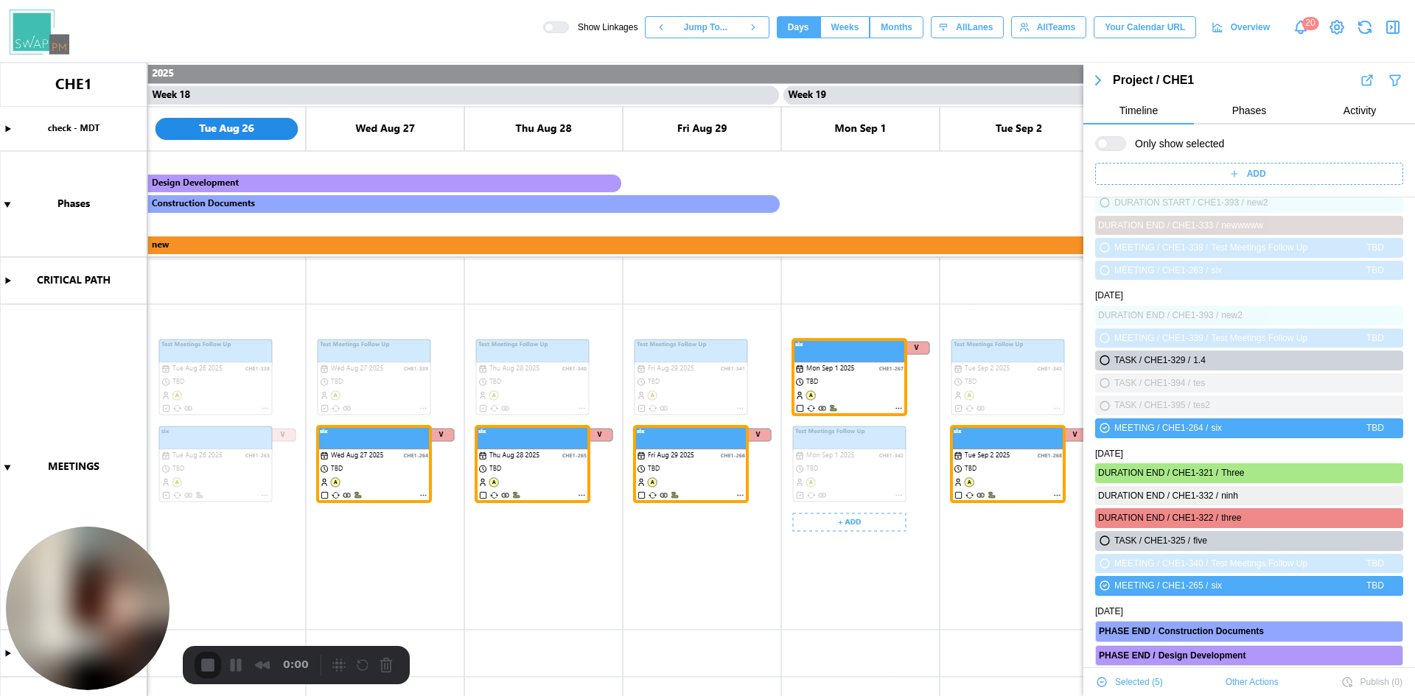
click at [374, 483] on canvas at bounding box center [707, 380] width 1415 height 634
click at [524, 477] on canvas at bounding box center [707, 380] width 1415 height 634
click at [648, 474] on canvas at bounding box center [707, 380] width 1415 height 634
click at [818, 402] on canvas at bounding box center [707, 380] width 1415 height 634
click at [979, 458] on canvas at bounding box center [707, 380] width 1415 height 634
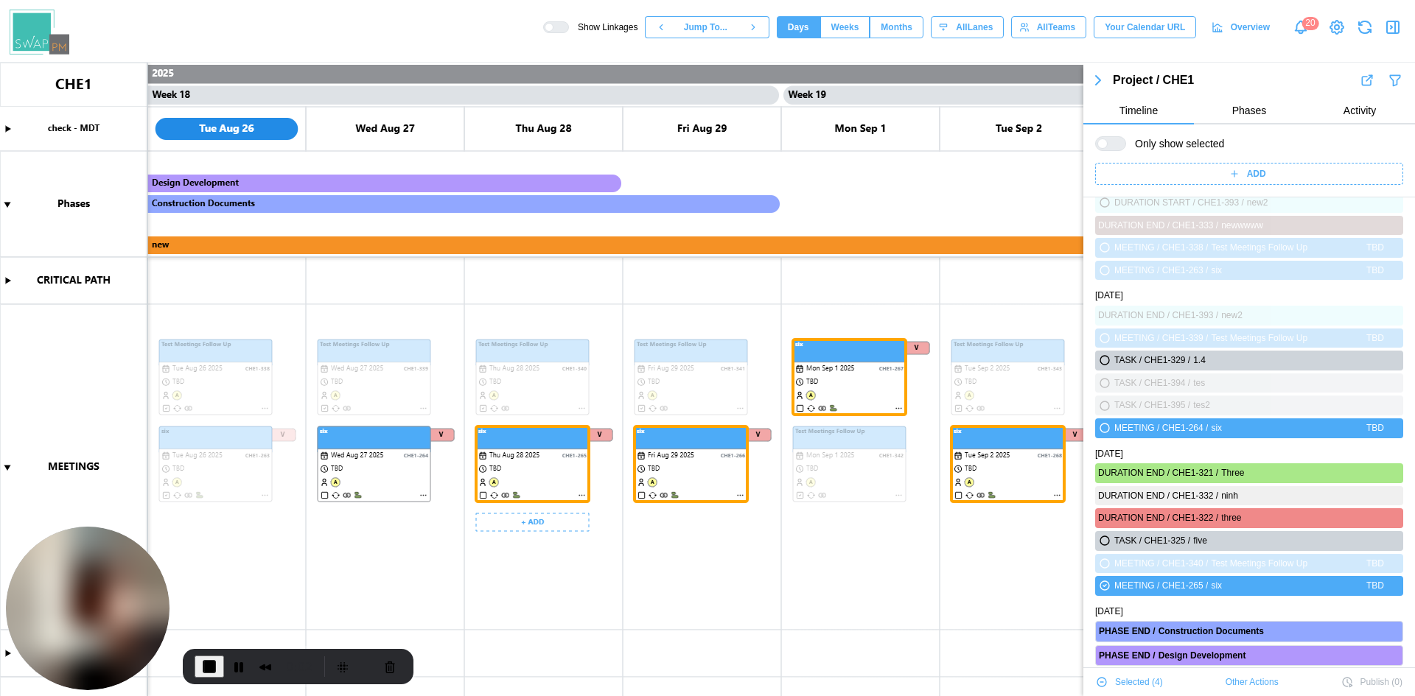
click at [596, 452] on canvas at bounding box center [707, 380] width 1415 height 634
click at [581, 452] on canvas at bounding box center [707, 380] width 1415 height 634
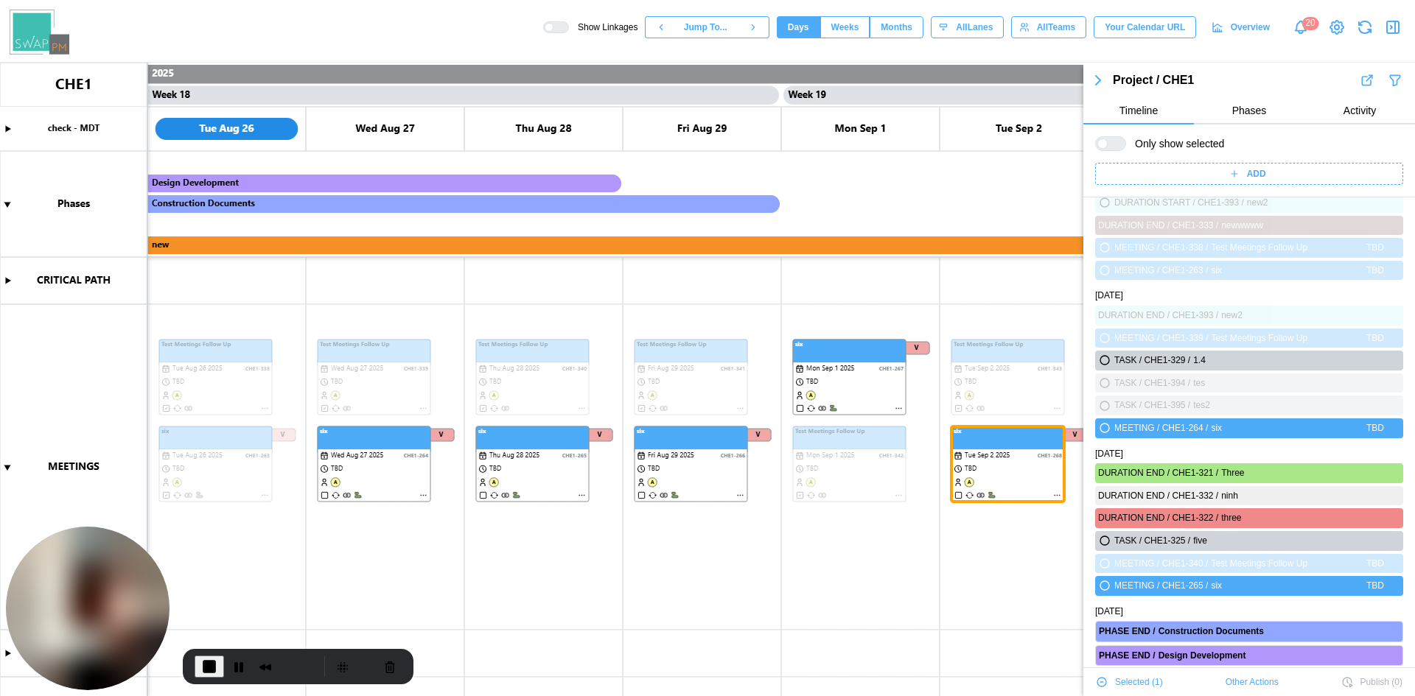
click at [1384, 28] on icon "button" at bounding box center [1393, 27] width 18 height 18
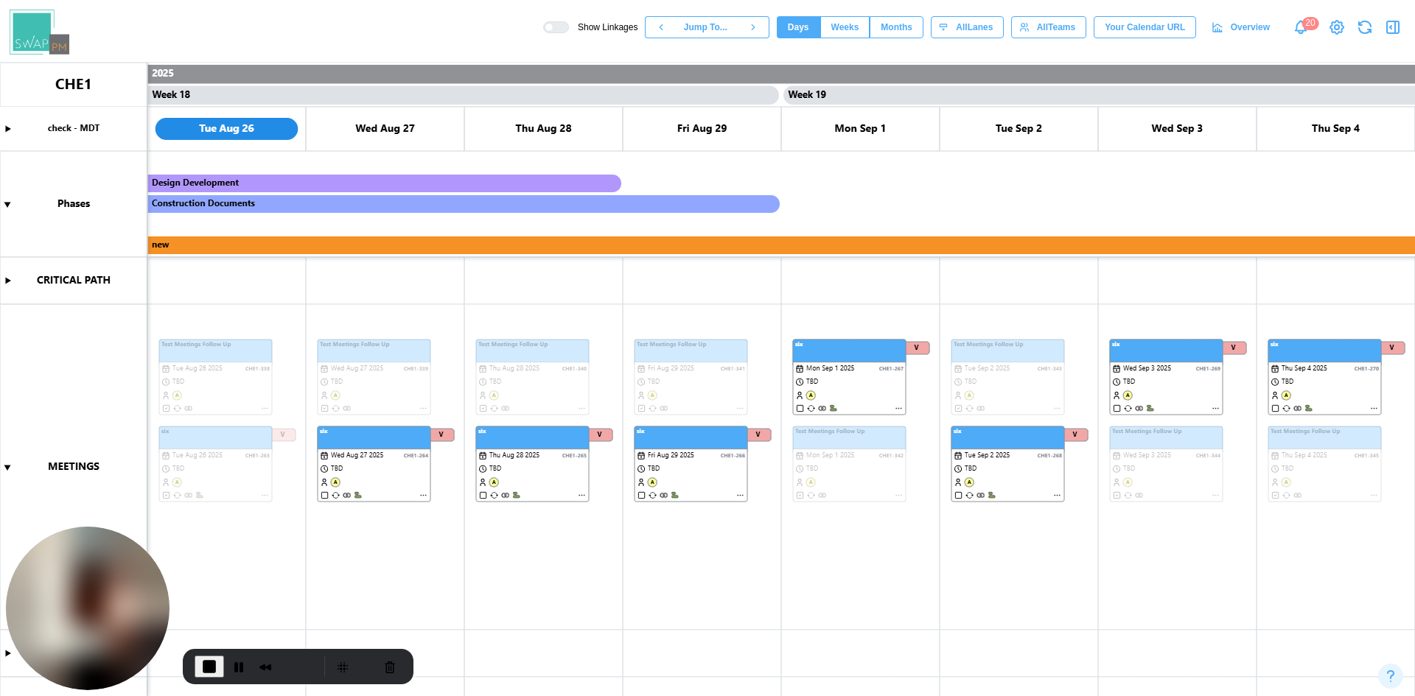
click at [1385, 27] on icon "button" at bounding box center [1393, 27] width 18 height 18
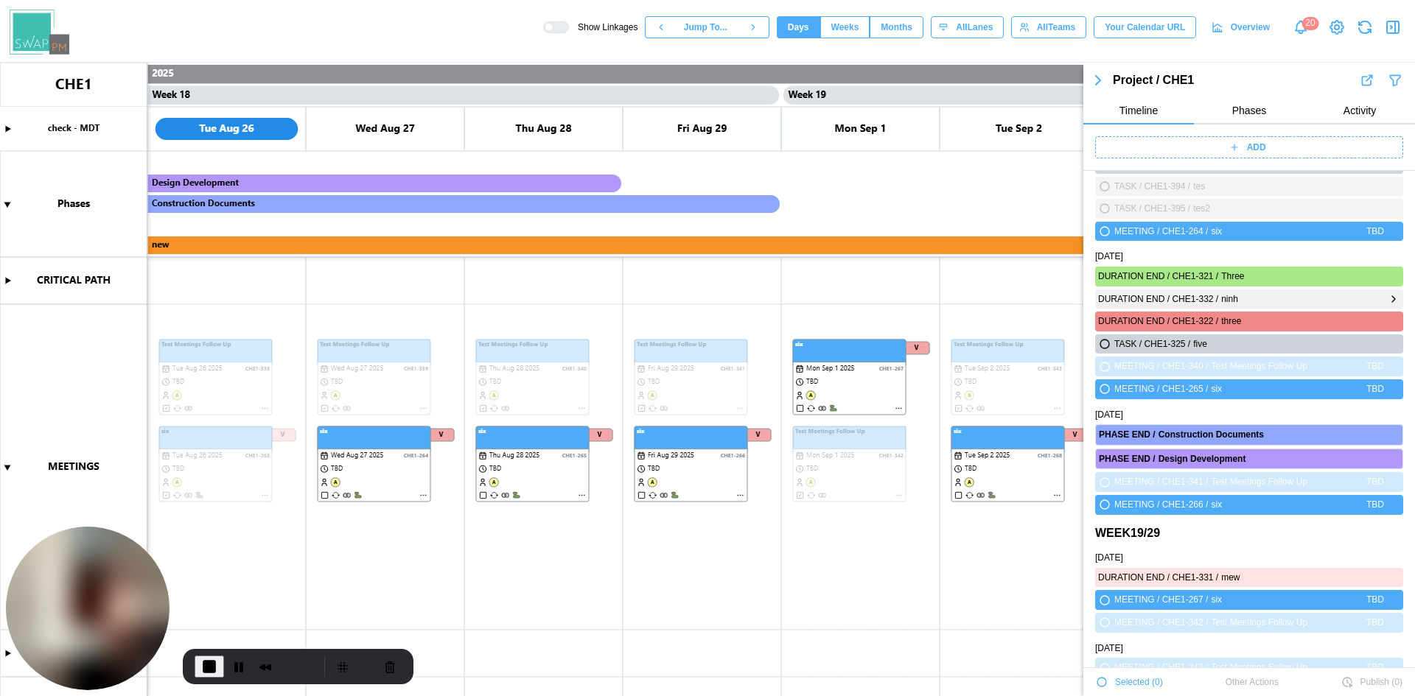
scroll to position [4054, 0]
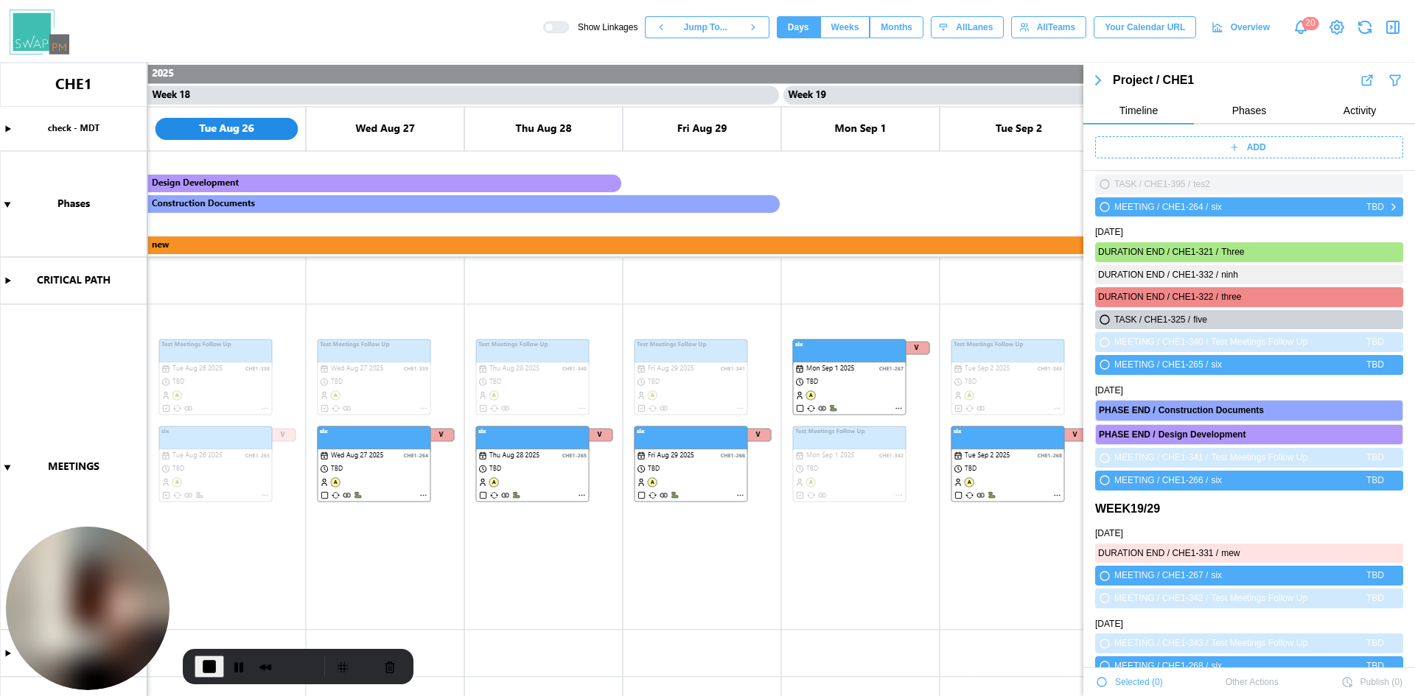
click at [1104, 206] on icon "button" at bounding box center [1104, 207] width 9 height 9
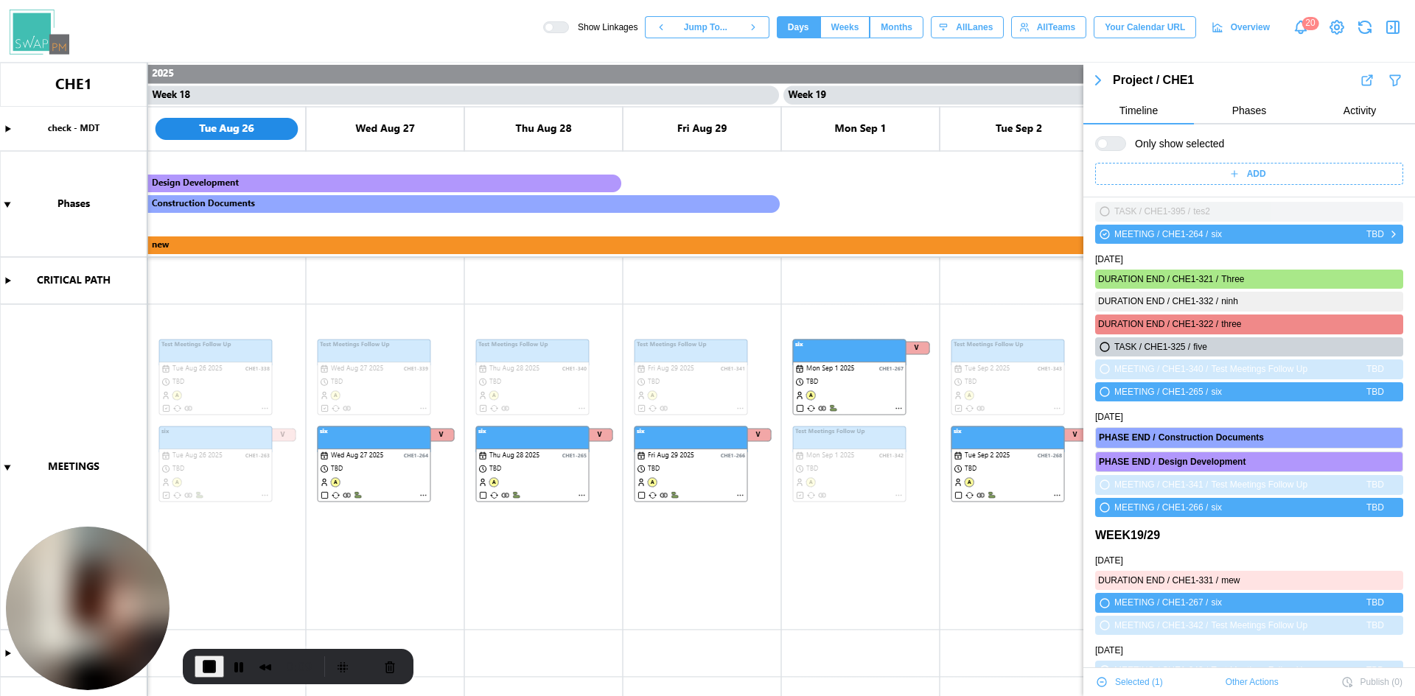
scroll to position [4081, 0]
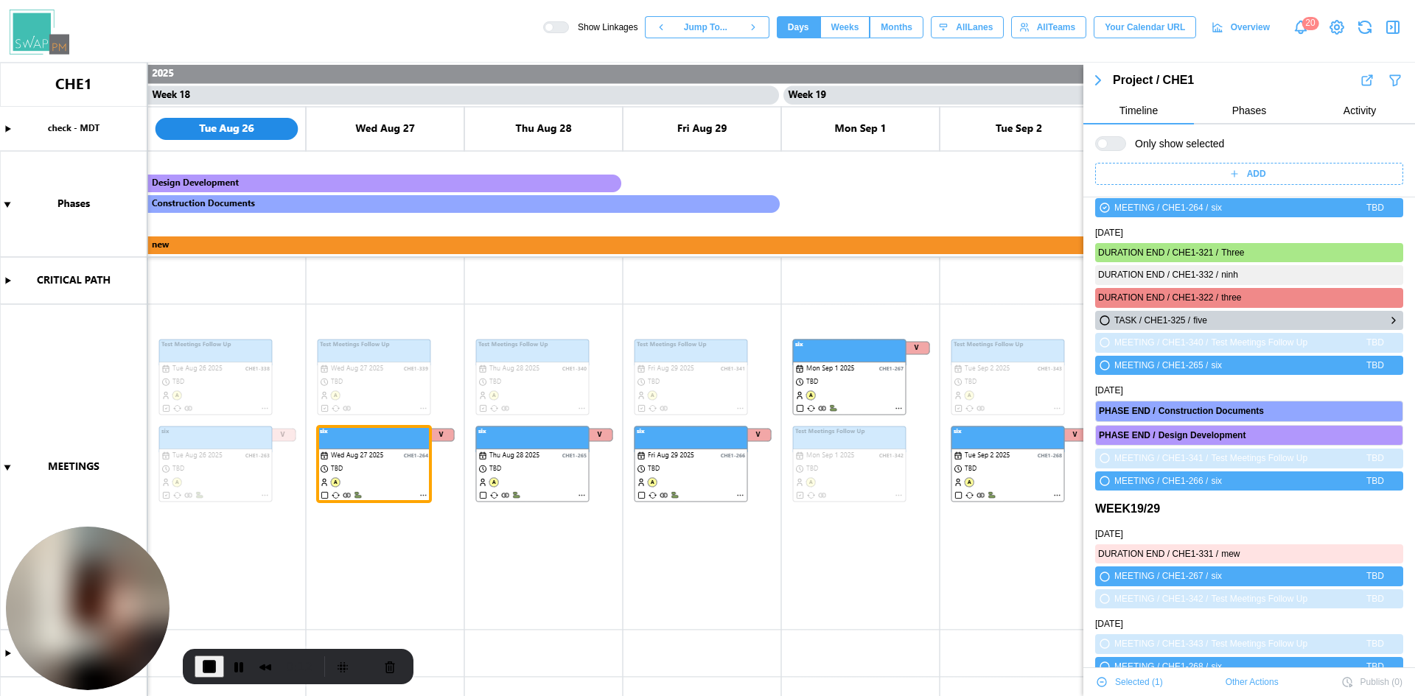
click at [1106, 321] on icon "button" at bounding box center [1104, 320] width 9 height 9
click at [1102, 367] on icon "button" at bounding box center [1104, 365] width 9 height 9
click at [1103, 686] on icon "button" at bounding box center [1101, 682] width 9 height 9
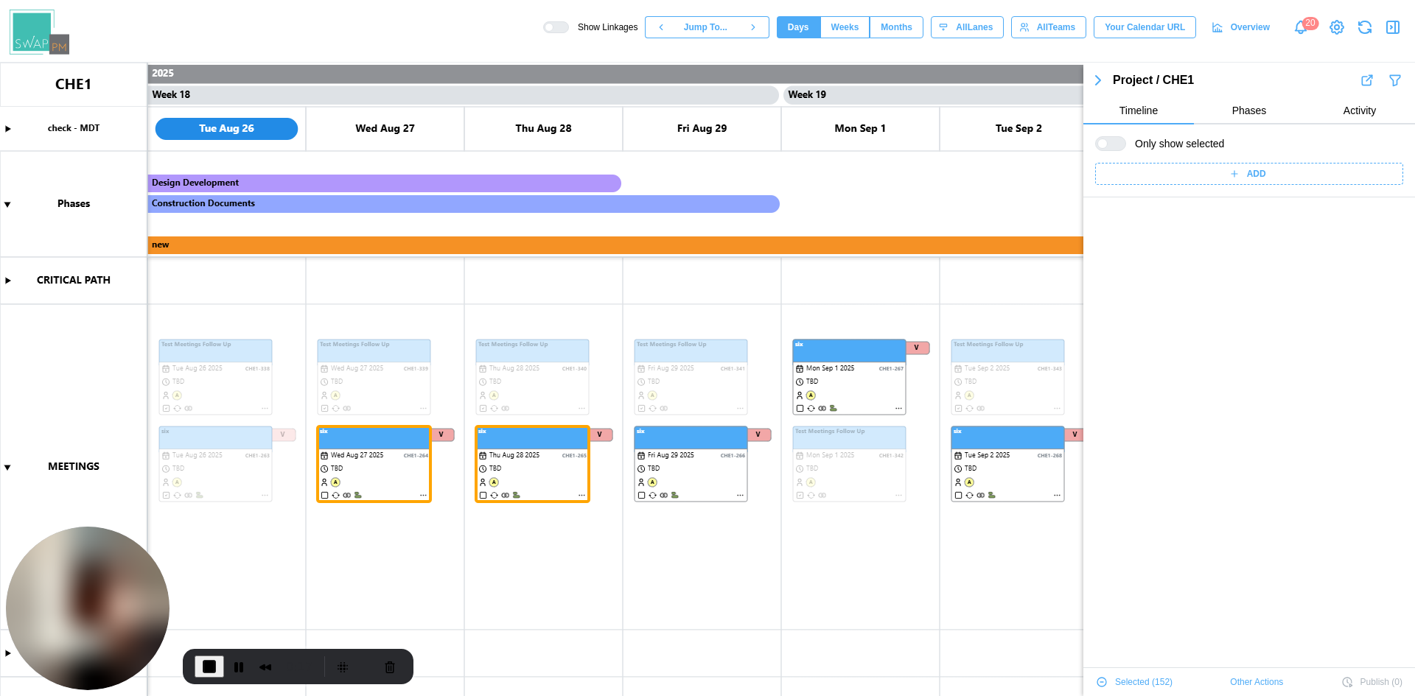
scroll to position [4559, 0]
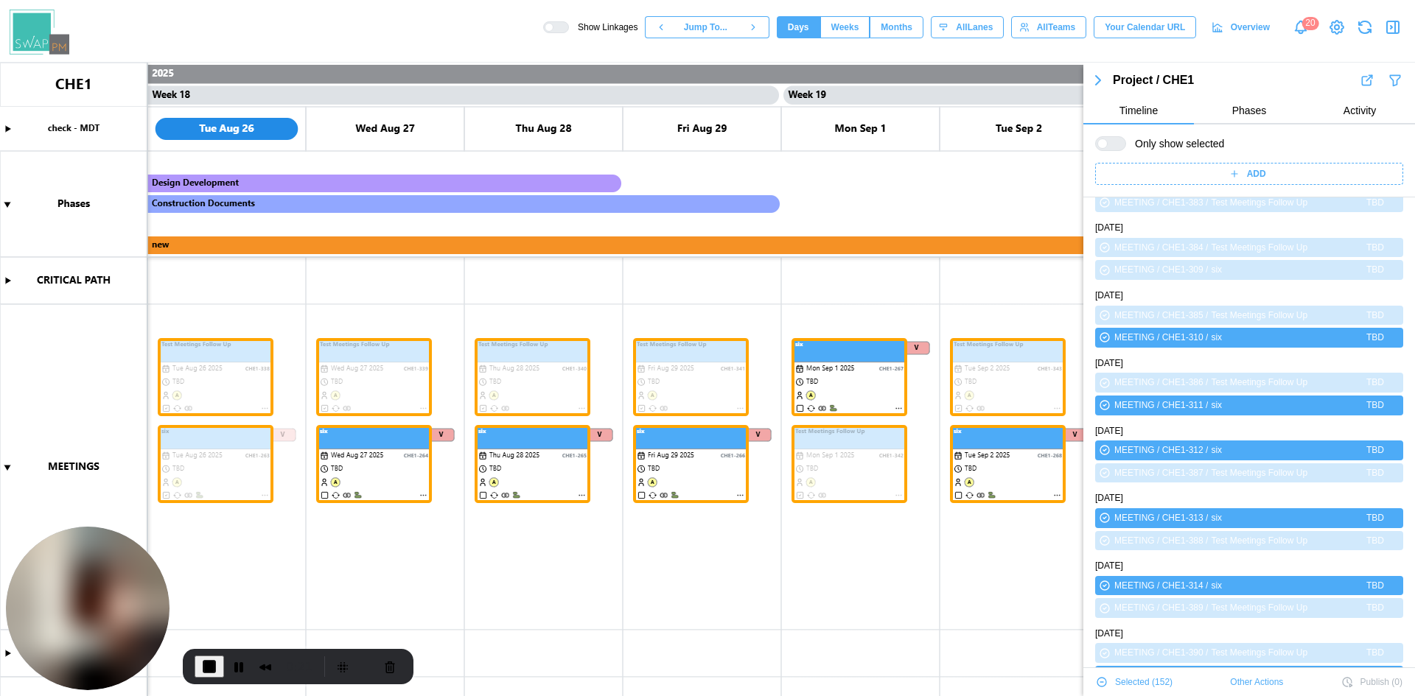
click at [1102, 682] on icon "button" at bounding box center [1102, 682] width 12 height 12
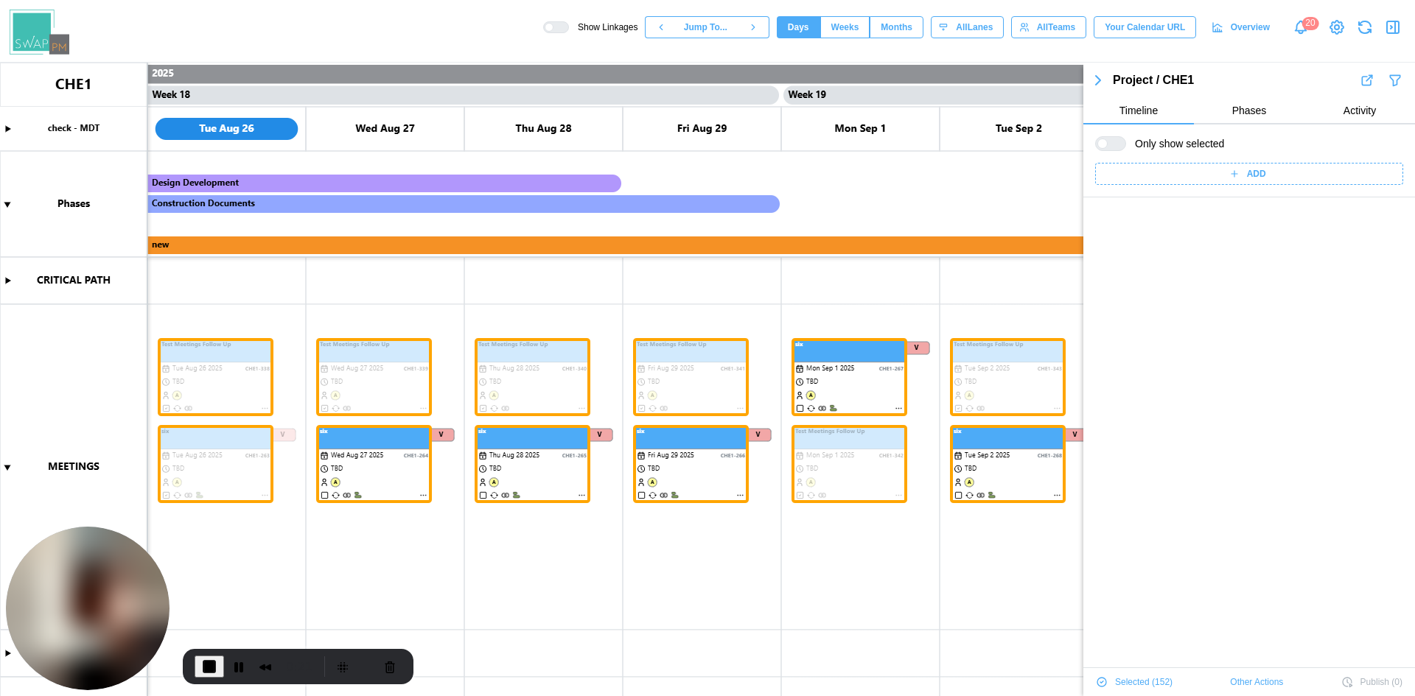
scroll to position [3771, 0]
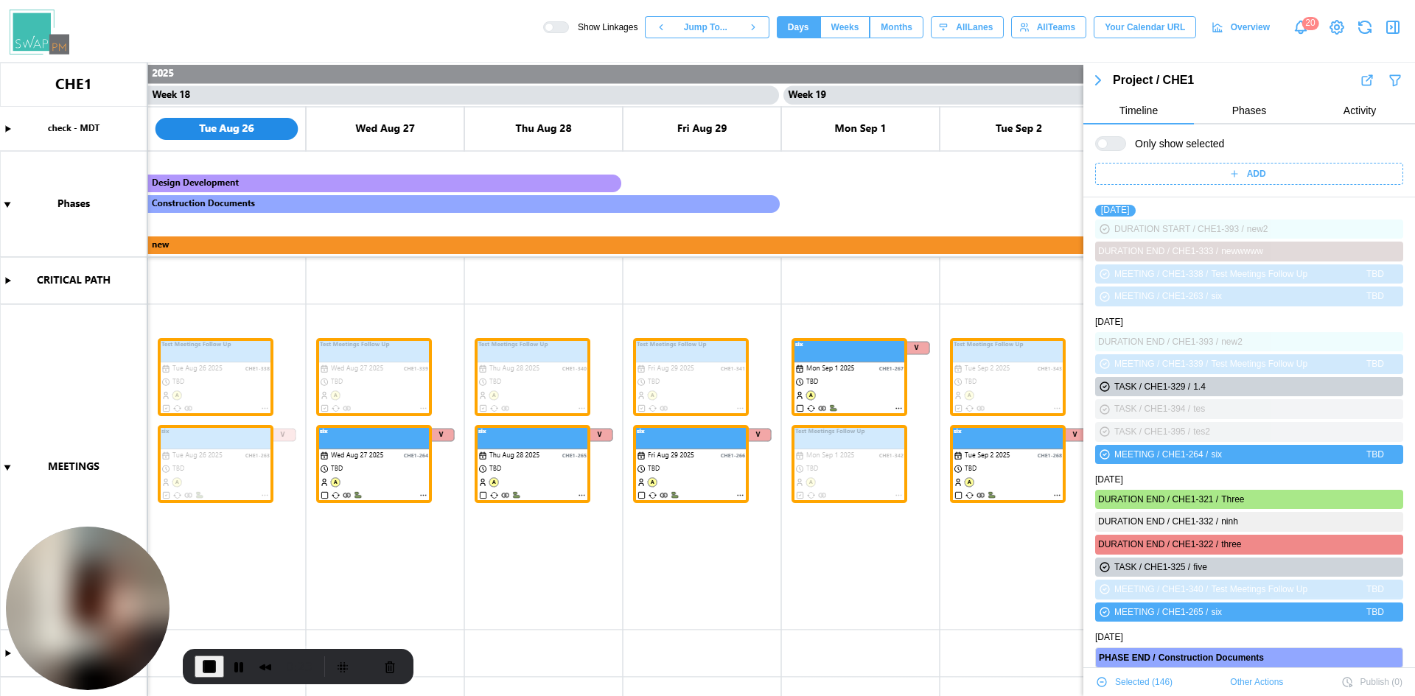
click at [1102, 682] on icon "button" at bounding box center [1102, 682] width 12 height 12
click at [1102, 679] on icon "button" at bounding box center [1101, 682] width 9 height 9
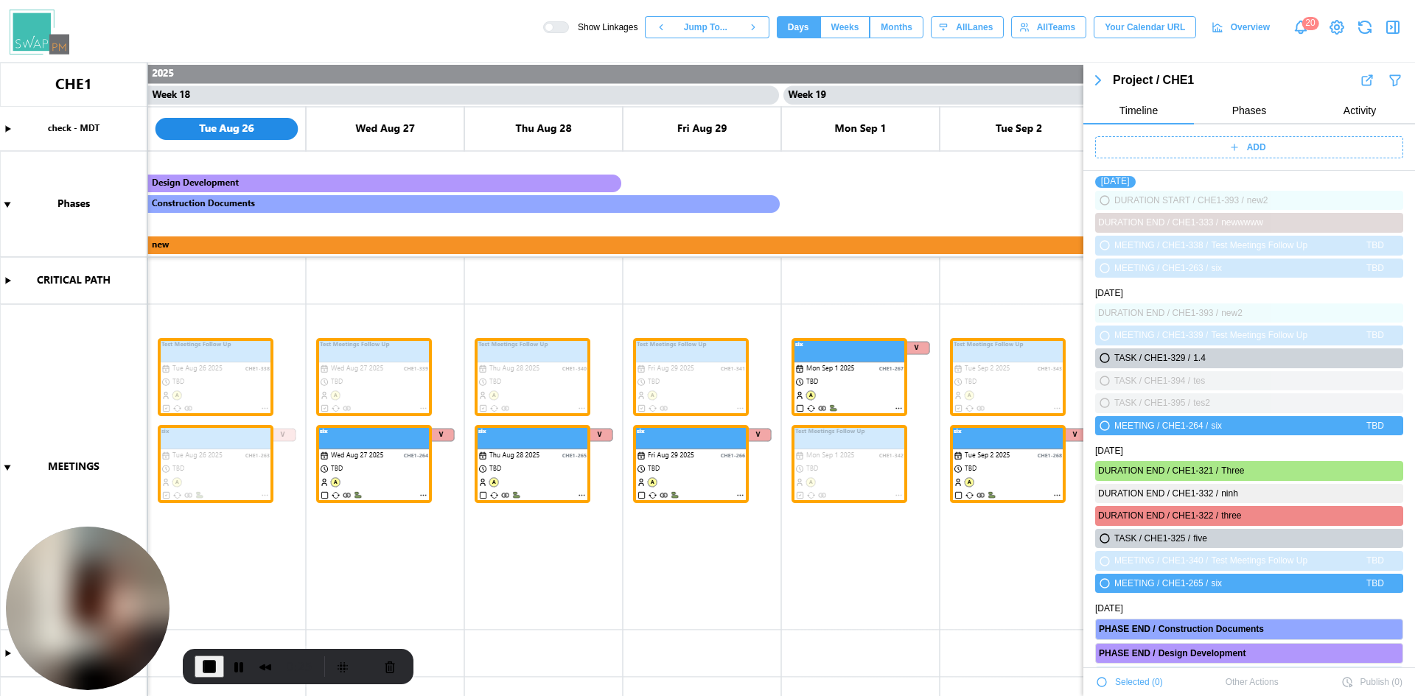
scroll to position [3743, 0]
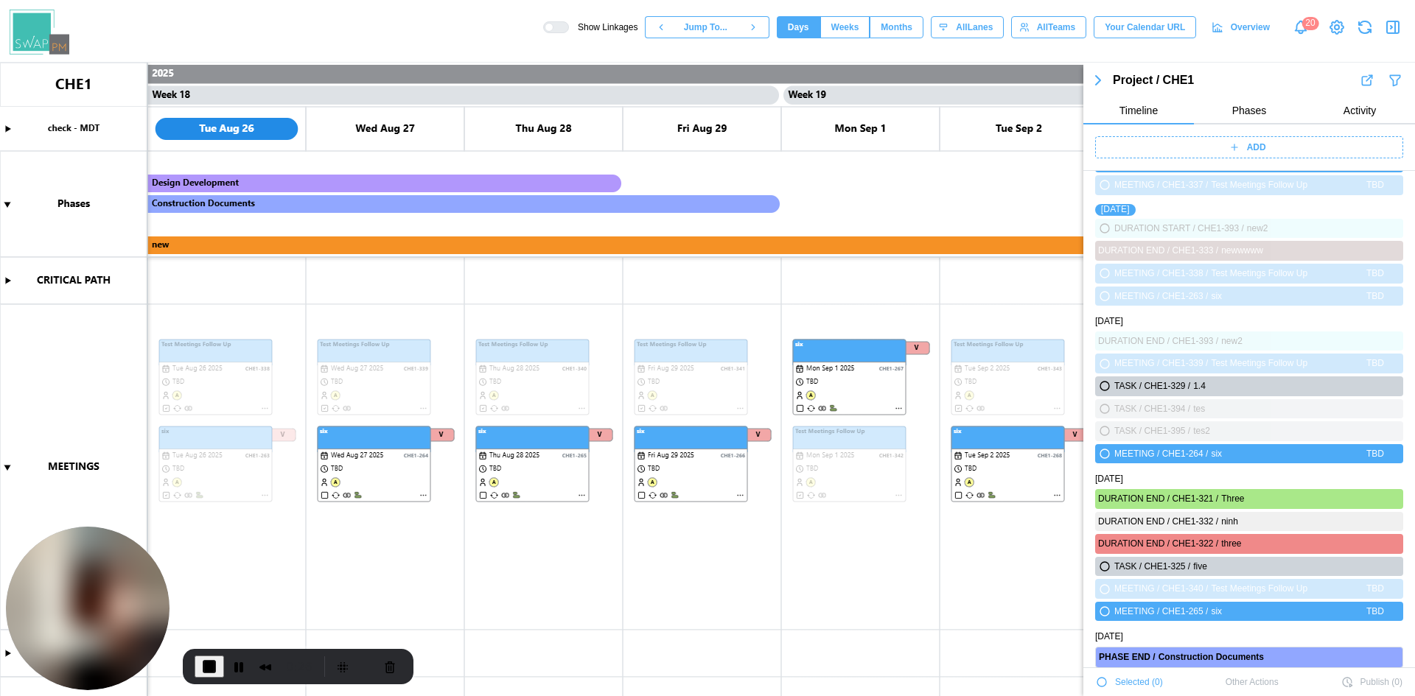
click at [1101, 681] on icon "button" at bounding box center [1101, 682] width 9 height 9
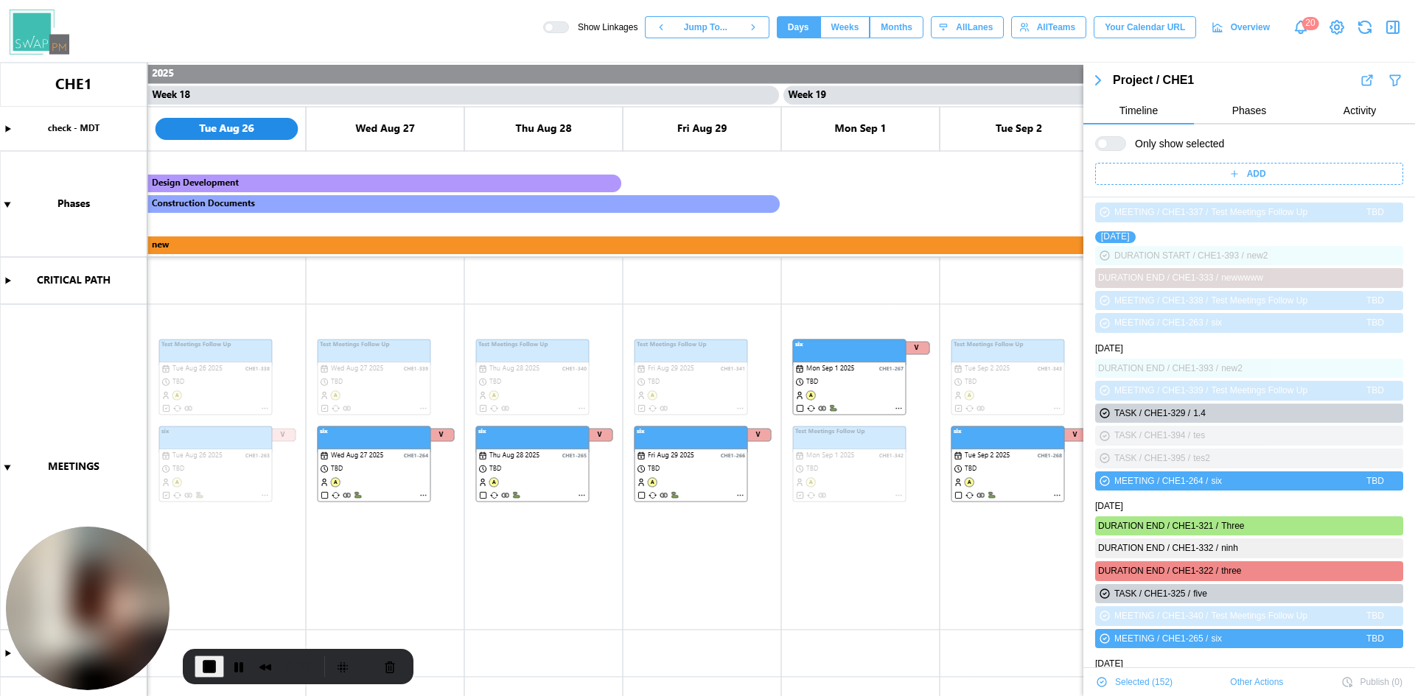
scroll to position [3770, 0]
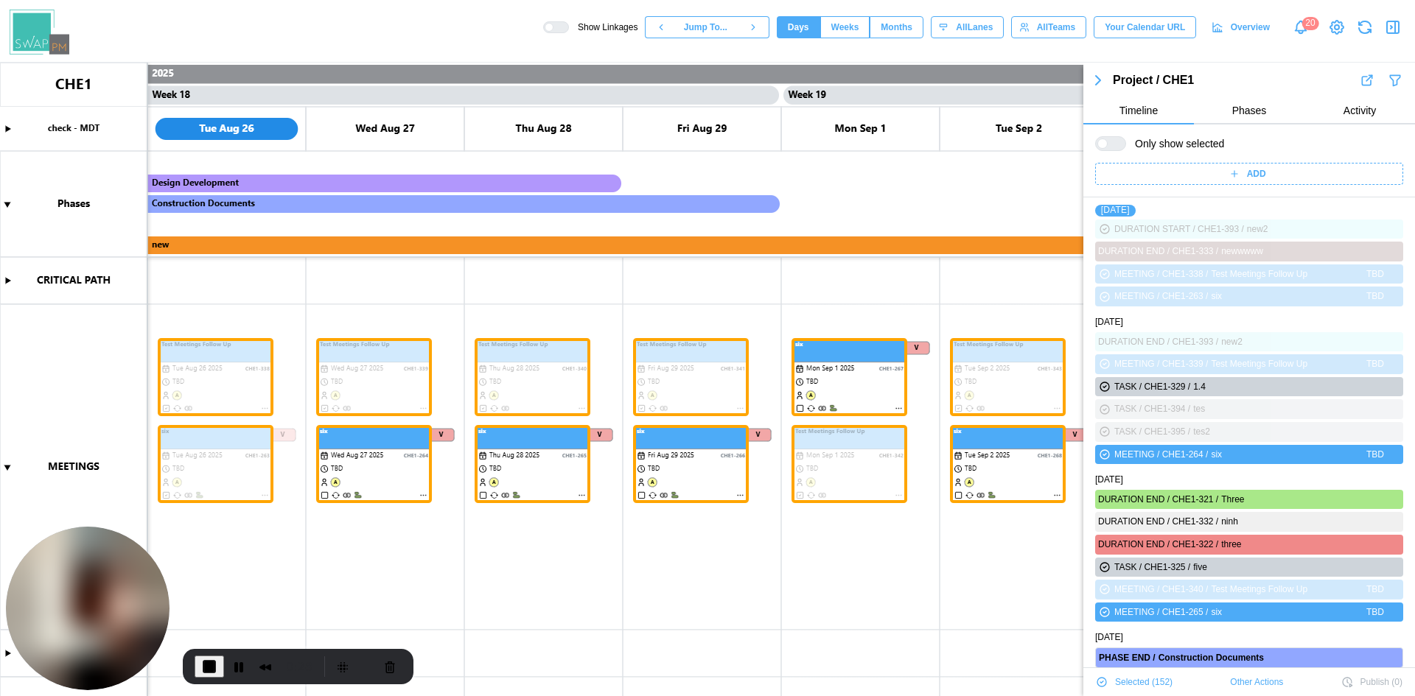
click at [1099, 681] on icon "button" at bounding box center [1101, 682] width 9 height 9
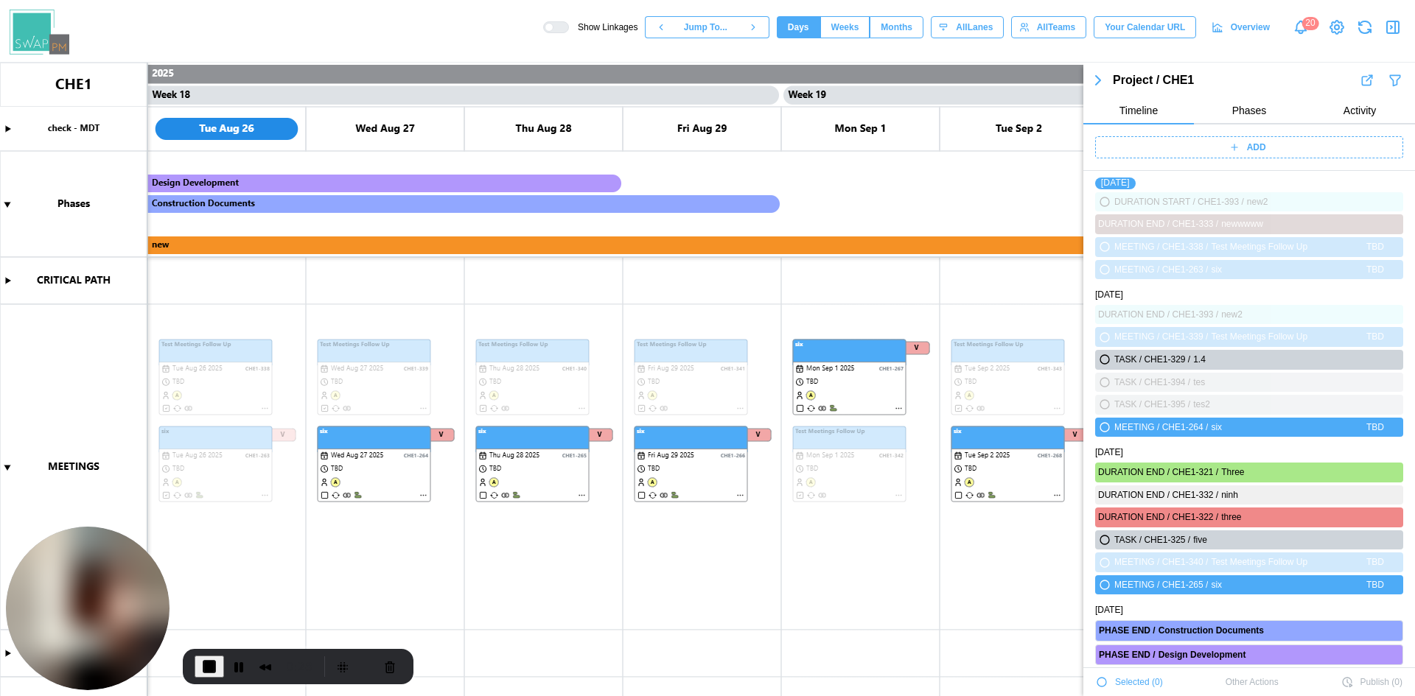
scroll to position [3743, 0]
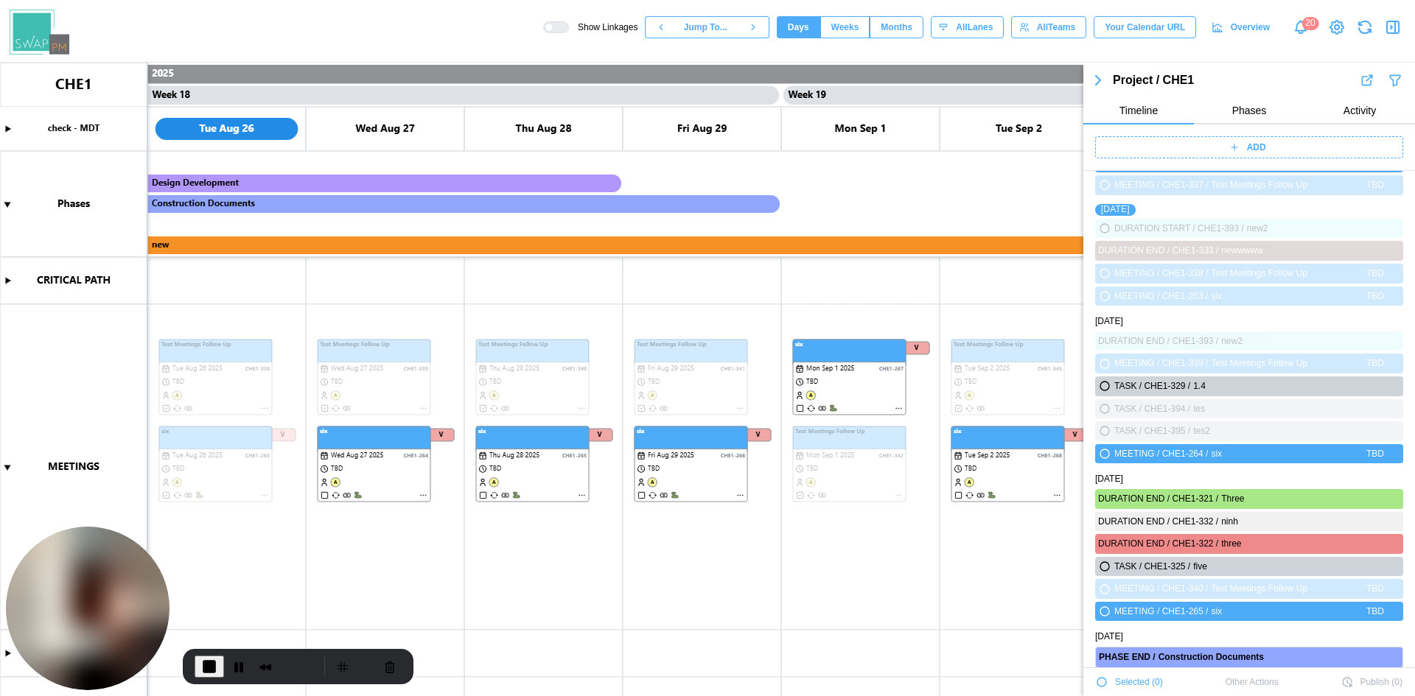
click at [1097, 681] on icon "button" at bounding box center [1102, 682] width 12 height 12
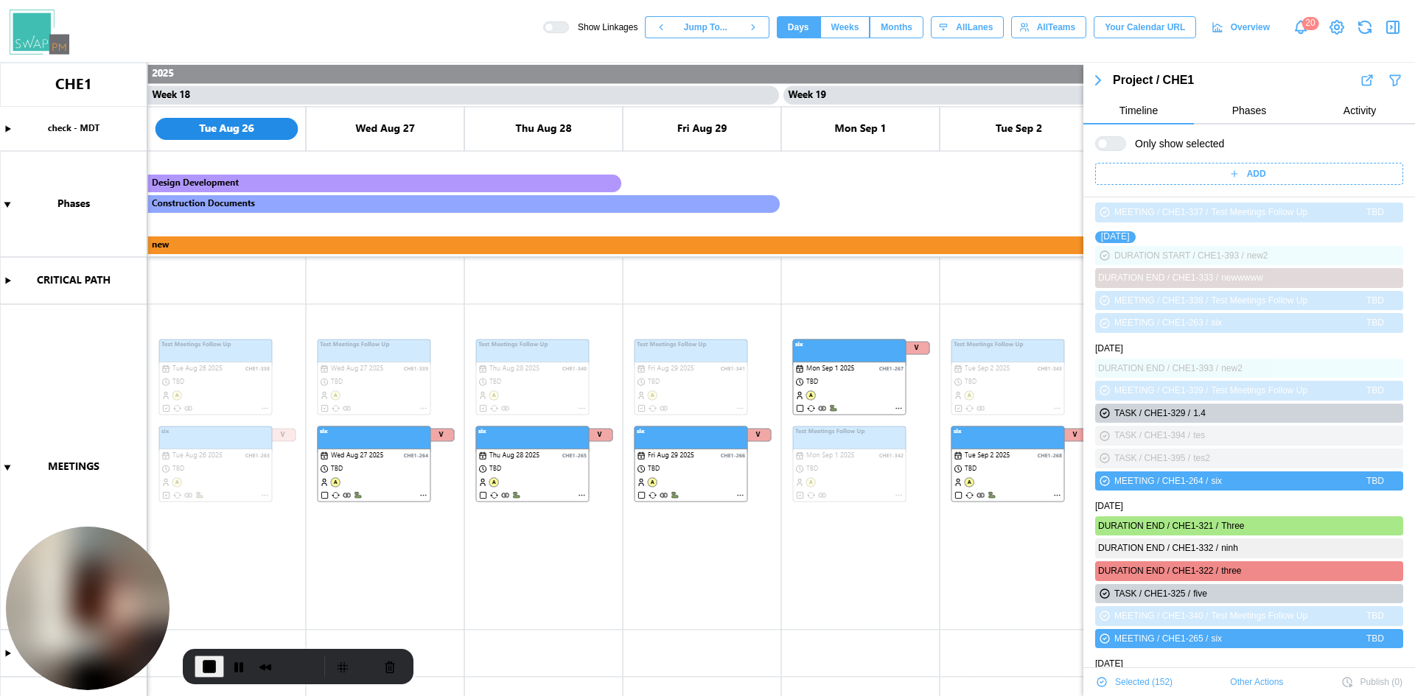
scroll to position [3770, 0]
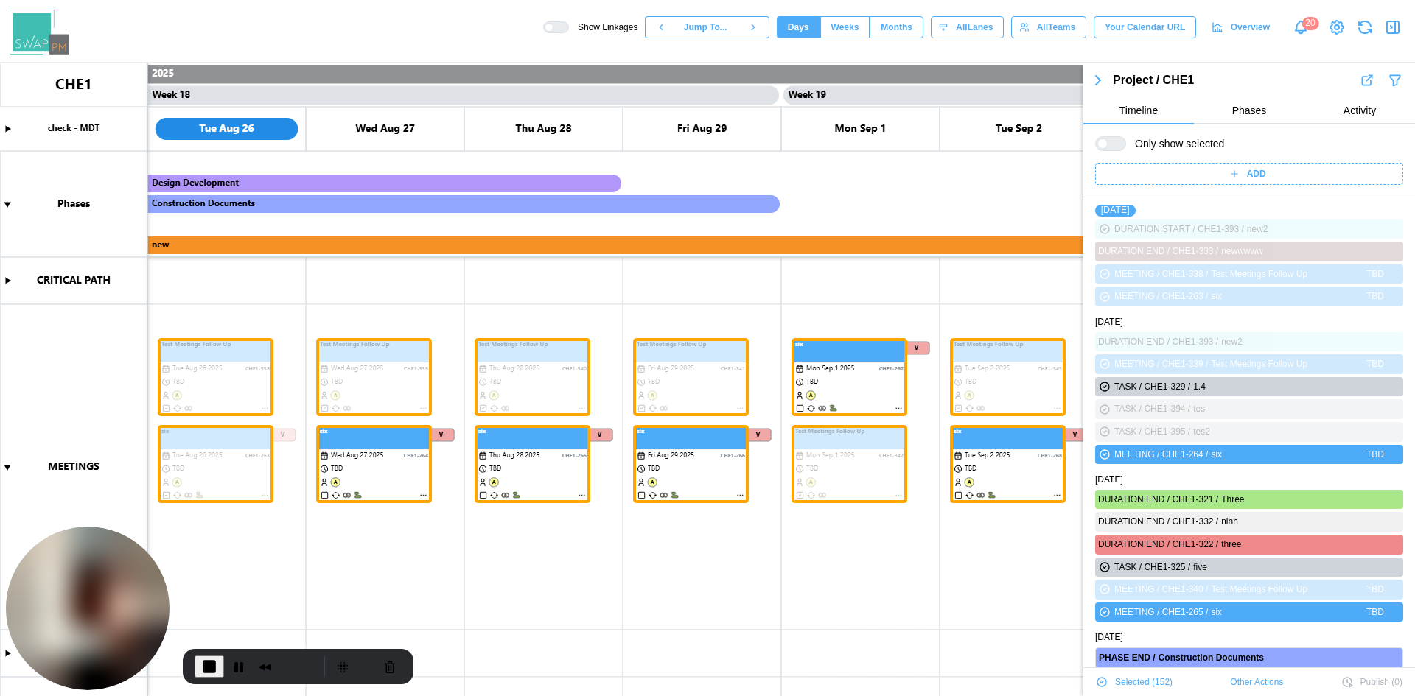
click at [1093, 681] on div "Selected ( 152 ) Other Actions Publish ( 0 )" at bounding box center [1249, 682] width 332 height 28
click at [1099, 681] on icon "button" at bounding box center [1101, 682] width 9 height 9
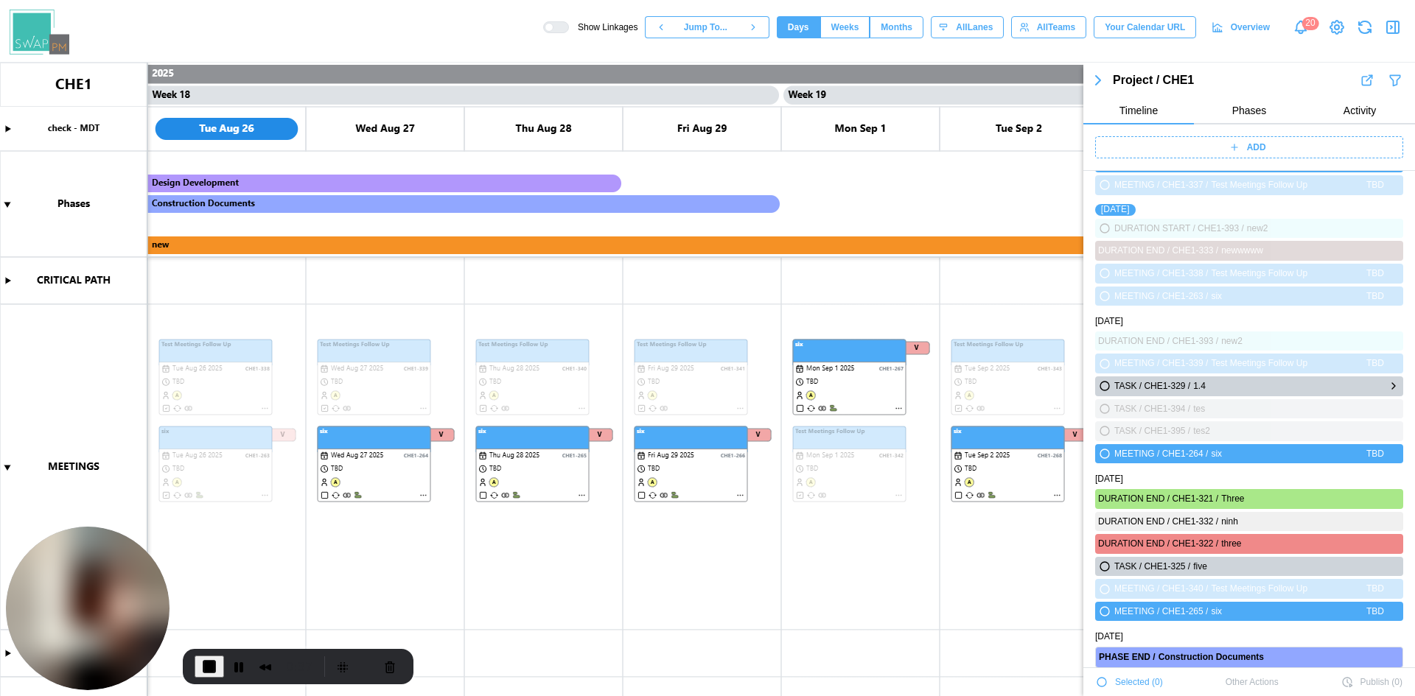
click at [1105, 391] on icon "button" at bounding box center [1104, 386] width 9 height 9
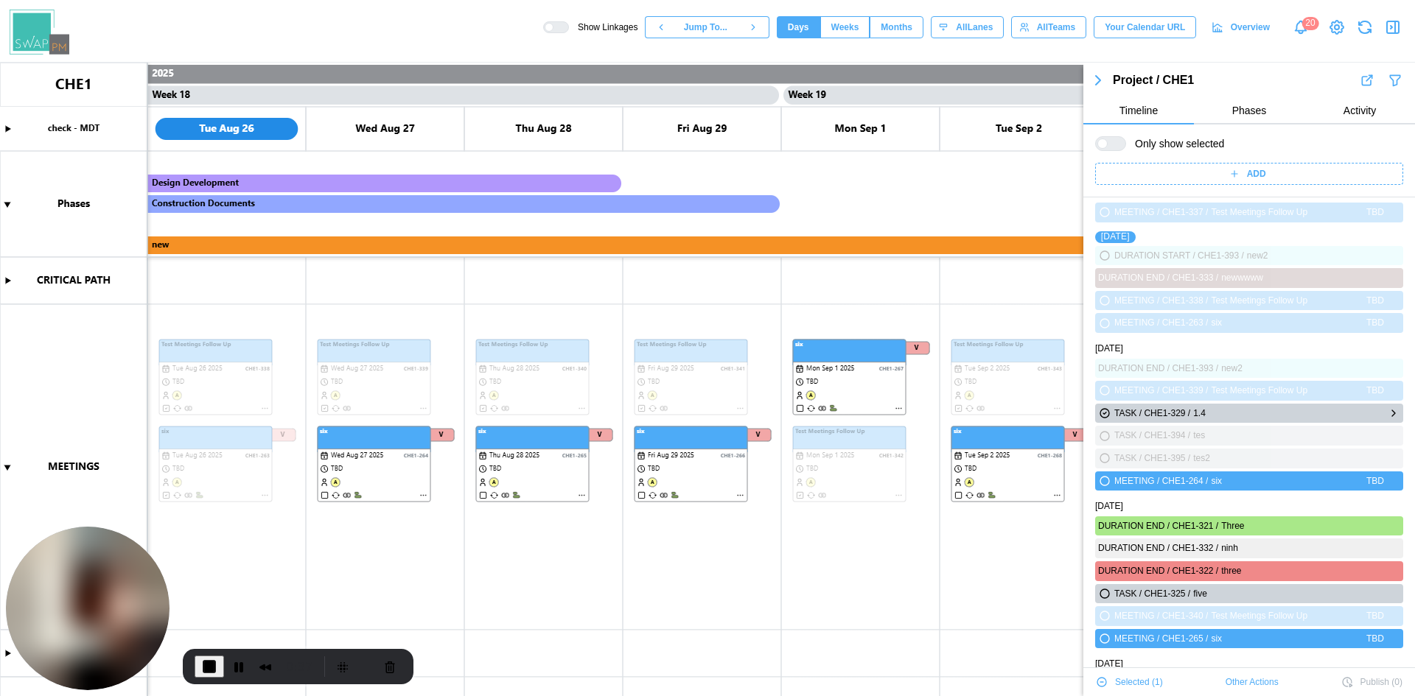
scroll to position [3770, 0]
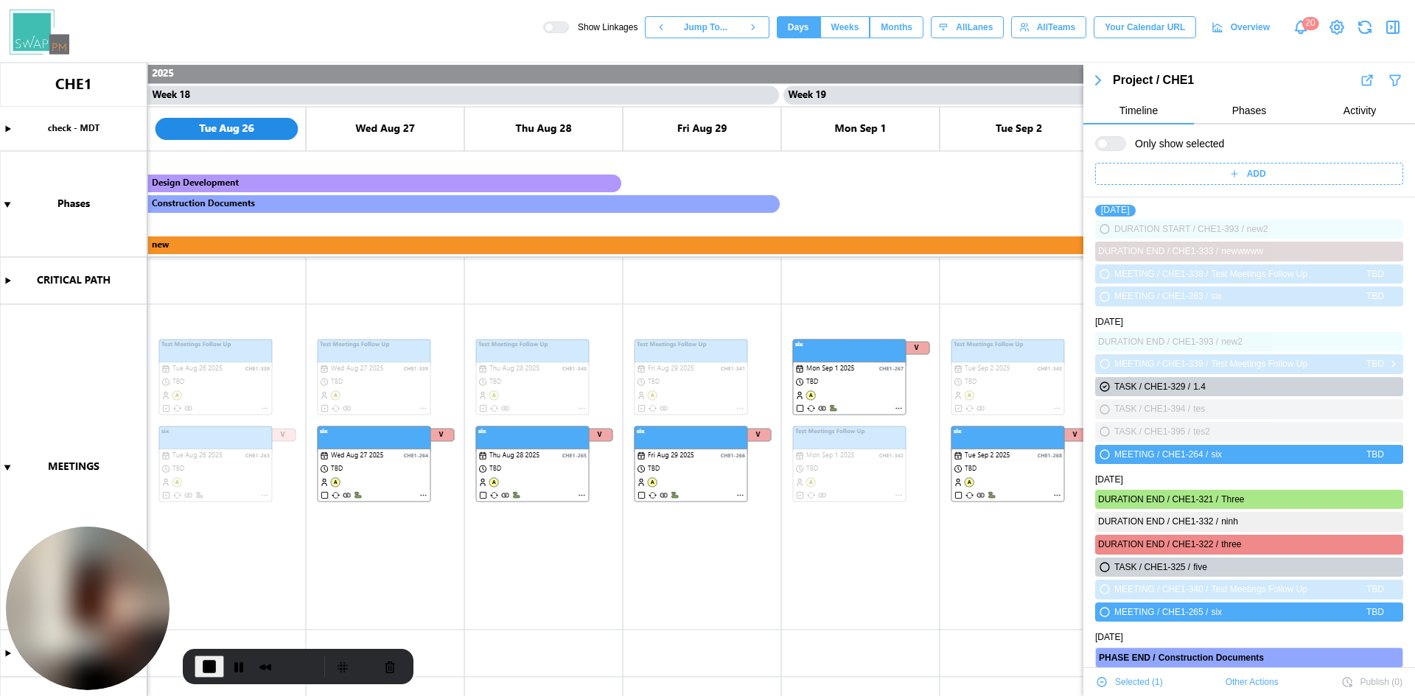
click at [1106, 365] on icon "button" at bounding box center [1104, 364] width 9 height 9
click at [1107, 455] on icon "button" at bounding box center [1104, 454] width 9 height 9
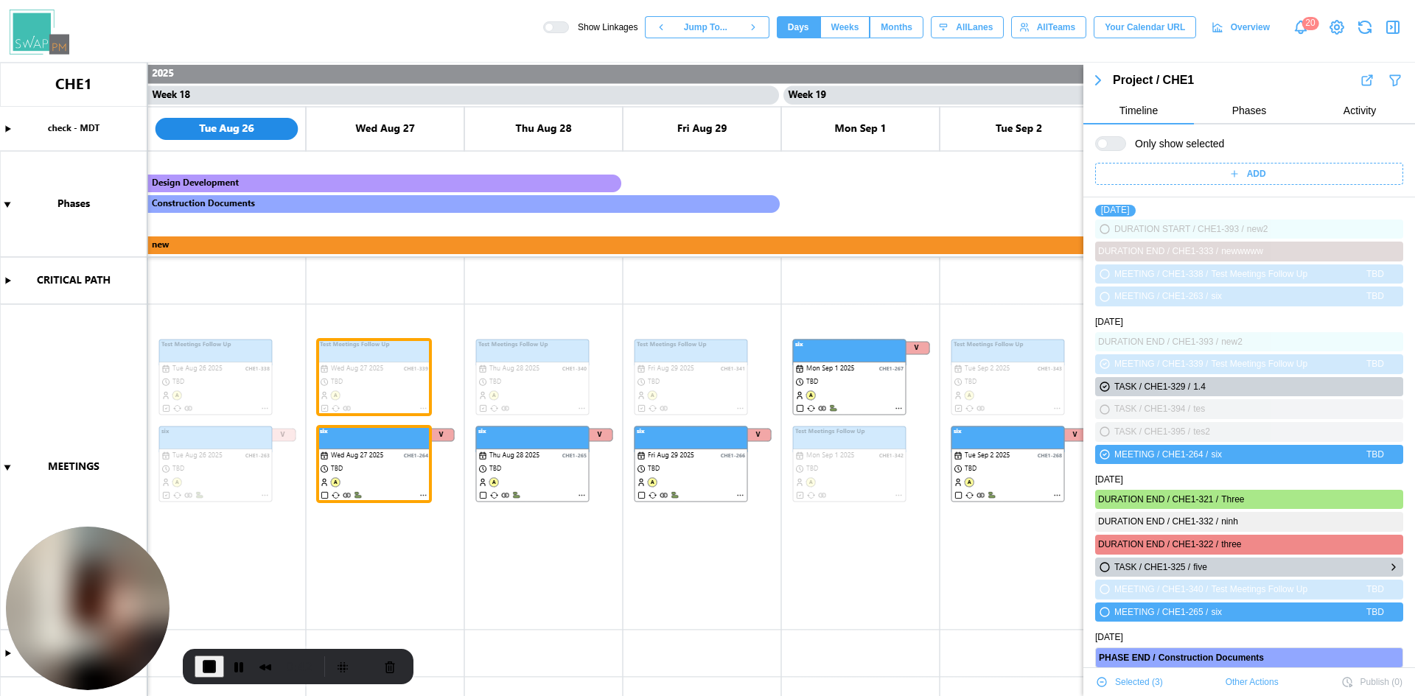
click at [1103, 567] on icon "button" at bounding box center [1104, 567] width 9 height 9
click at [1100, 683] on icon "button" at bounding box center [1102, 682] width 12 height 12
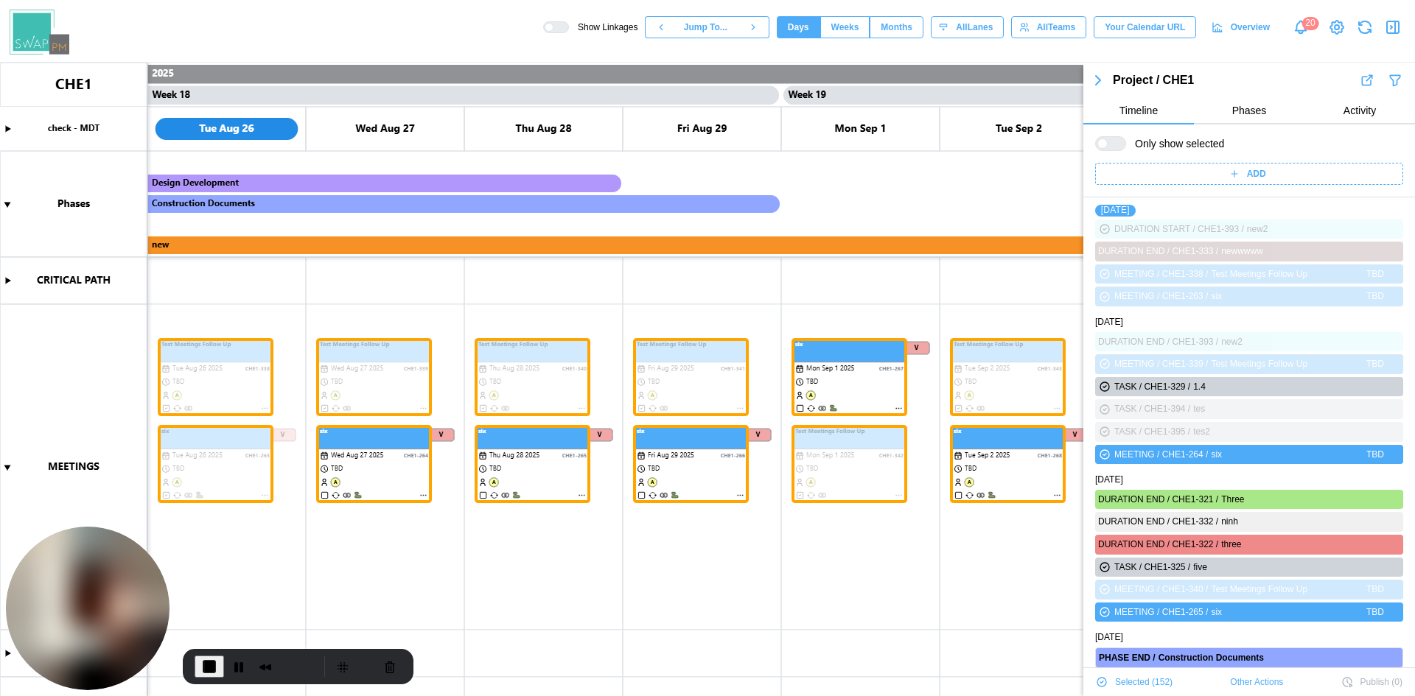
click at [1103, 682] on icon "button" at bounding box center [1101, 683] width 3 height 2
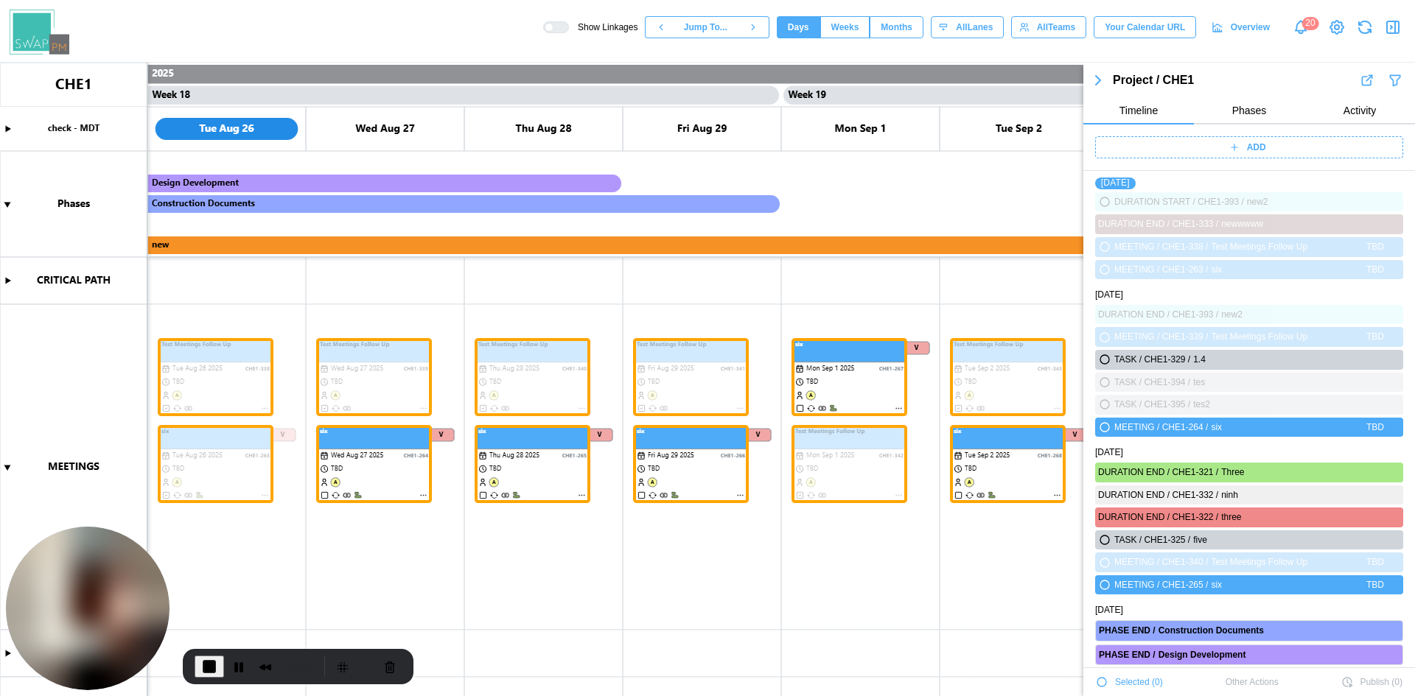
scroll to position [3743, 0]
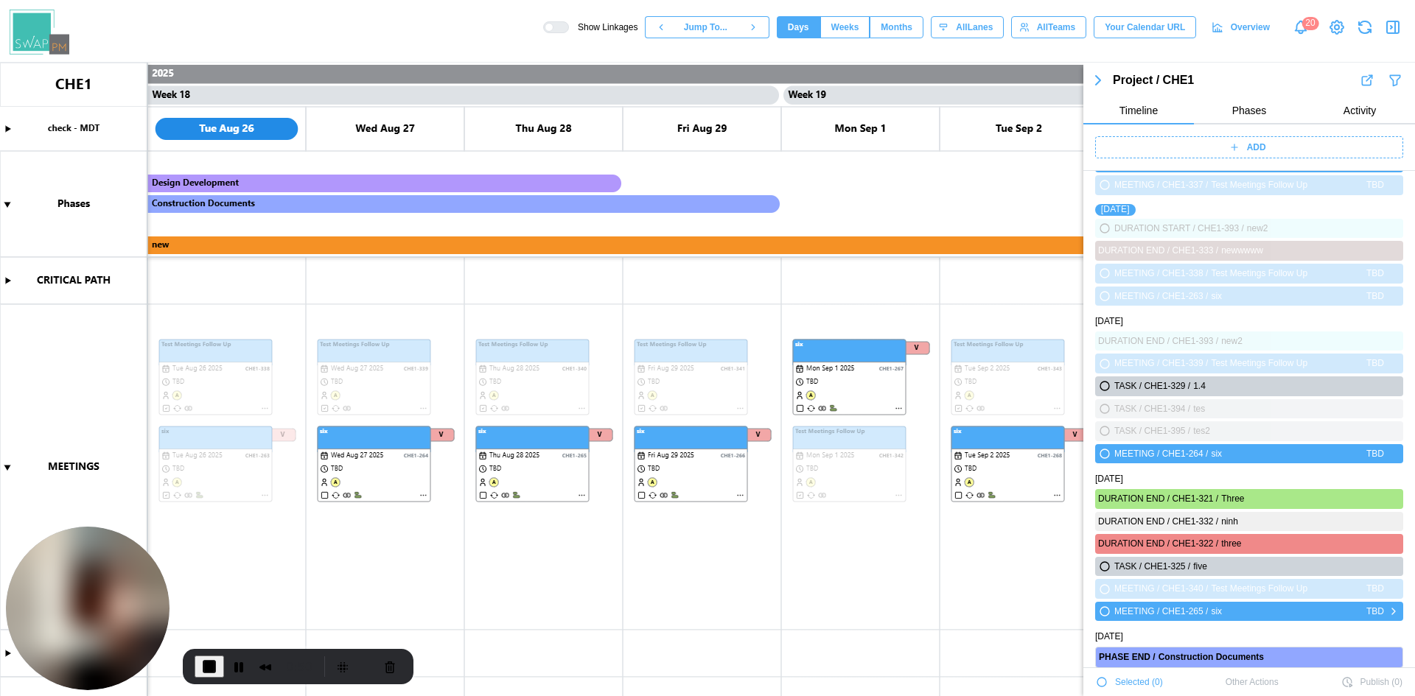
click at [1105, 614] on icon "button" at bounding box center [1104, 611] width 9 height 9
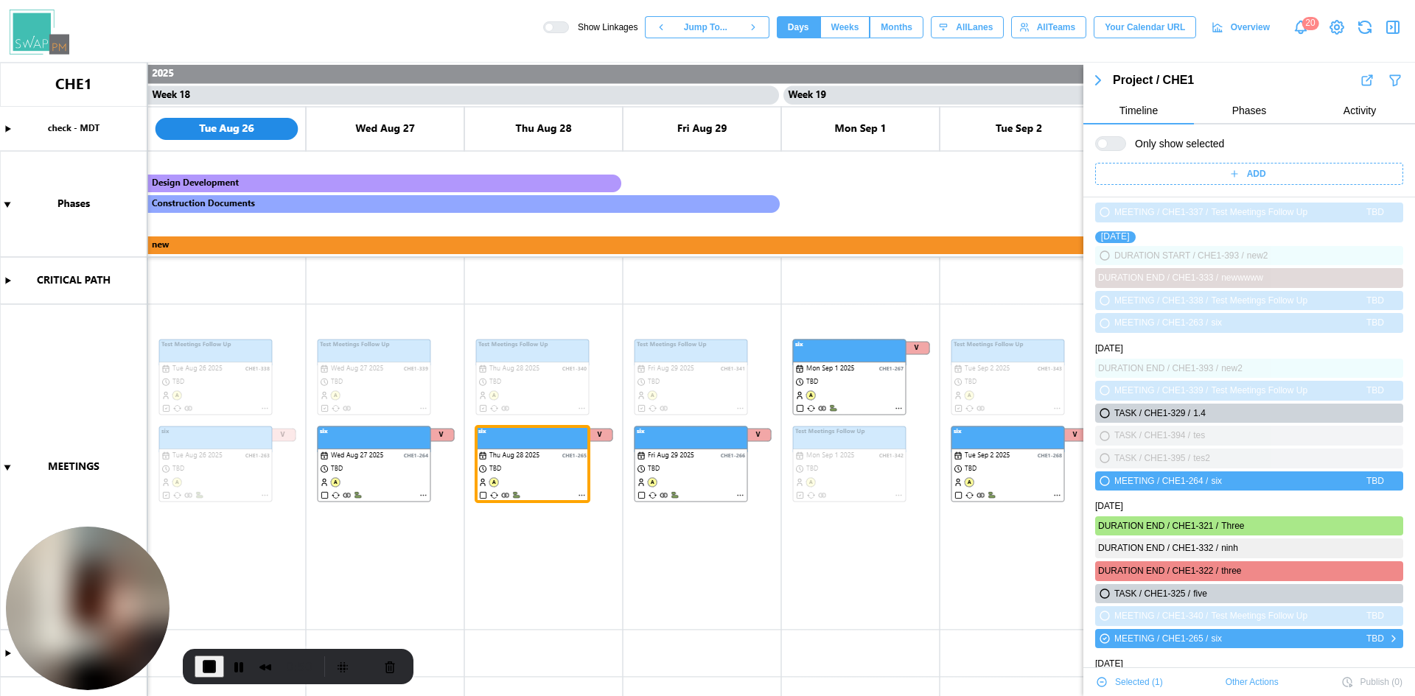
scroll to position [3770, 0]
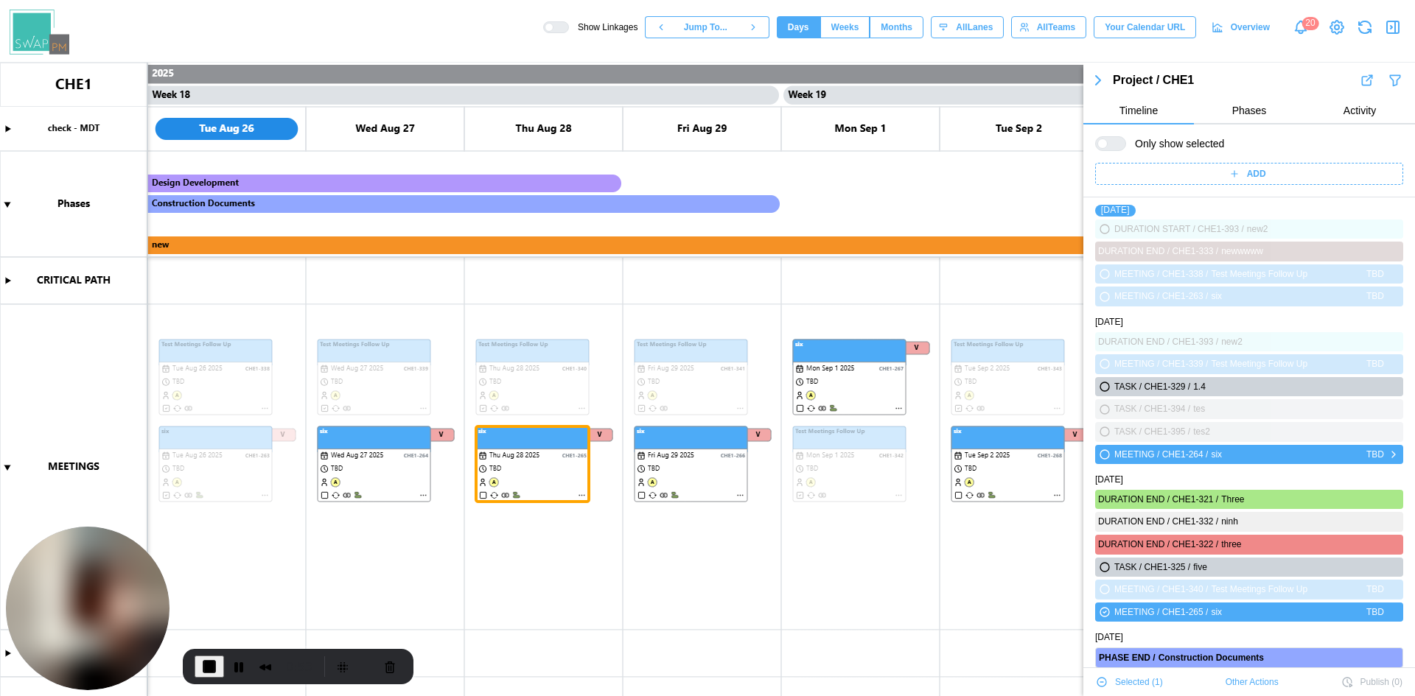
click at [1109, 456] on icon "button" at bounding box center [1104, 454] width 9 height 9
click at [1105, 564] on icon "button" at bounding box center [1104, 567] width 9 height 9
click at [1107, 568] on icon "button" at bounding box center [1104, 567] width 9 height 9
click at [1106, 680] on icon "button" at bounding box center [1102, 682] width 12 height 12
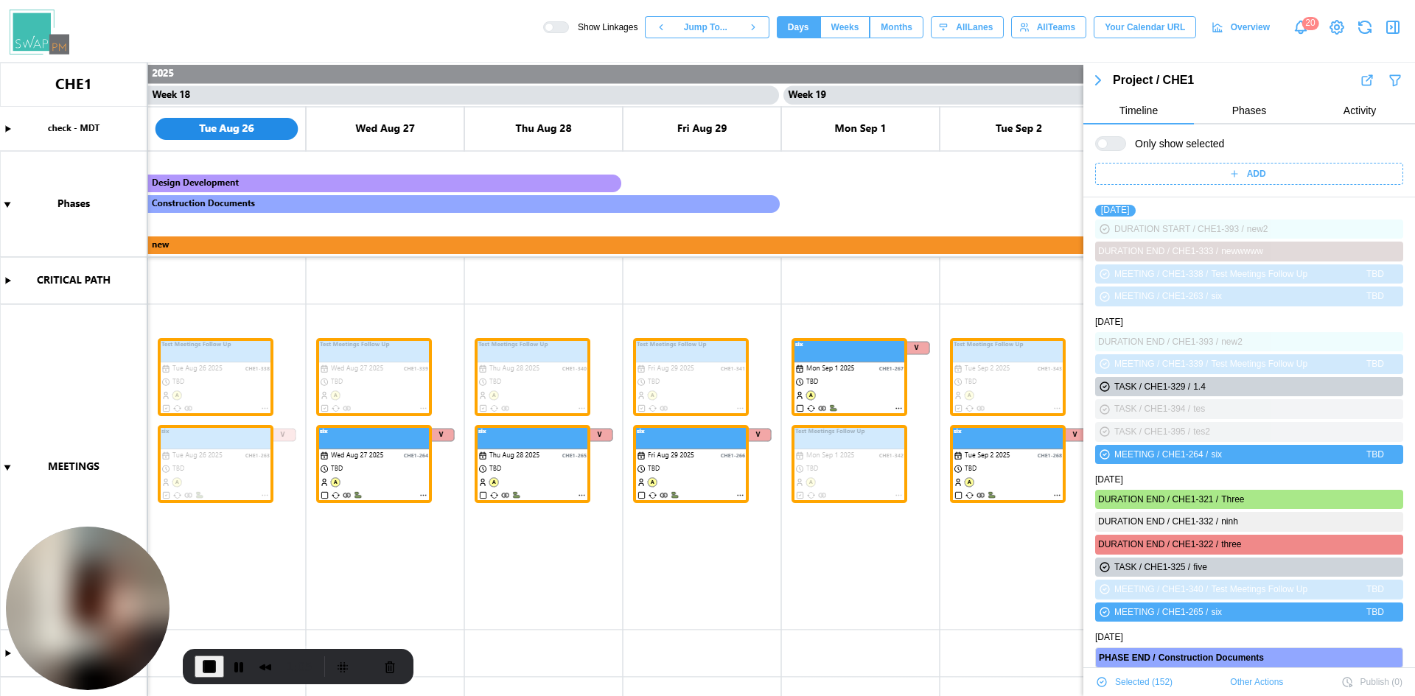
click at [1111, 155] on div "Only show selected ADD" at bounding box center [1249, 161] width 332 height 73
click at [1130, 143] on span "Only show selected" at bounding box center [1175, 143] width 98 height 15
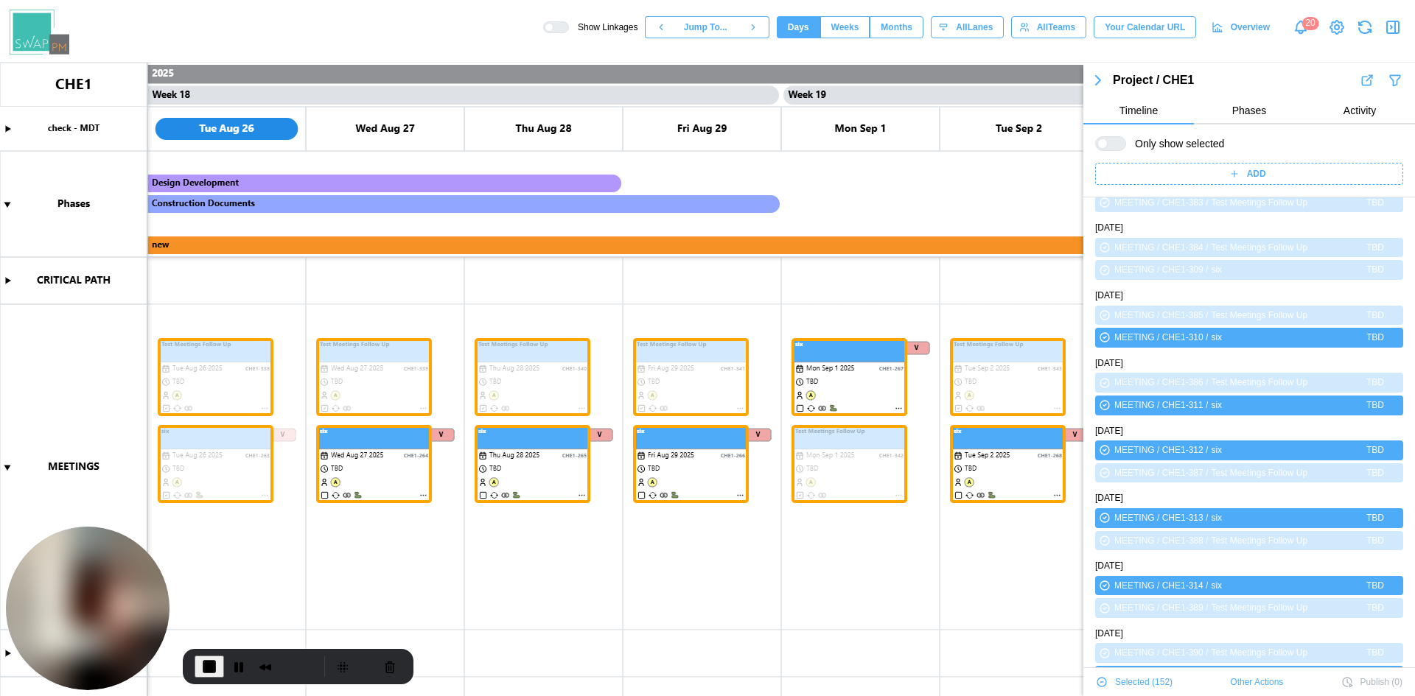
click at [1115, 150] on div at bounding box center [1110, 143] width 31 height 15
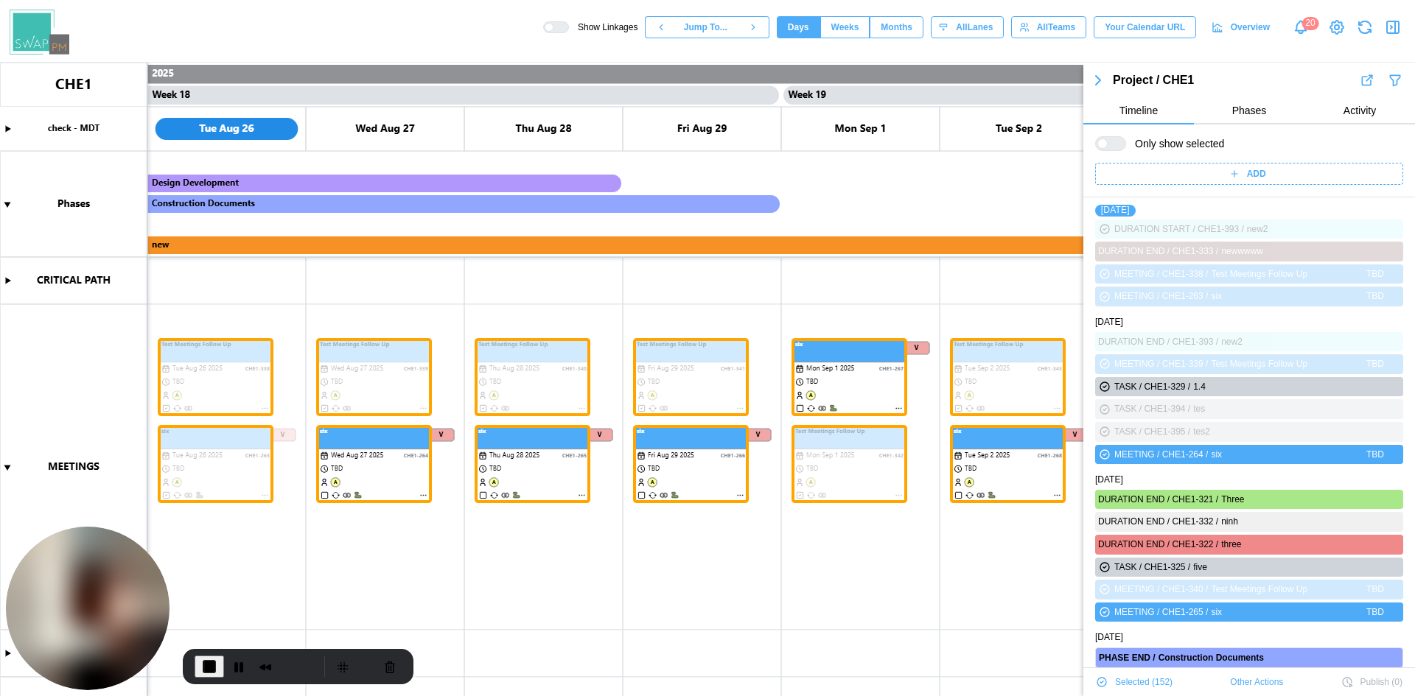
click at [1115, 150] on div at bounding box center [1110, 143] width 31 height 15
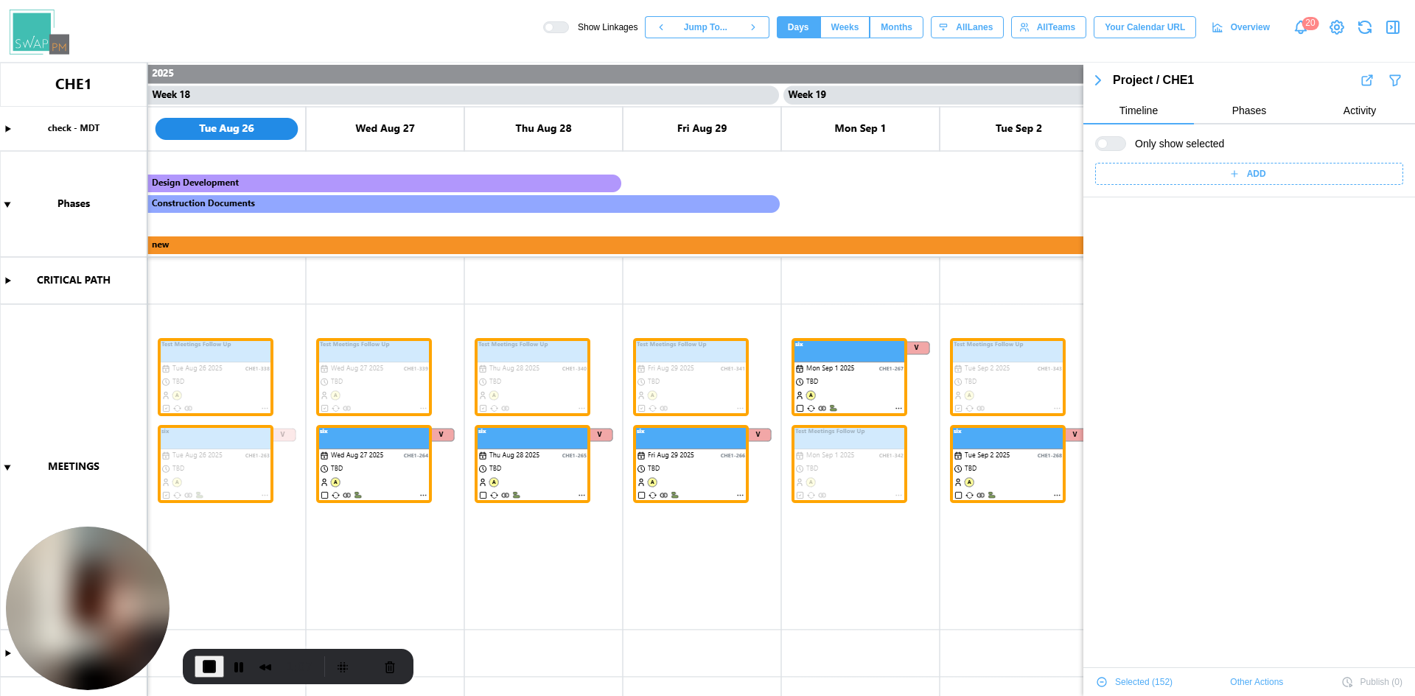
scroll to position [4558, 0]
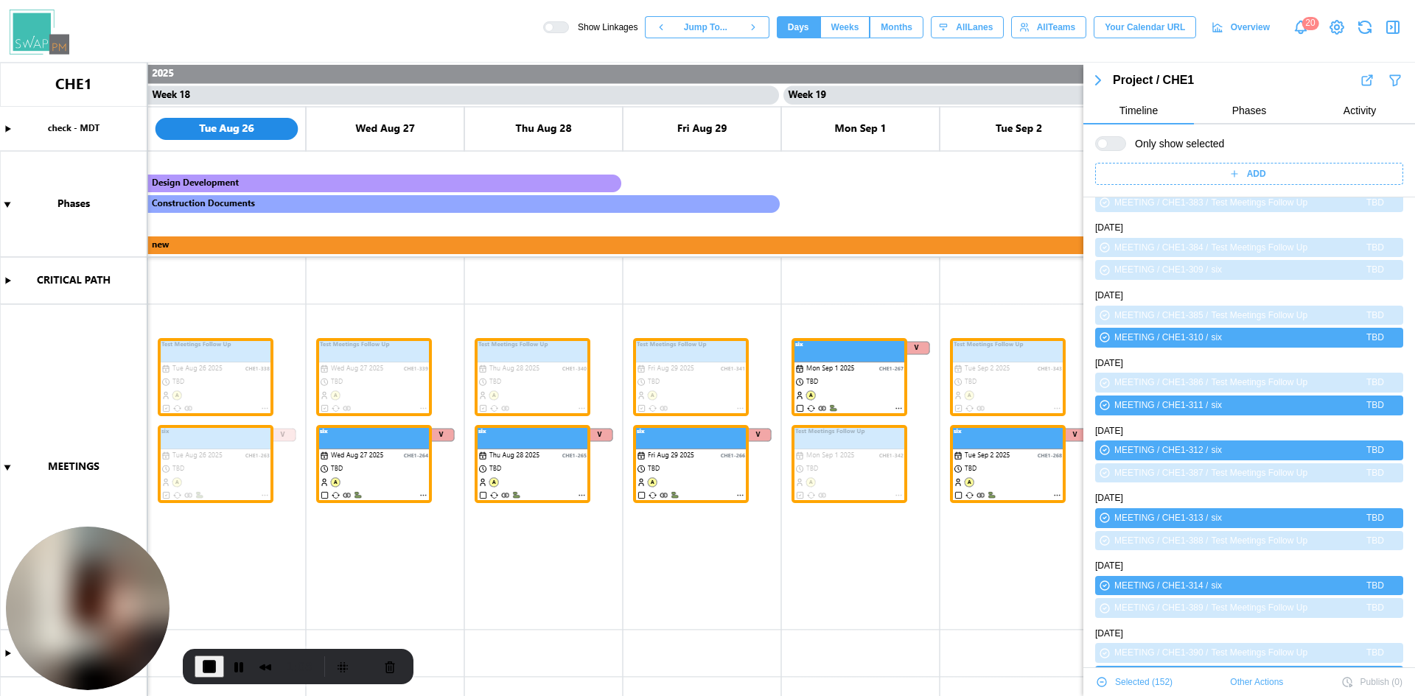
click at [1113, 150] on div at bounding box center [1110, 143] width 31 height 15
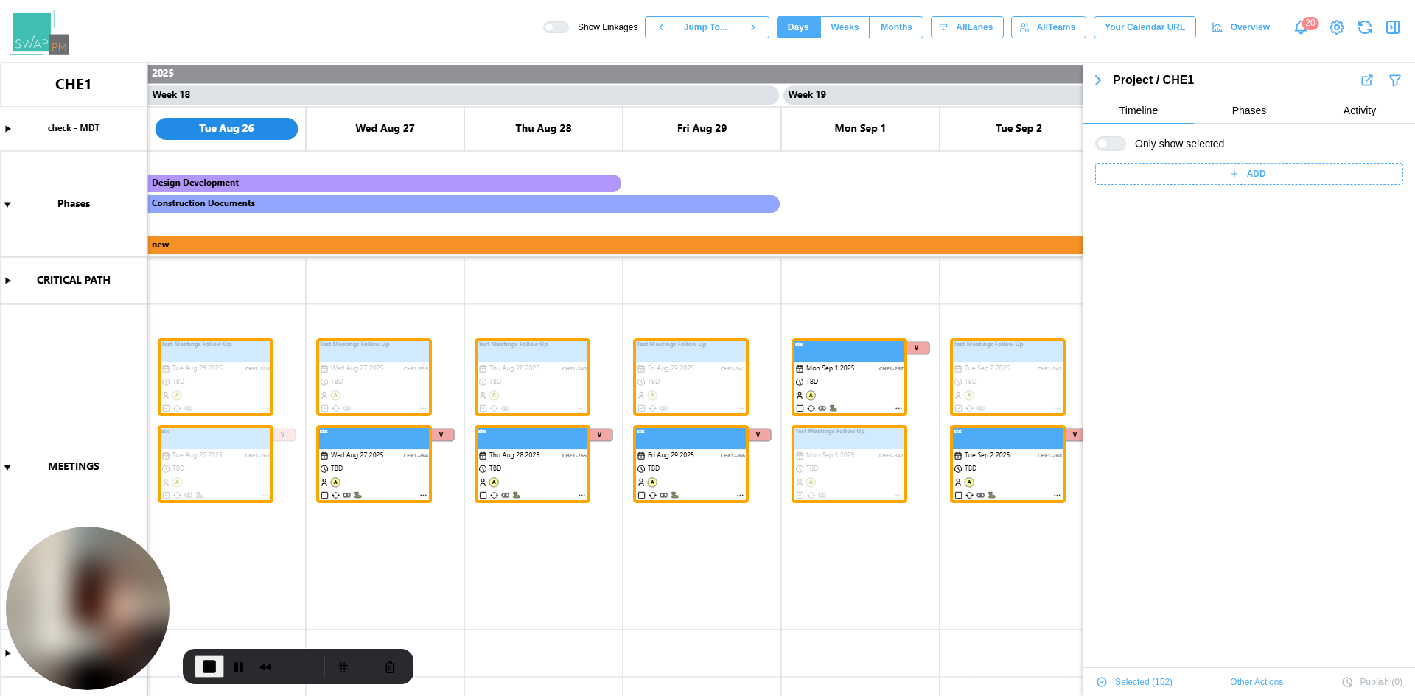
scroll to position [3770, 0]
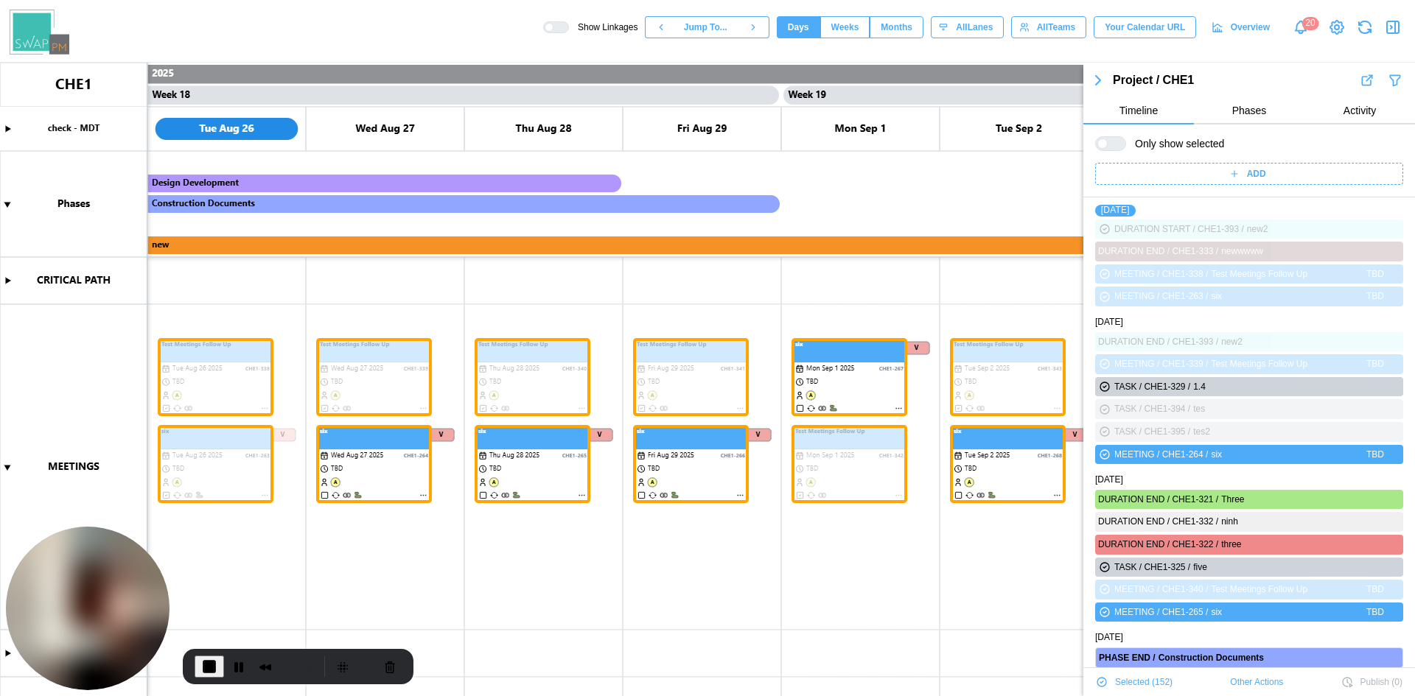
click at [1102, 684] on icon "button" at bounding box center [1102, 682] width 12 height 12
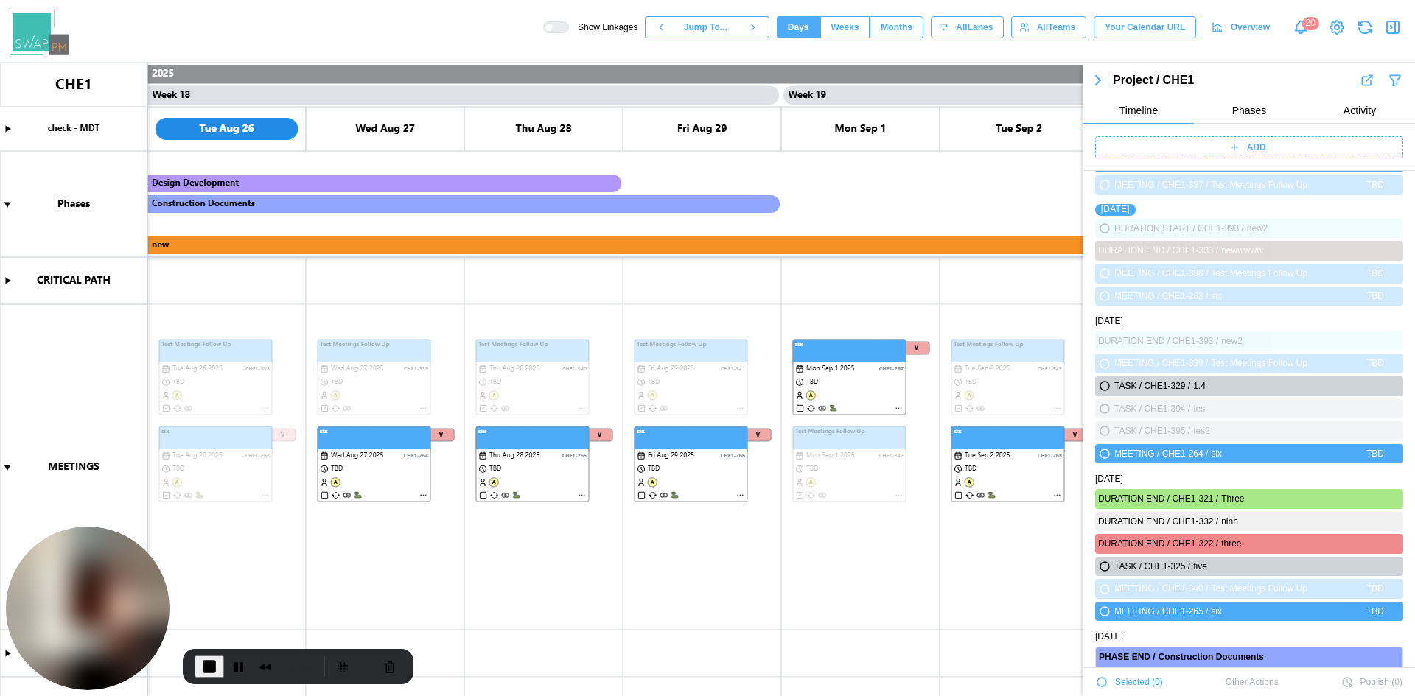
click at [1101, 685] on icon "button" at bounding box center [1101, 682] width 9 height 9
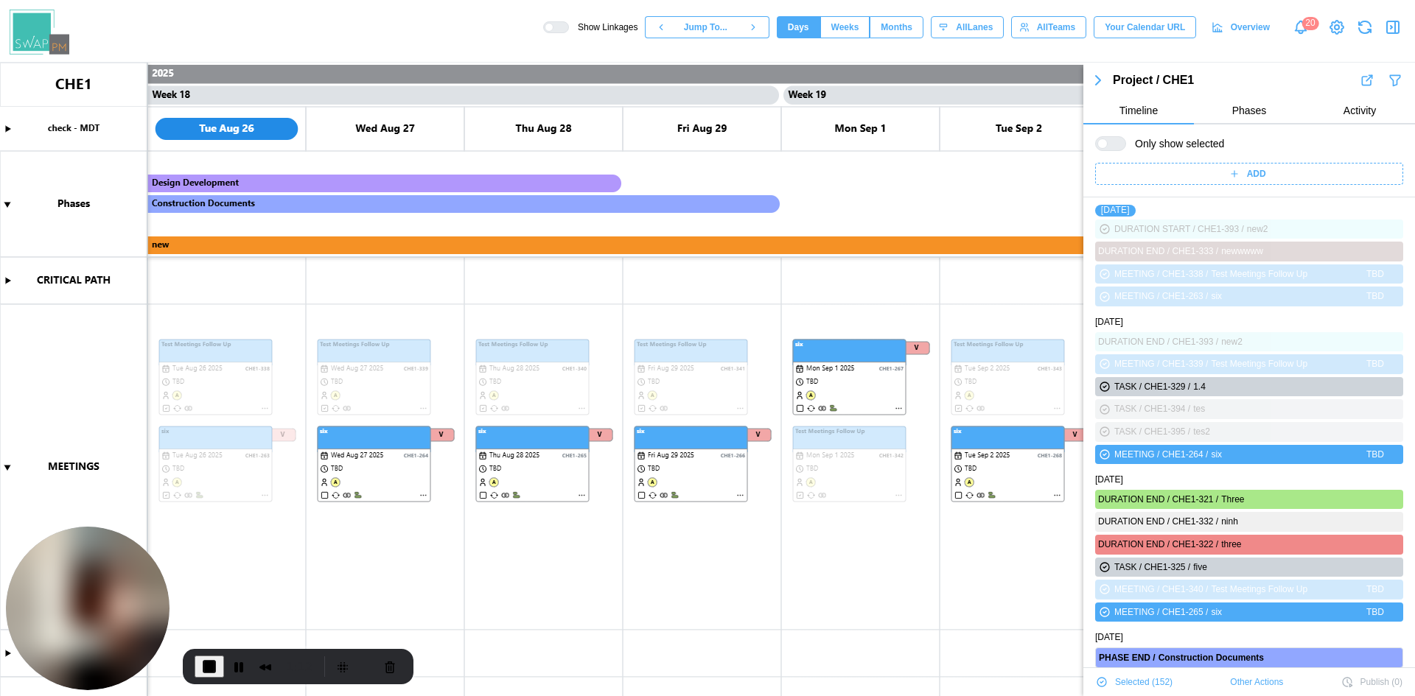
click at [1101, 684] on icon "button" at bounding box center [1102, 682] width 12 height 12
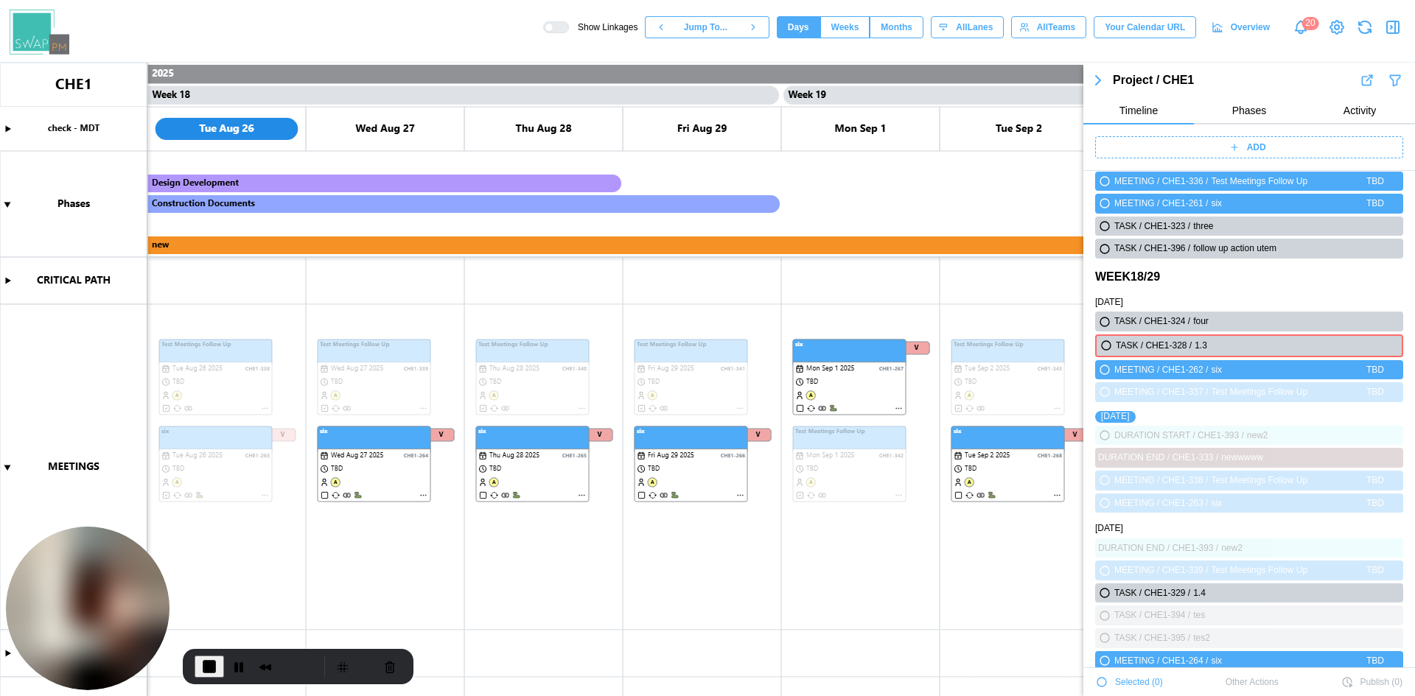
scroll to position [3513, 0]
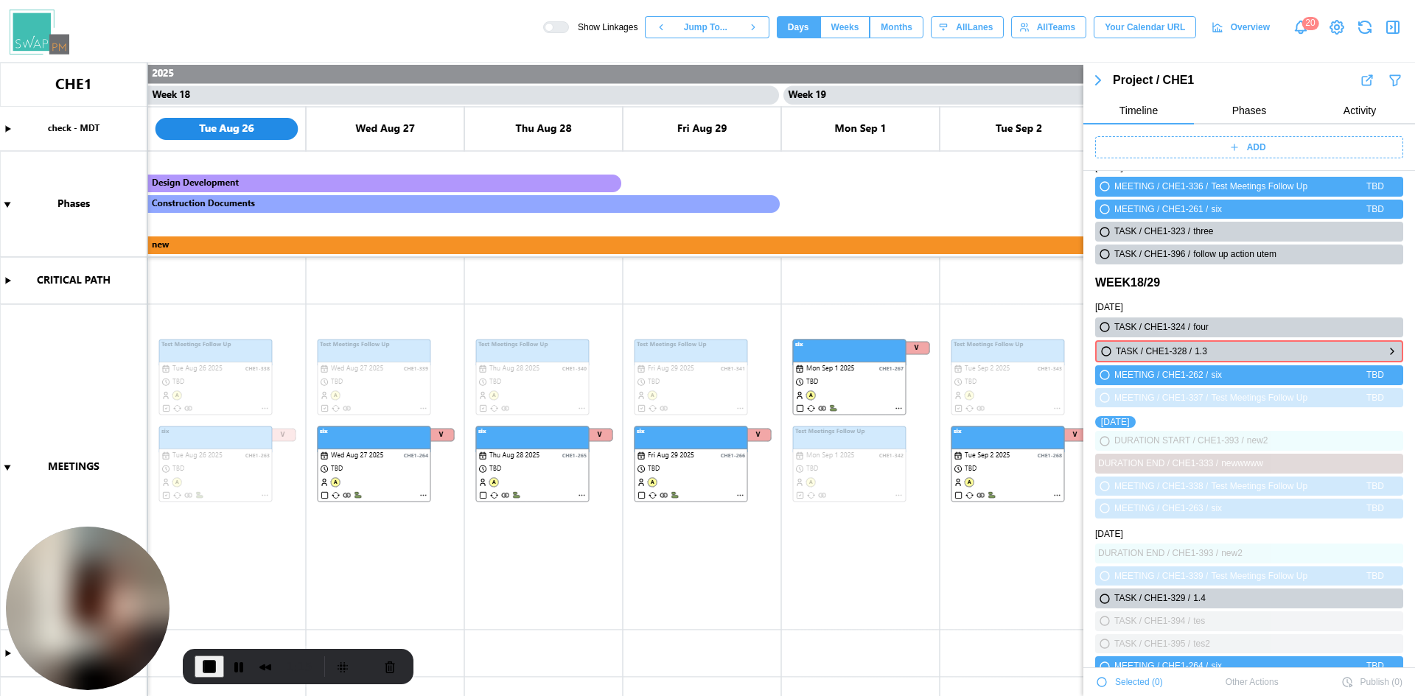
click at [1107, 351] on icon "button" at bounding box center [1106, 351] width 9 height 9
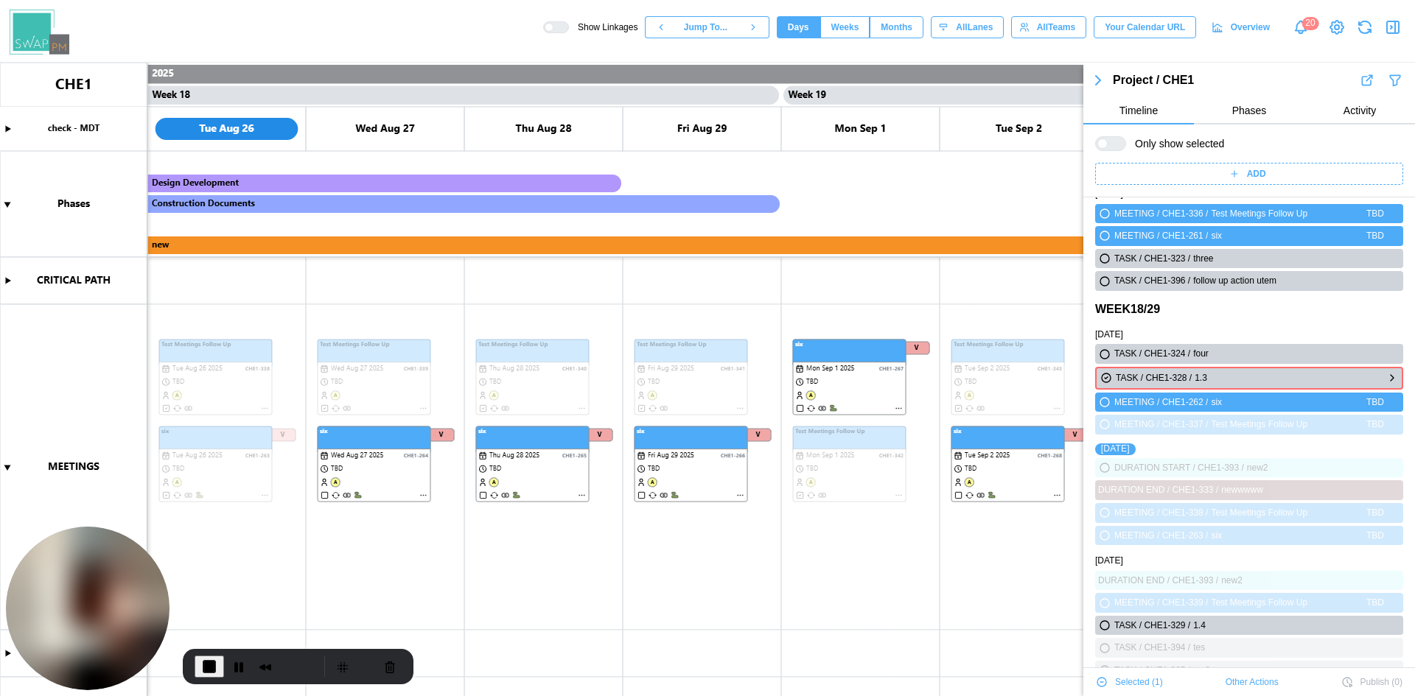
scroll to position [3540, 0]
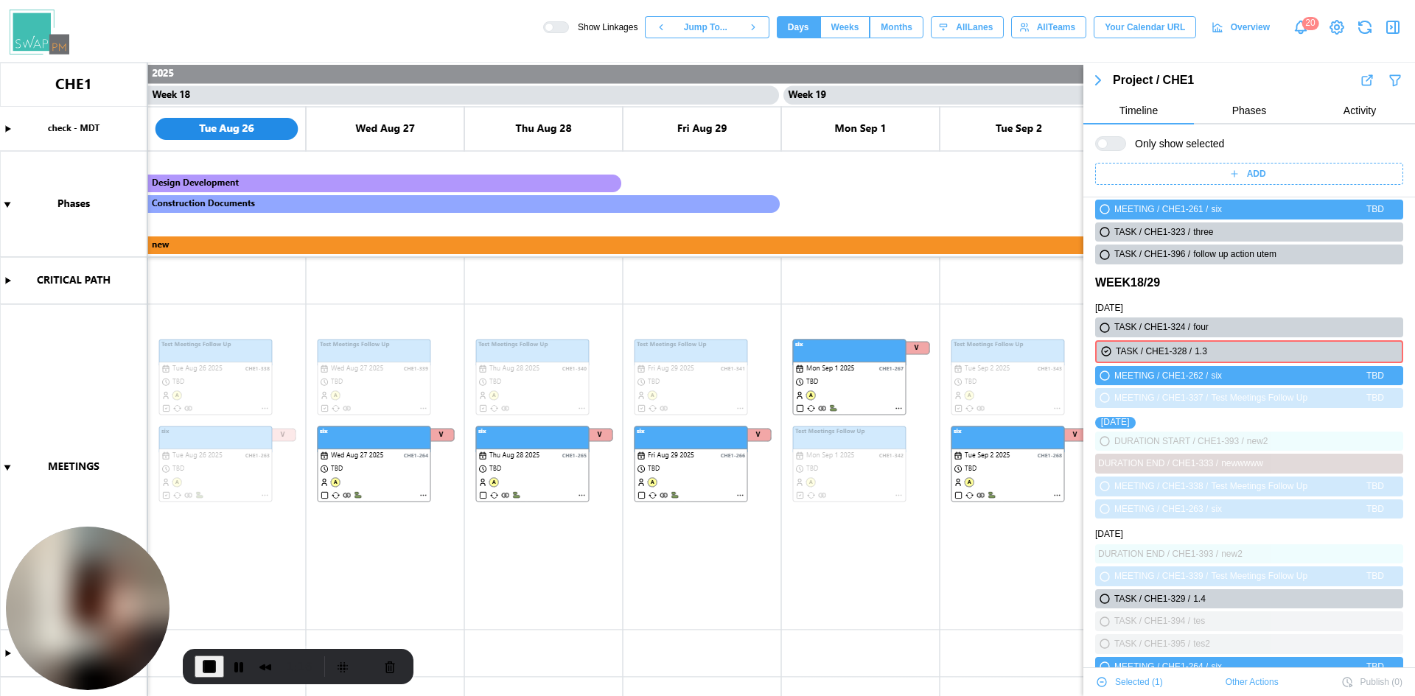
click at [1109, 147] on div at bounding box center [1116, 143] width 18 height 13
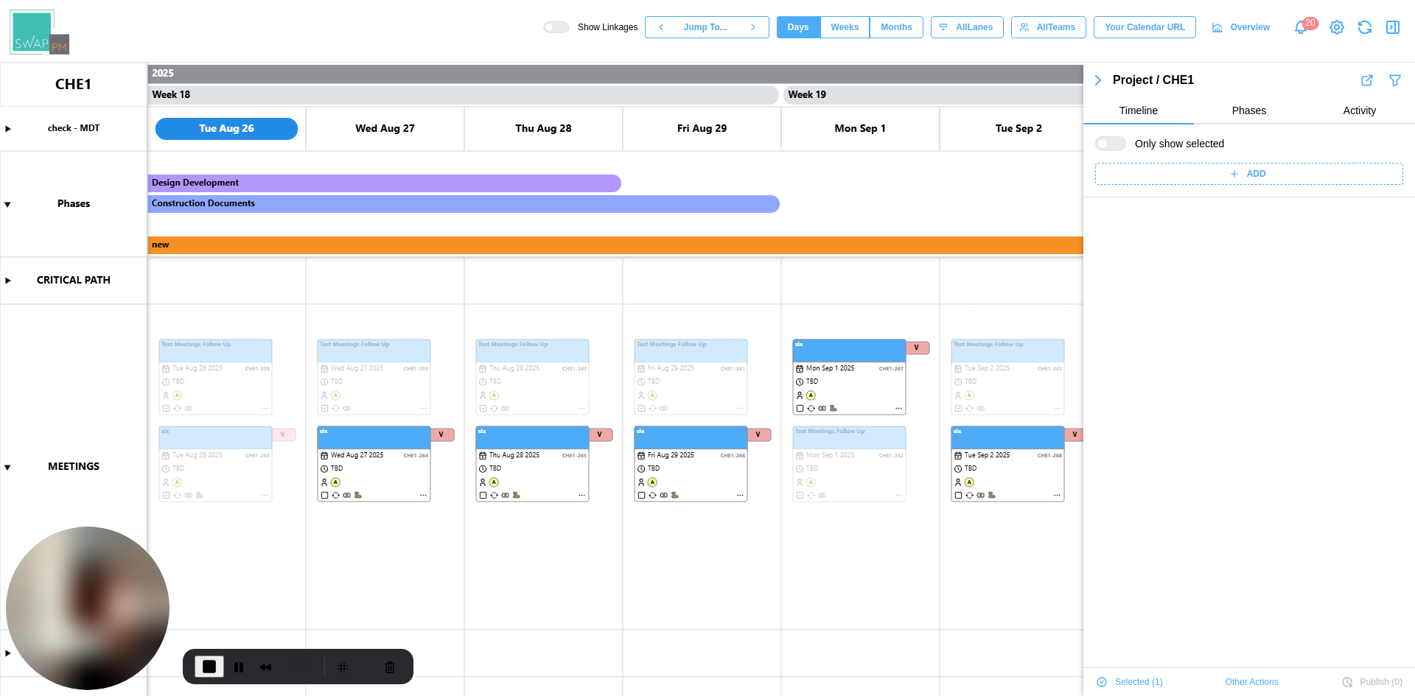
scroll to position [0, 0]
click at [1106, 231] on icon "button" at bounding box center [1106, 232] width 9 height 9
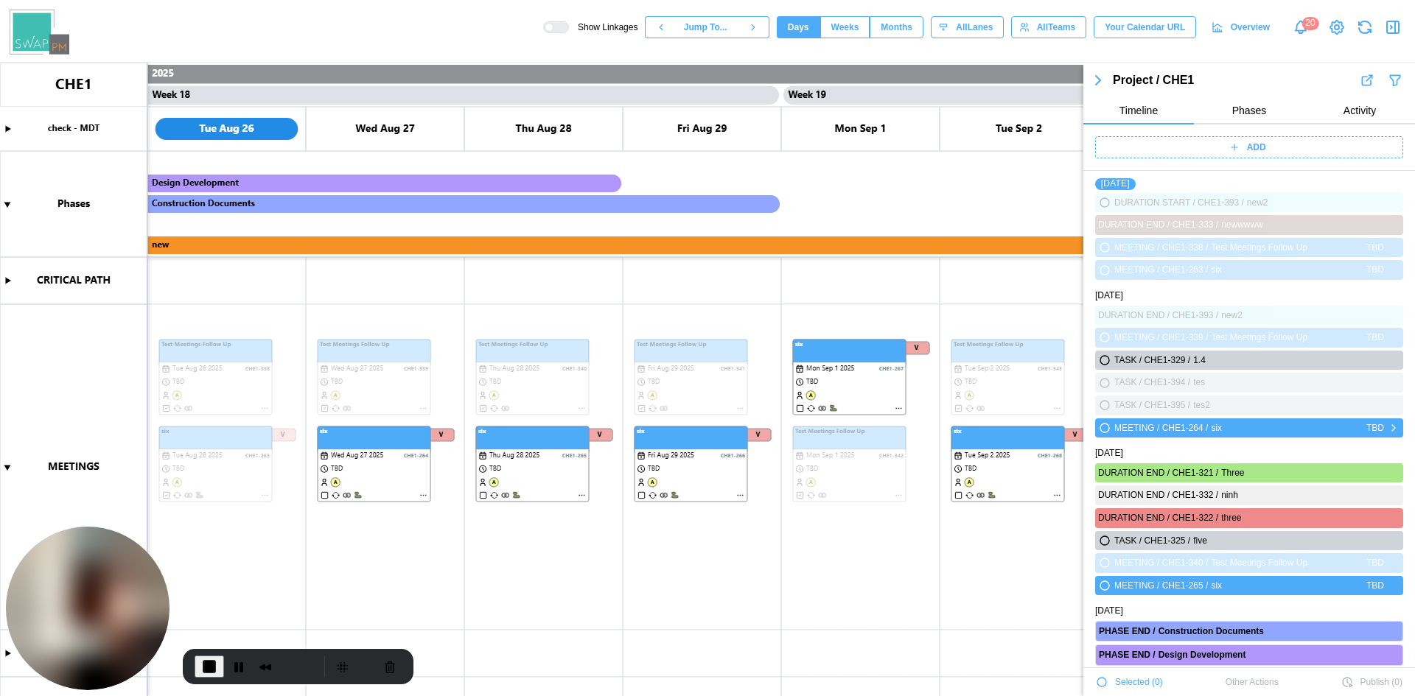
click at [1105, 424] on icon "button" at bounding box center [1105, 428] width 12 height 18
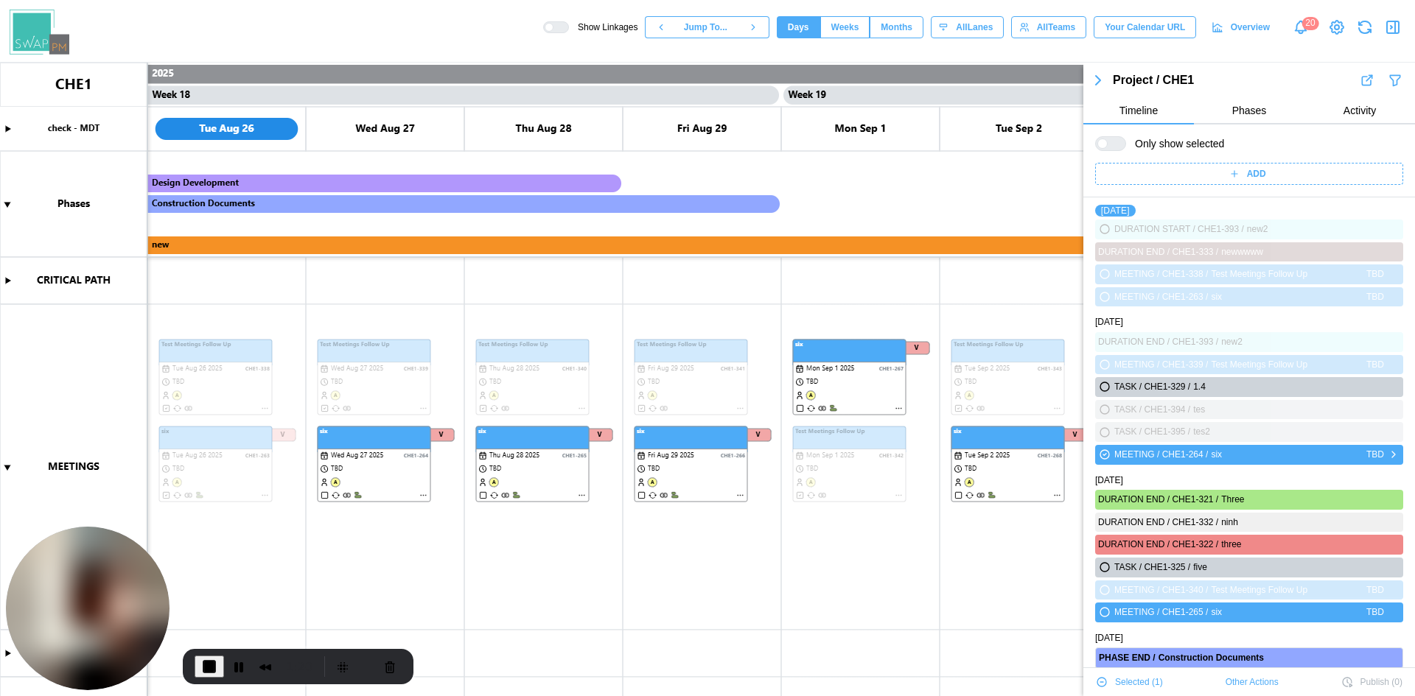
scroll to position [3797, 0]
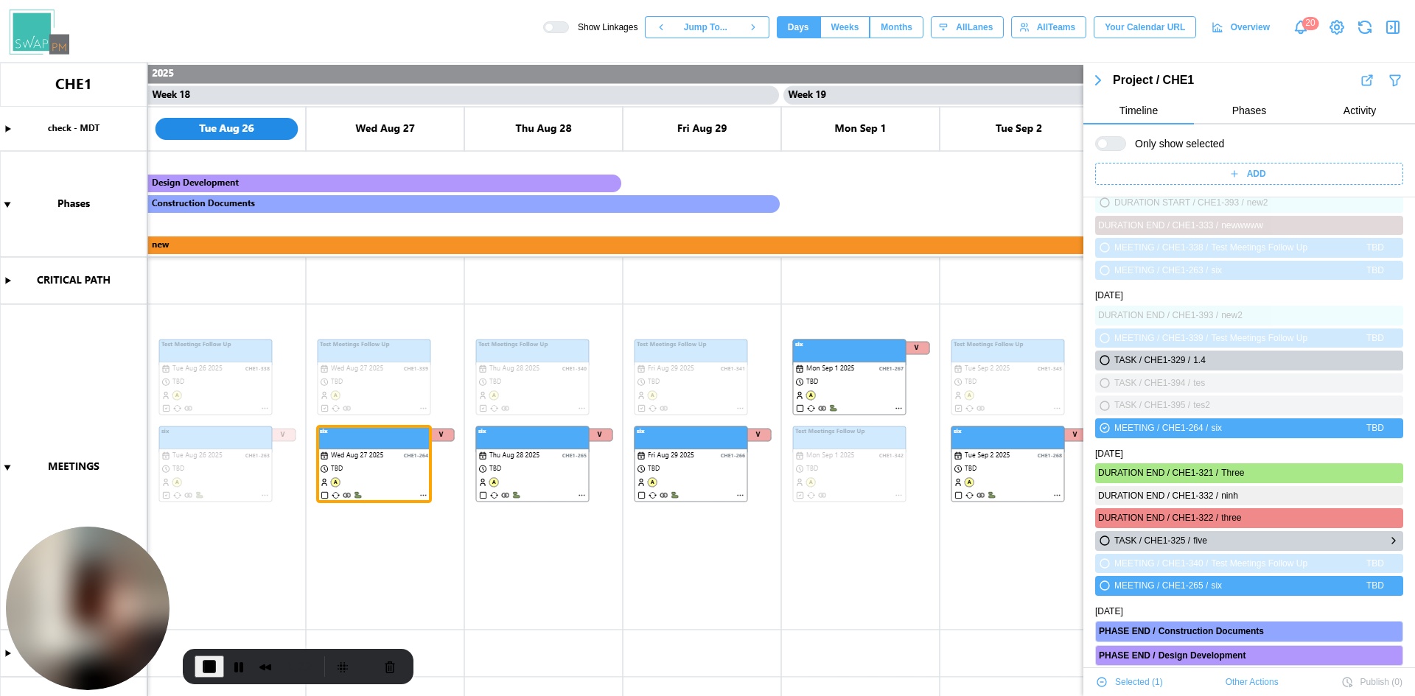
click at [1108, 539] on icon "button" at bounding box center [1104, 540] width 9 height 9
click at [1100, 581] on icon "button" at bounding box center [1105, 586] width 12 height 18
click at [1136, 686] on span "Selected ( 3 )" at bounding box center [1139, 682] width 48 height 21
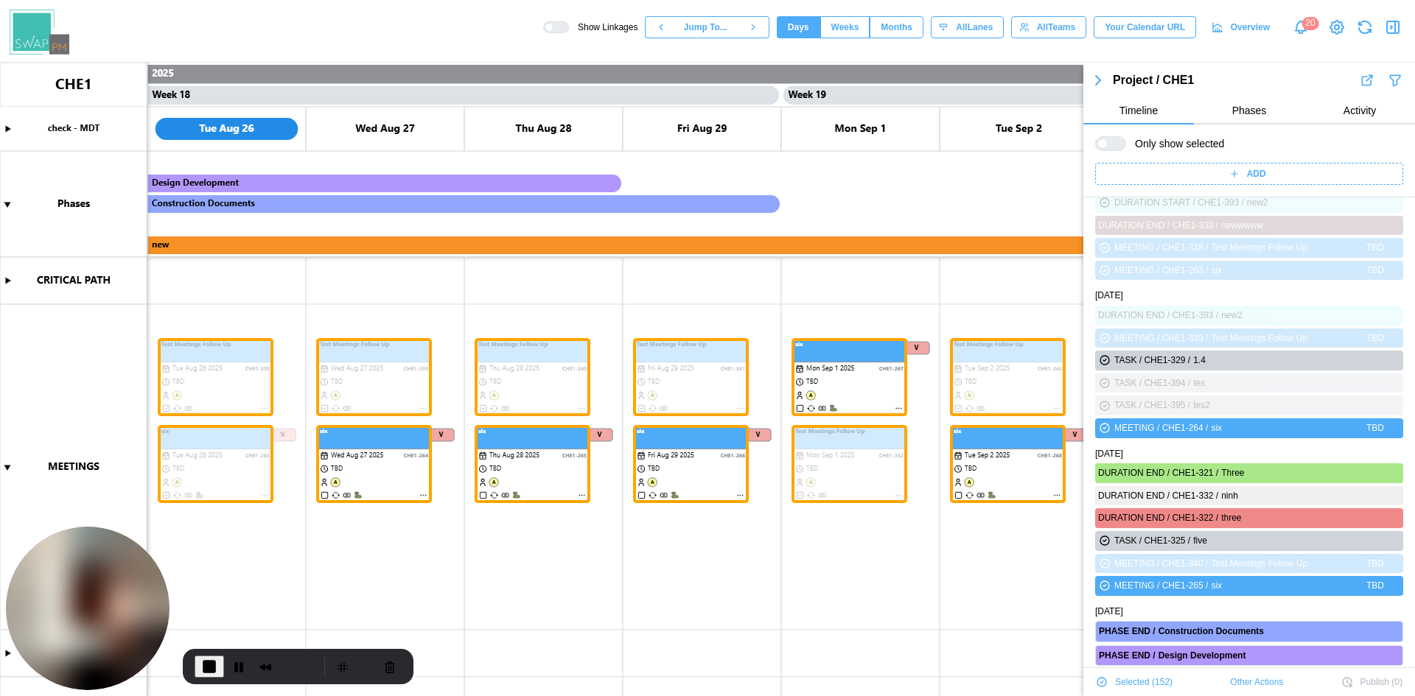
click at [1136, 686] on span "Selected ( 152 )" at bounding box center [1143, 682] width 57 height 21
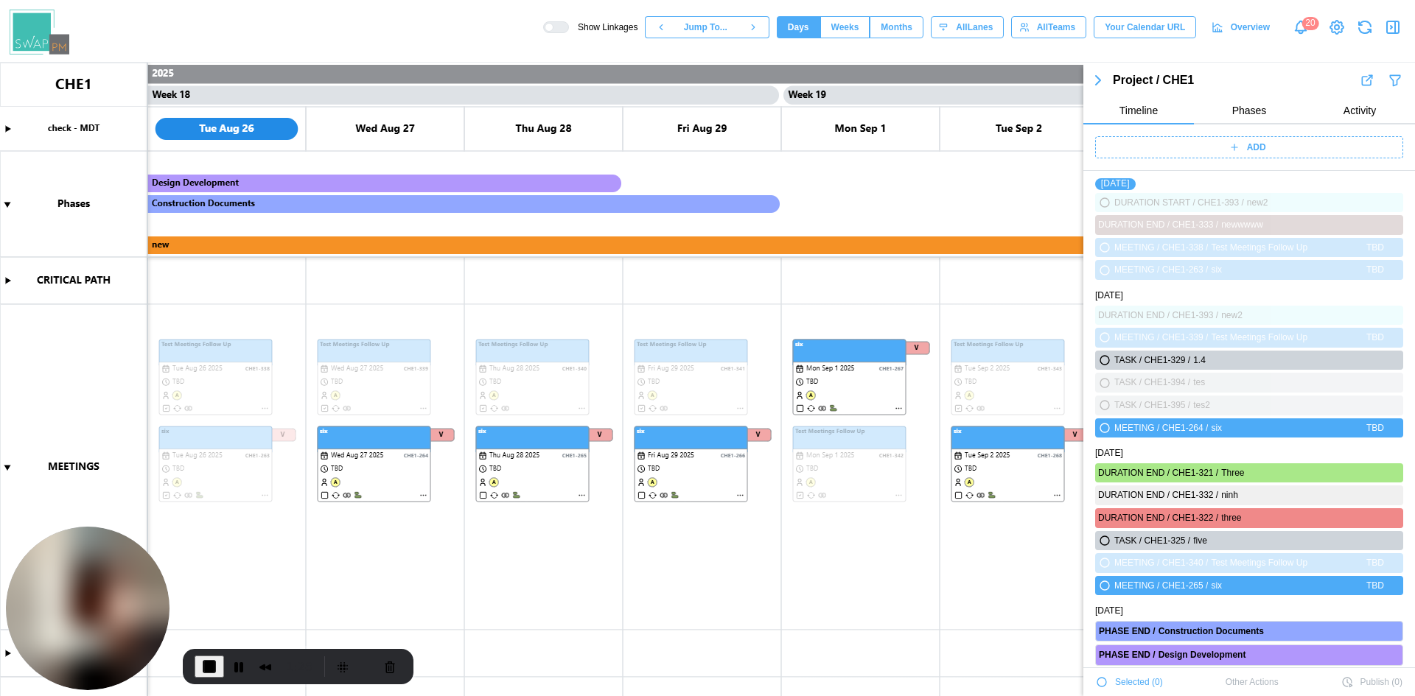
click at [204, 668] on span "End Recording" at bounding box center [209, 667] width 18 height 18
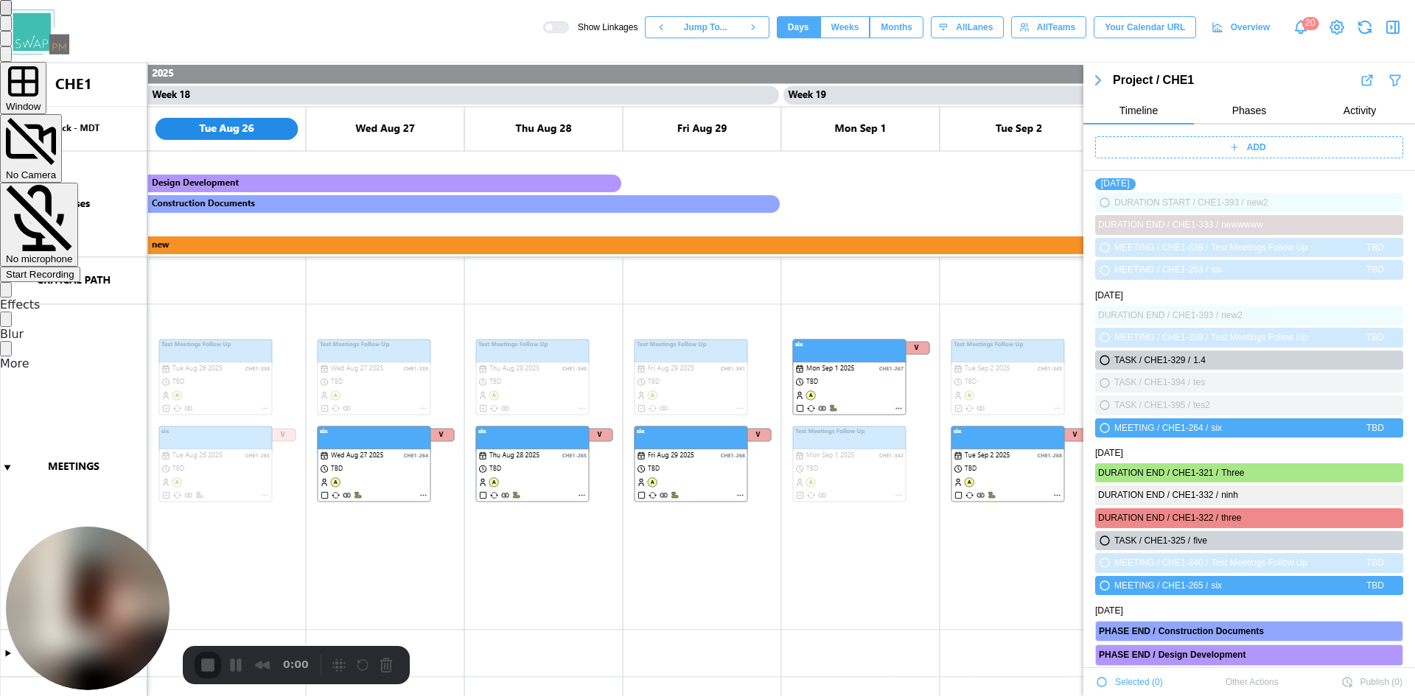
click at [74, 269] on div "Start Recording" at bounding box center [40, 274] width 69 height 11
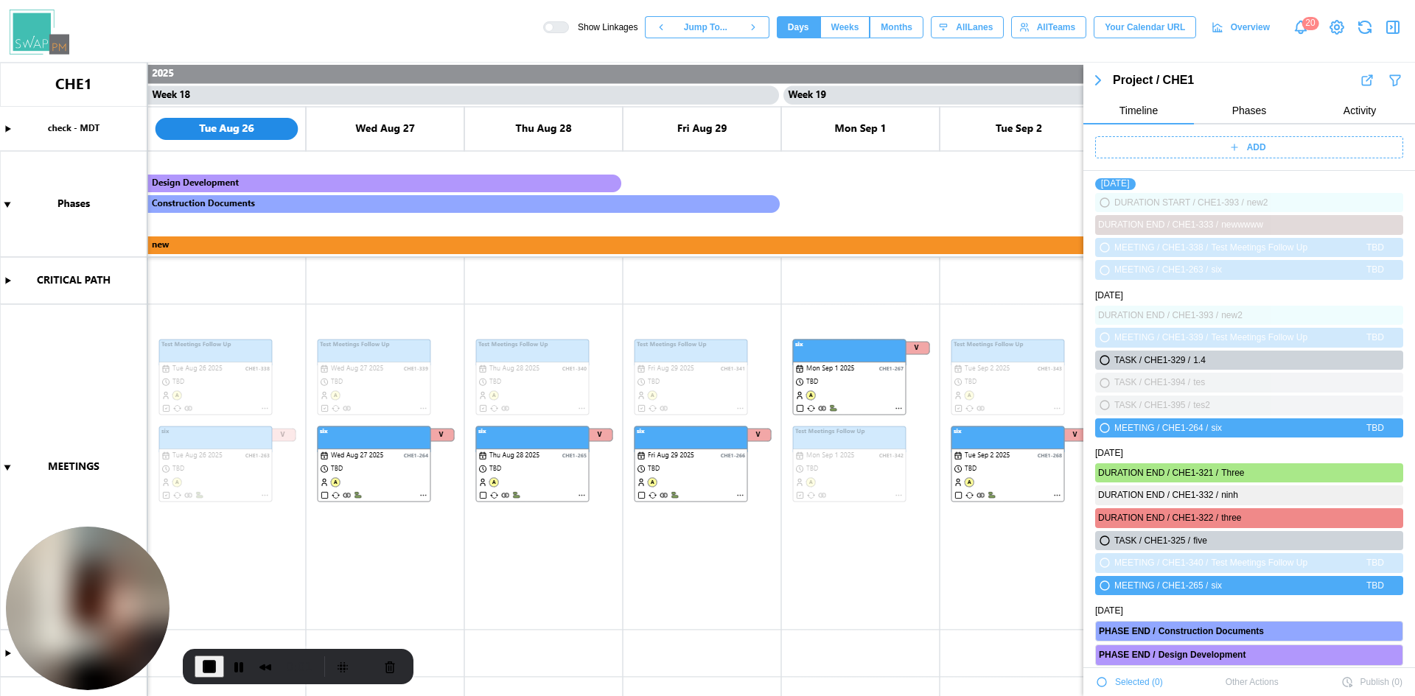
click at [1102, 83] on icon "button" at bounding box center [1098, 80] width 18 height 18
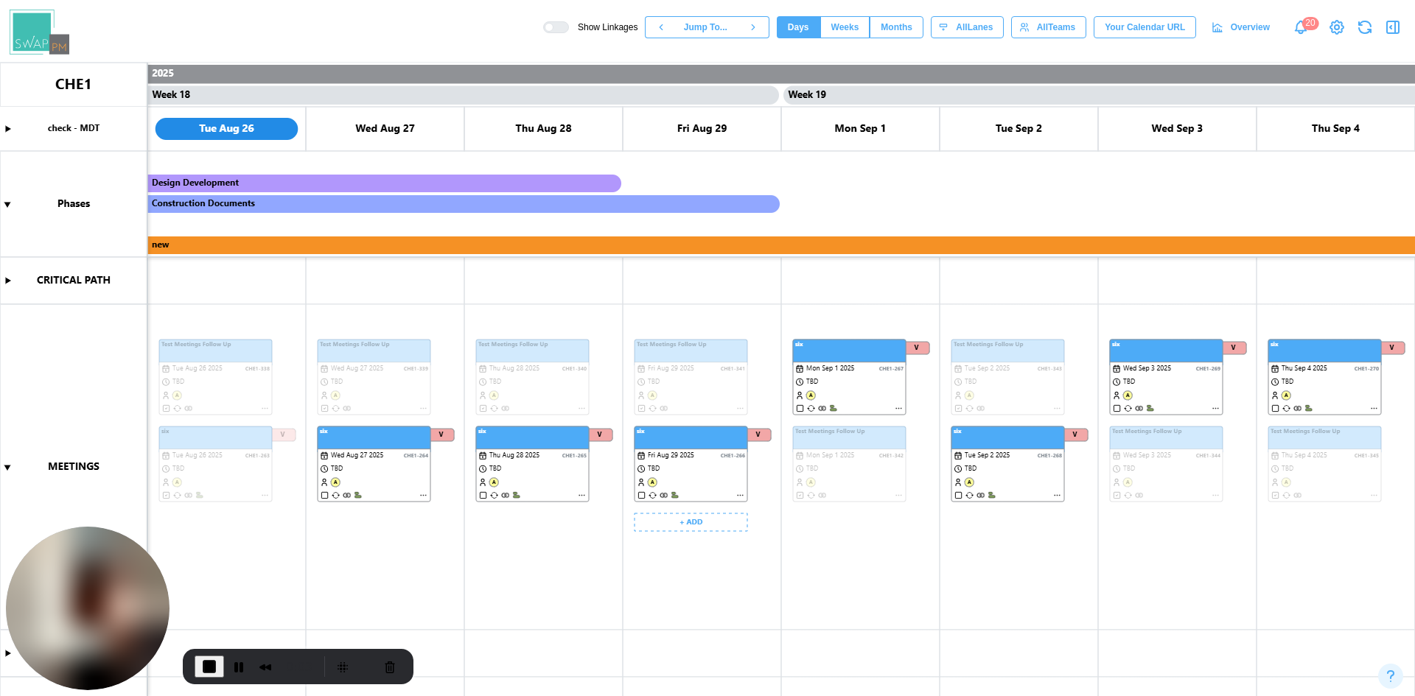
click at [665, 485] on canvas at bounding box center [707, 380] width 1415 height 634
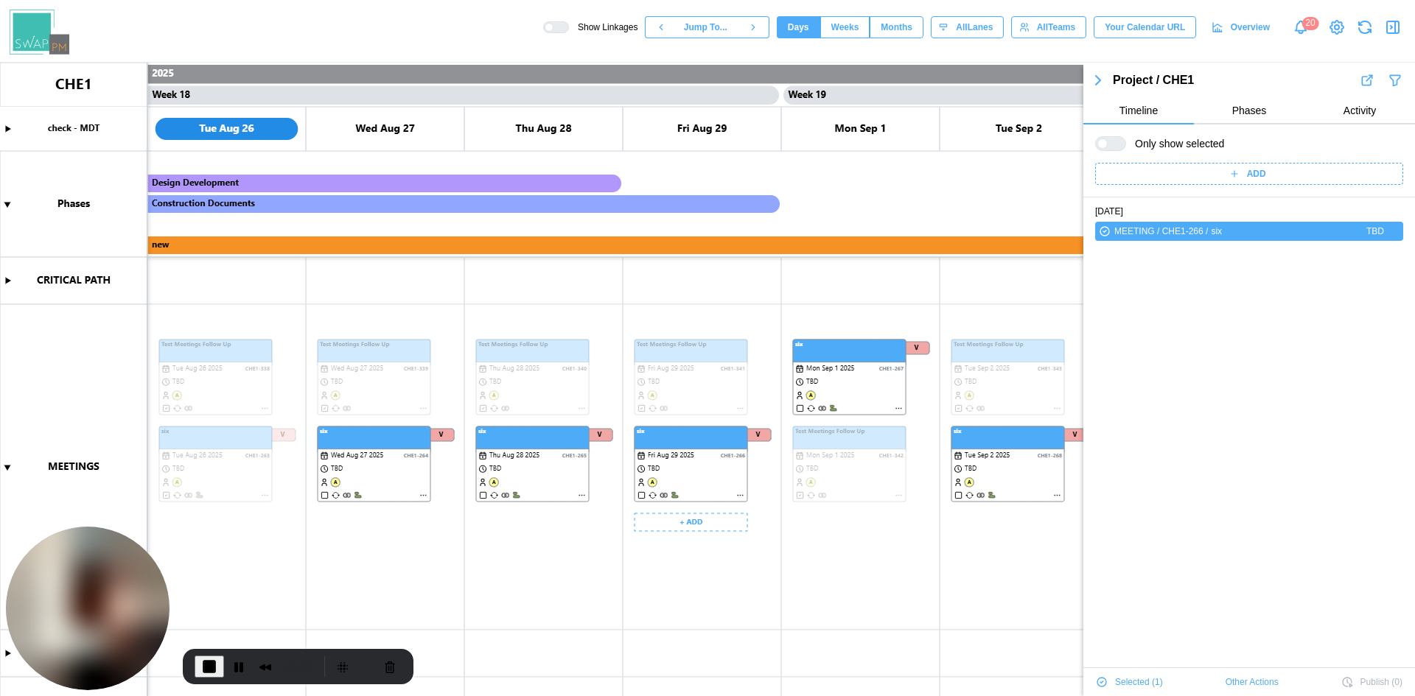
scroll to position [25, 0]
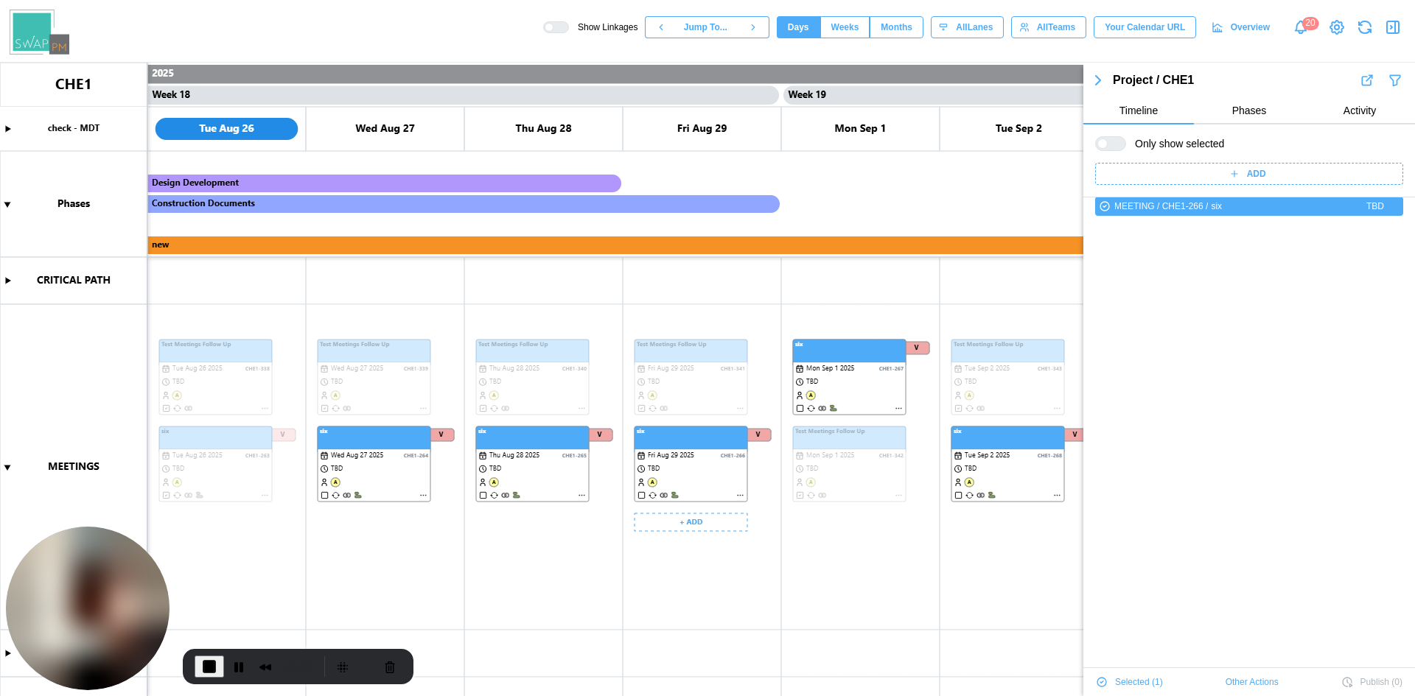
click at [545, 483] on canvas at bounding box center [707, 380] width 1415 height 634
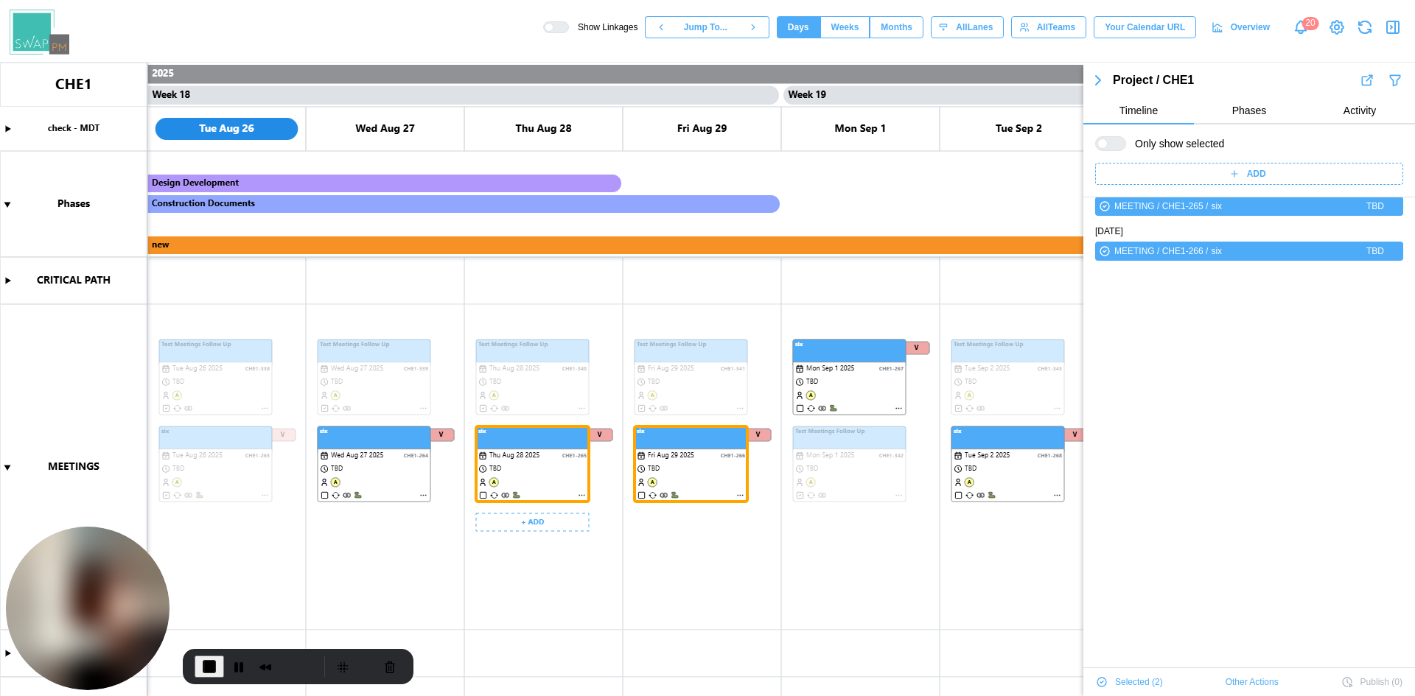
click at [385, 480] on canvas at bounding box center [707, 380] width 1415 height 634
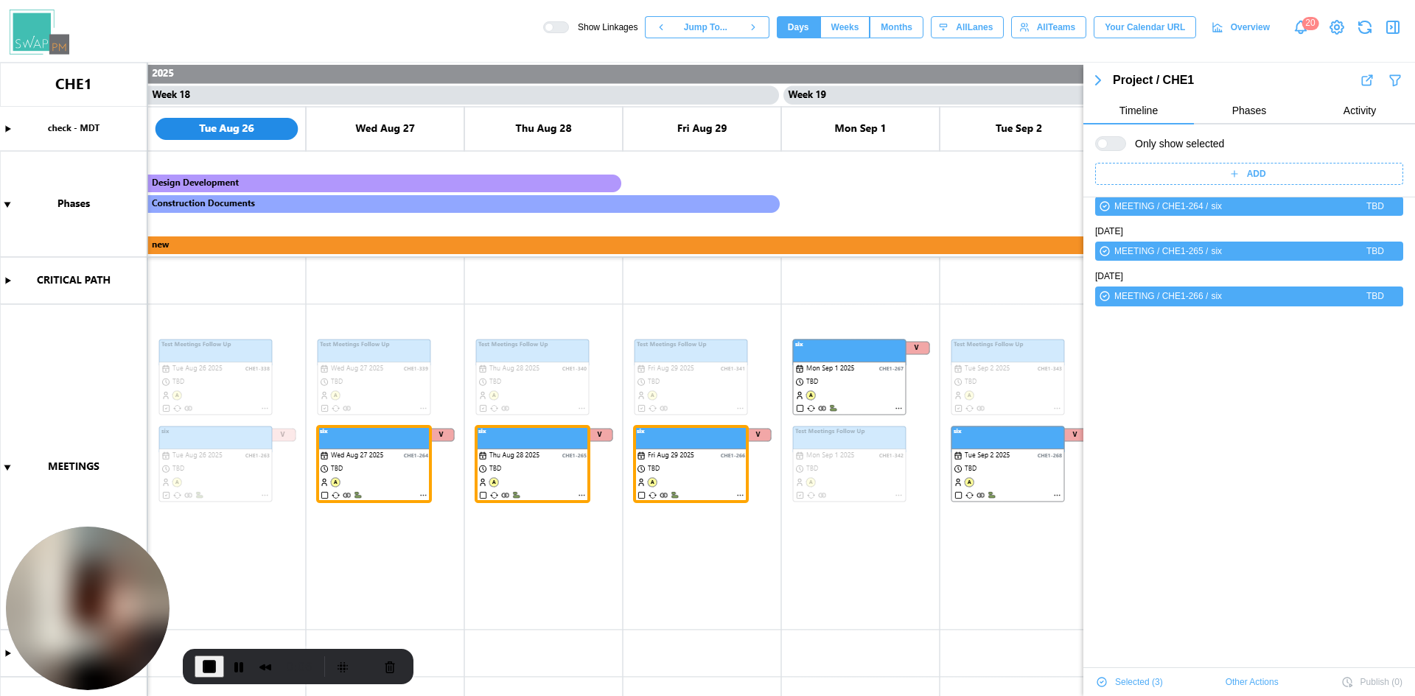
click at [1107, 145] on div at bounding box center [1116, 143] width 18 height 13
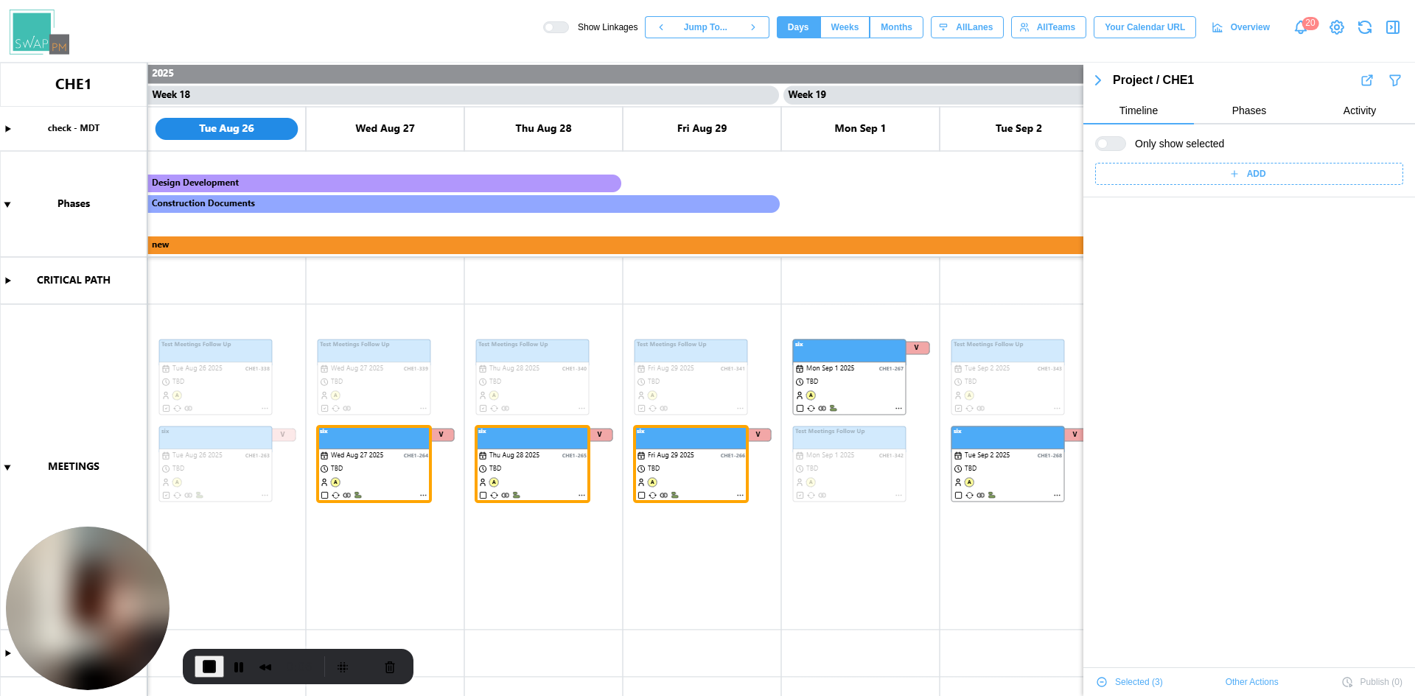
scroll to position [3780, 0]
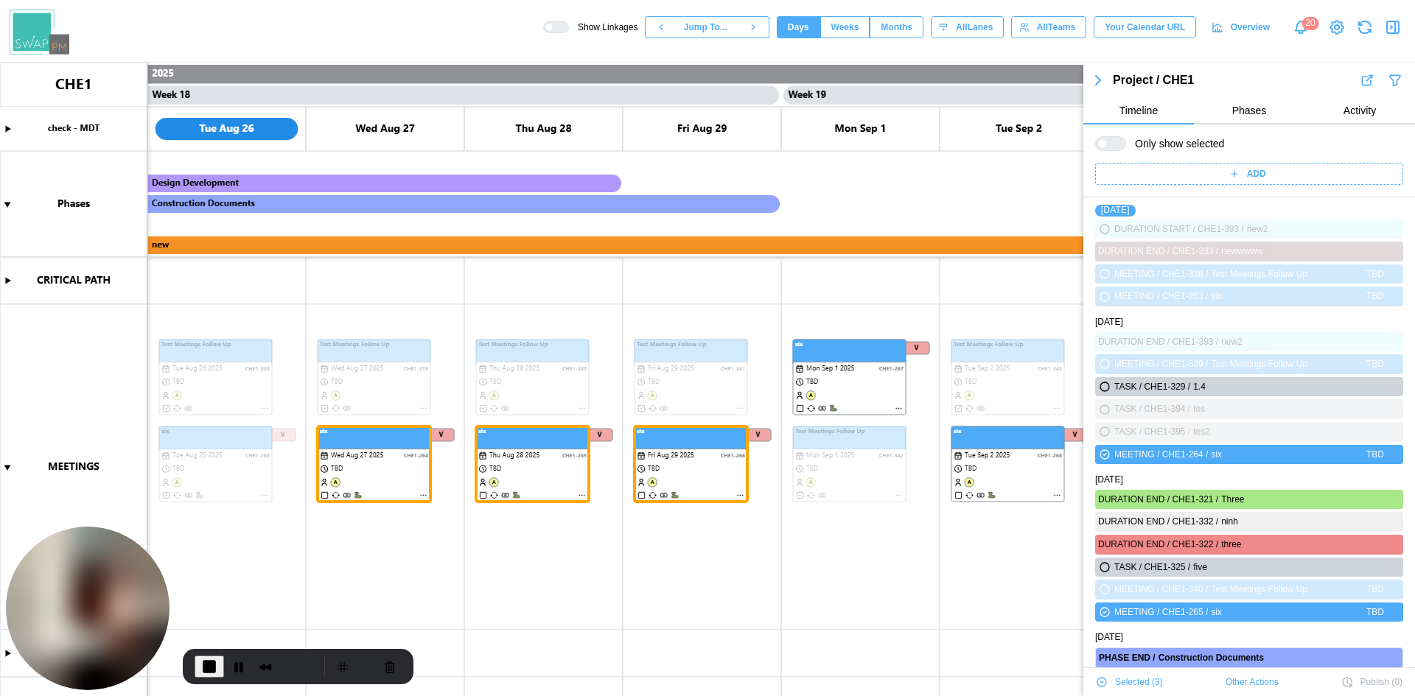
click at [1113, 147] on div at bounding box center [1116, 143] width 18 height 13
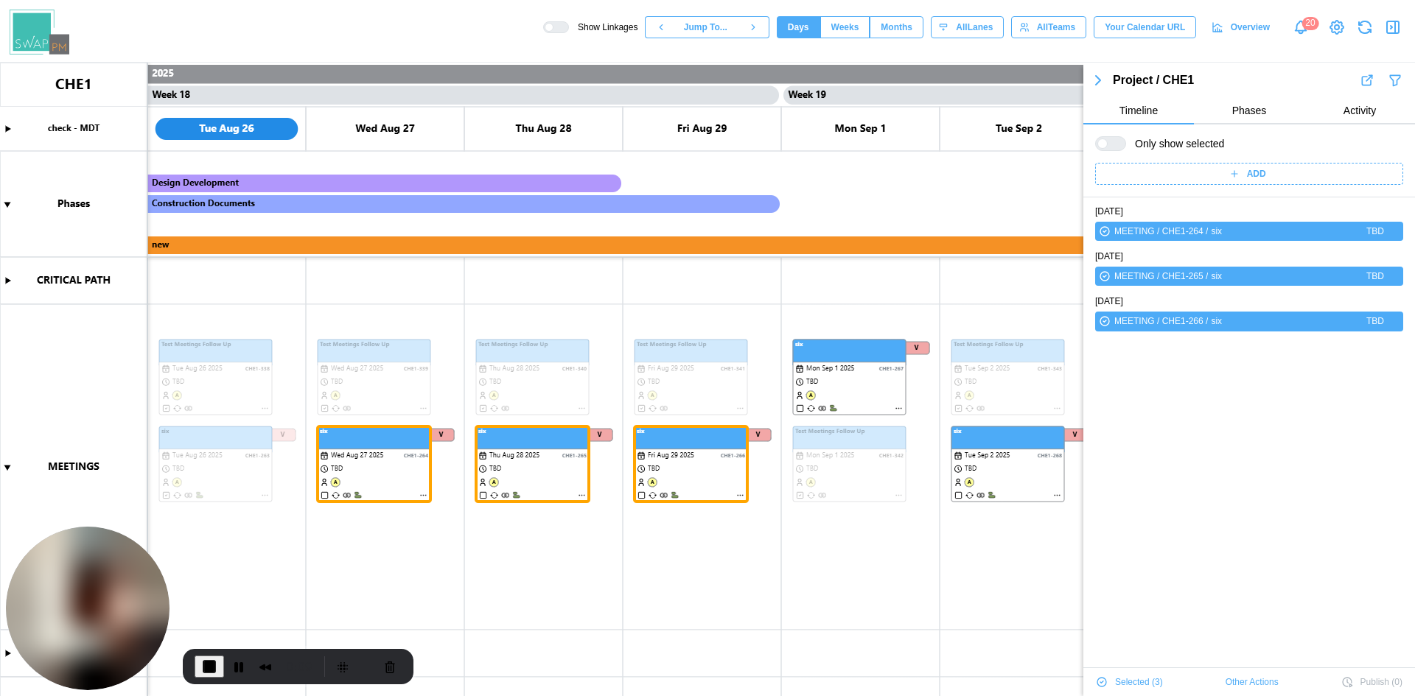
click at [1113, 147] on div at bounding box center [1116, 143] width 18 height 13
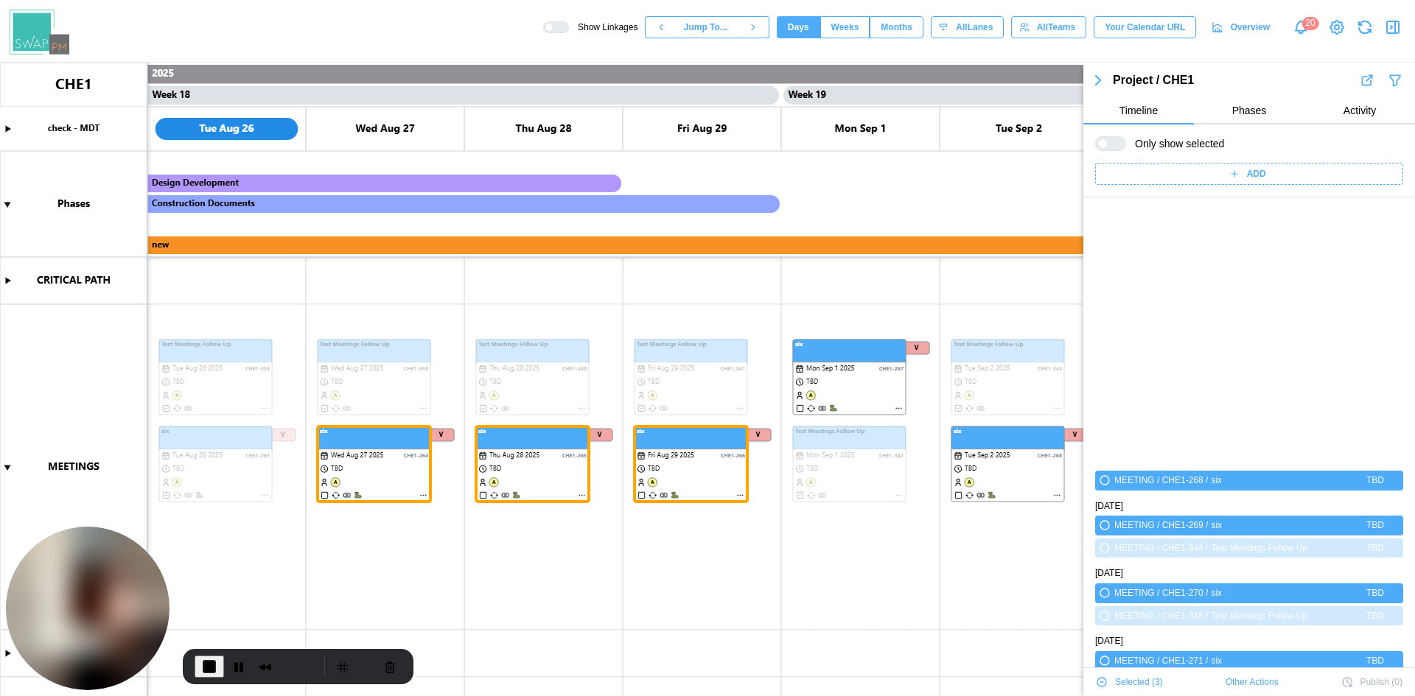
scroll to position [4590, 0]
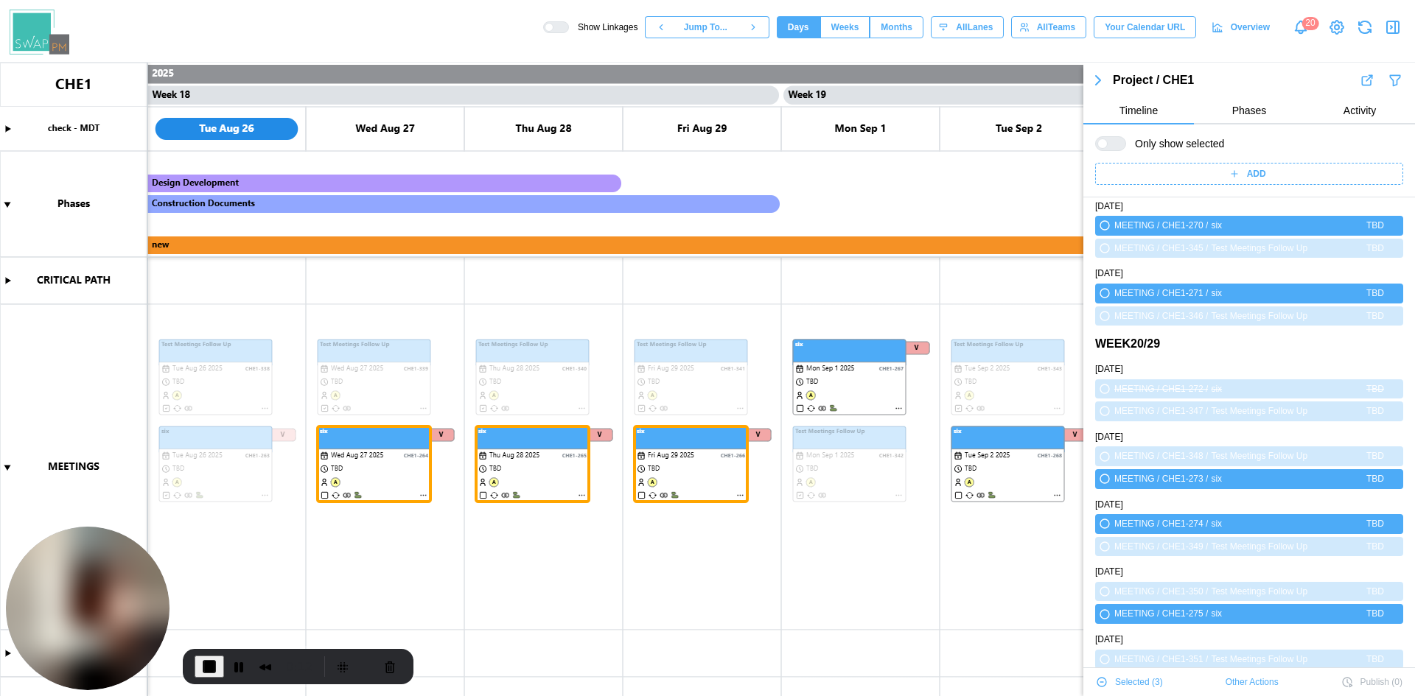
click at [1103, 685] on icon "button" at bounding box center [1101, 682] width 9 height 9
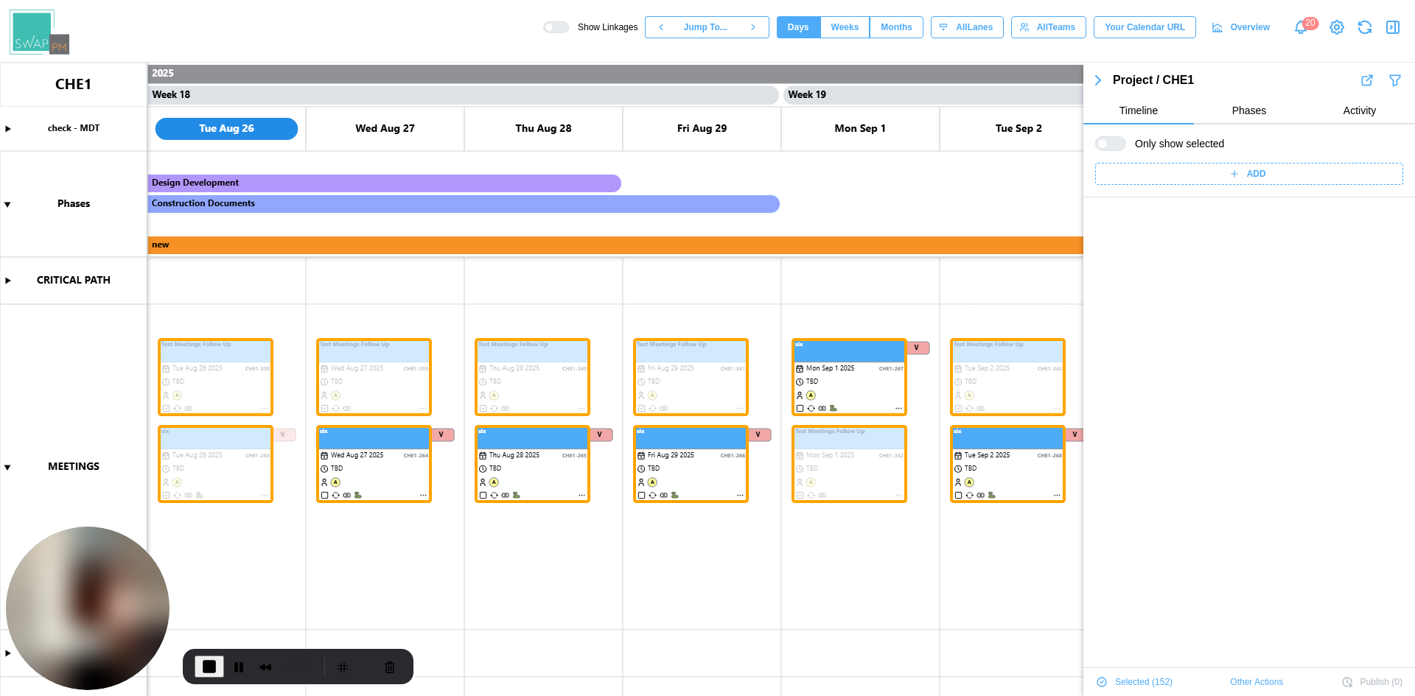
scroll to position [6580, 0]
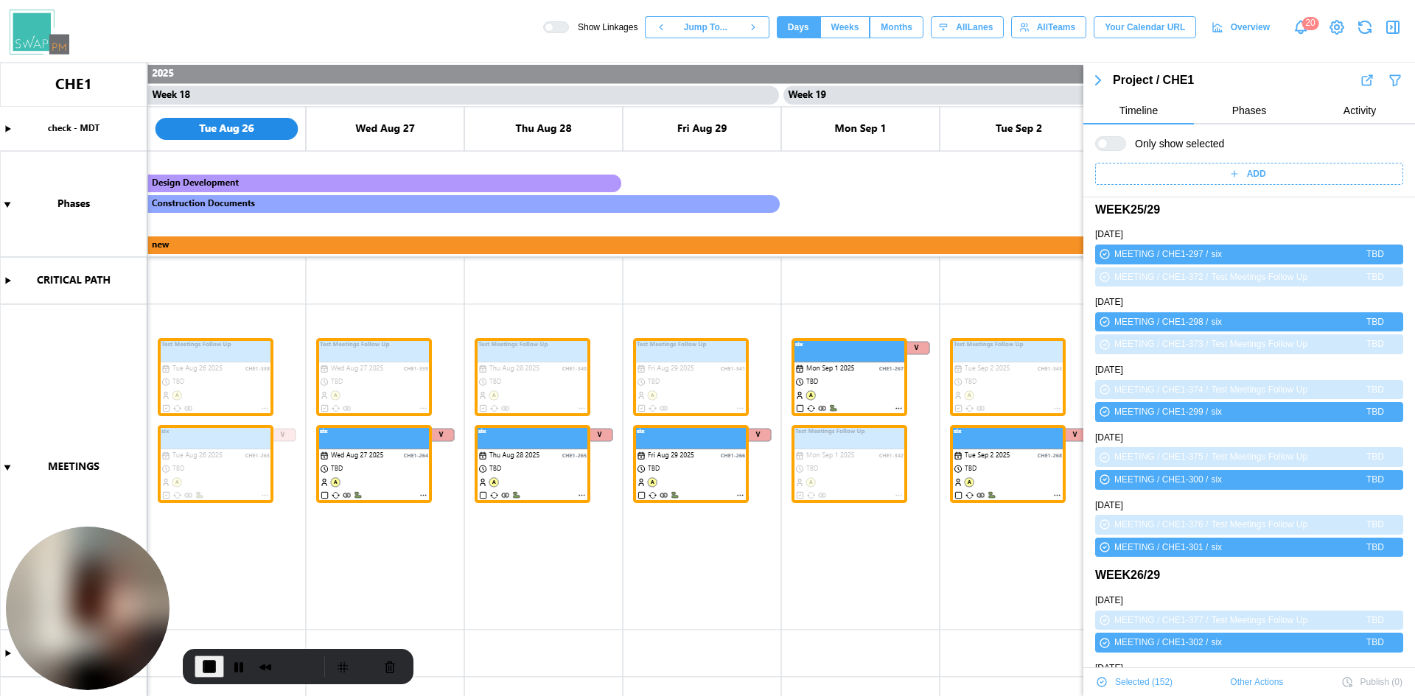
click at [1263, 685] on span "Other Actions" at bounding box center [1256, 682] width 53 height 21
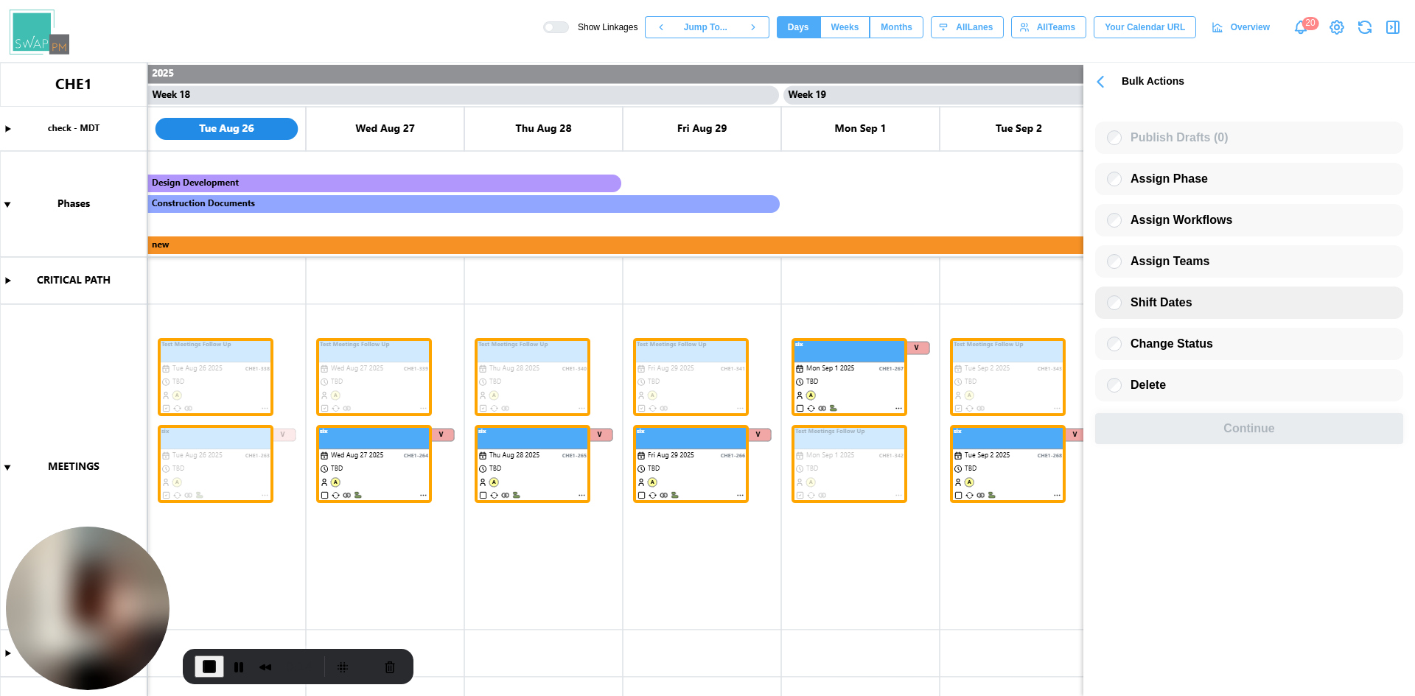
scroll to position [0, 0]
click at [1116, 393] on div "Delete" at bounding box center [1136, 385] width 59 height 15
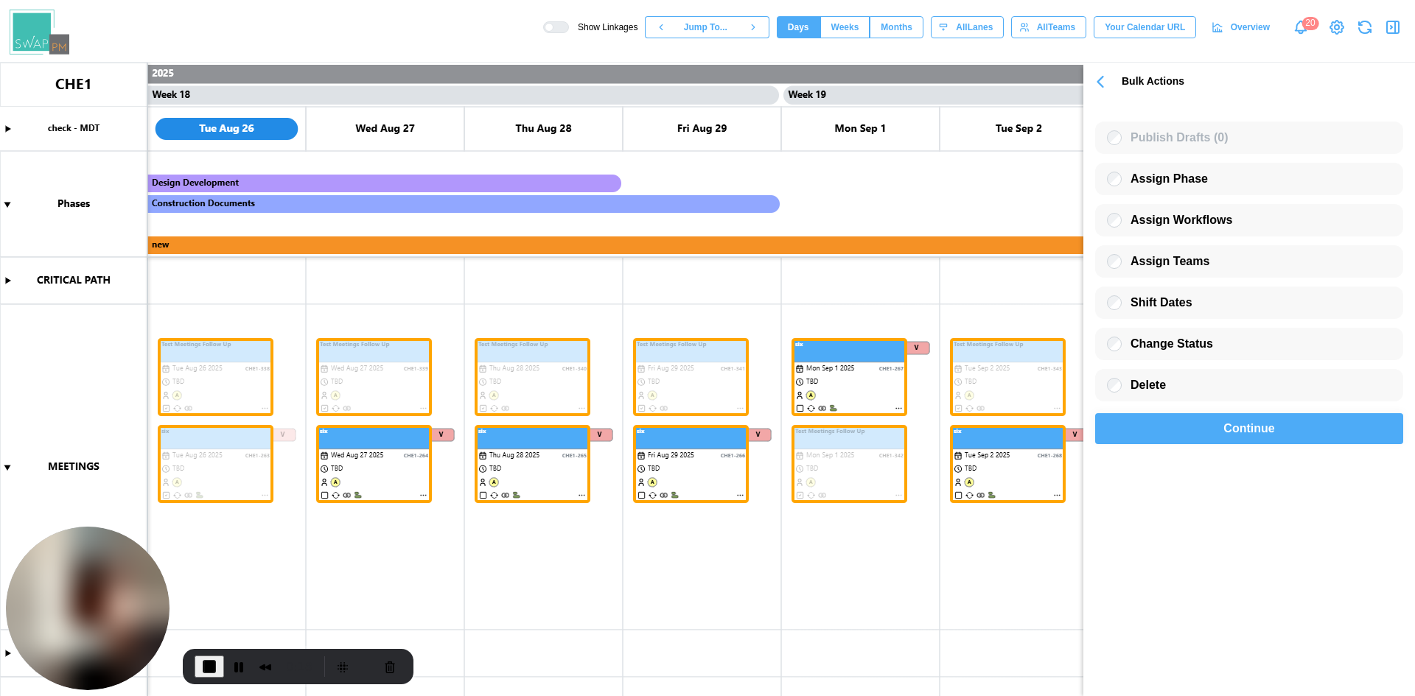
click at [1179, 441] on div "Continue" at bounding box center [1249, 428] width 274 height 29
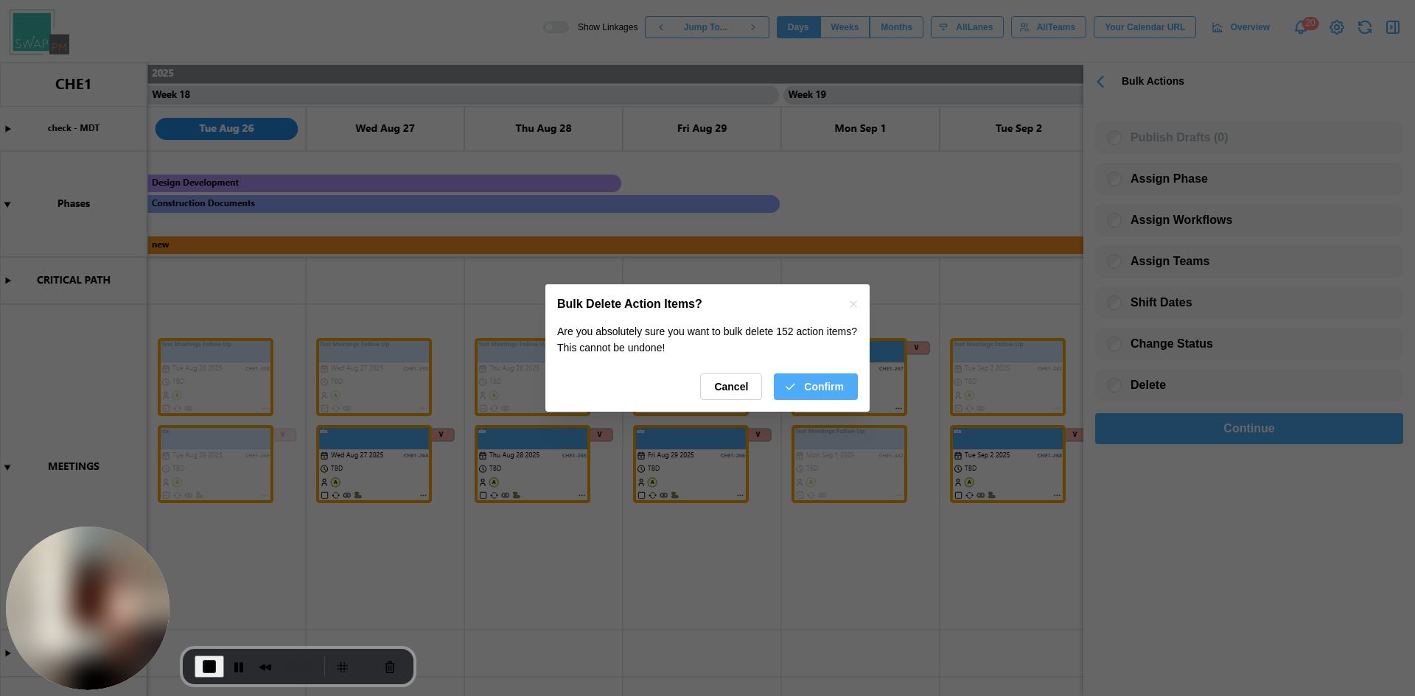
click at [840, 391] on span "Confirm" at bounding box center [824, 386] width 40 height 25
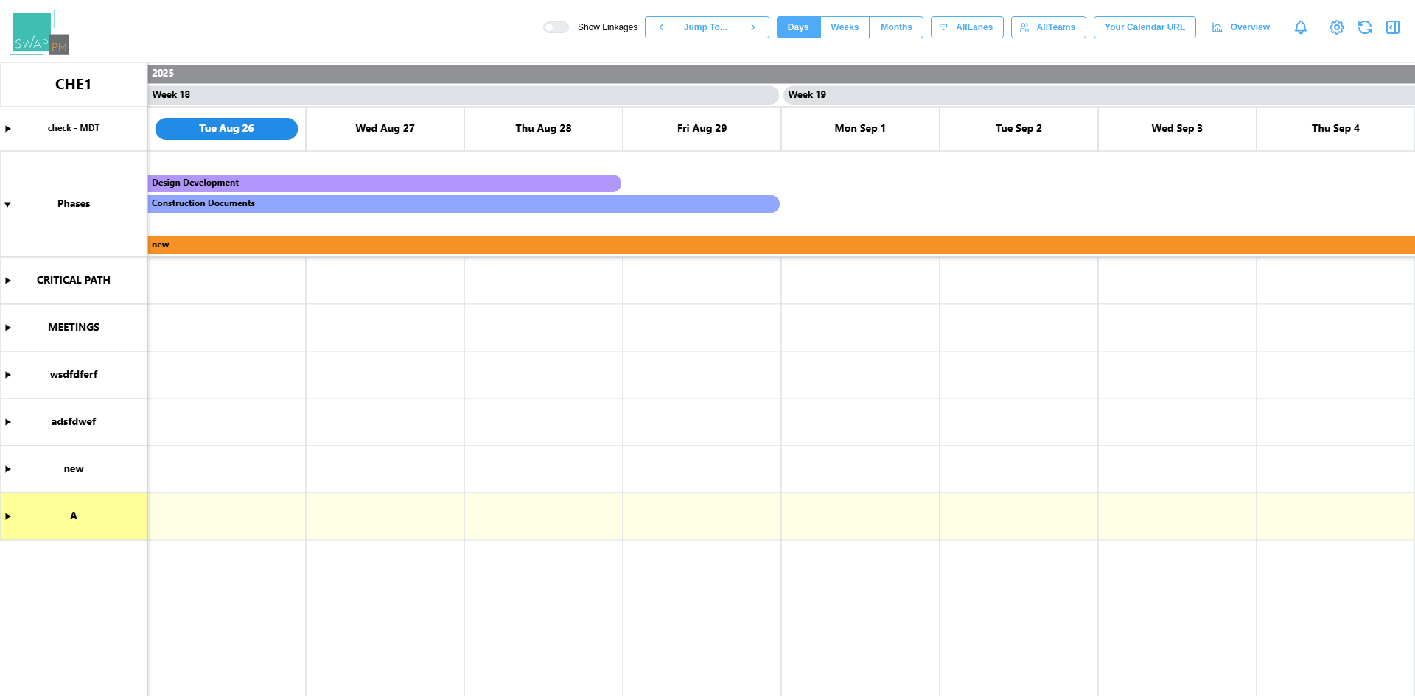
scroll to position [0, 13624]
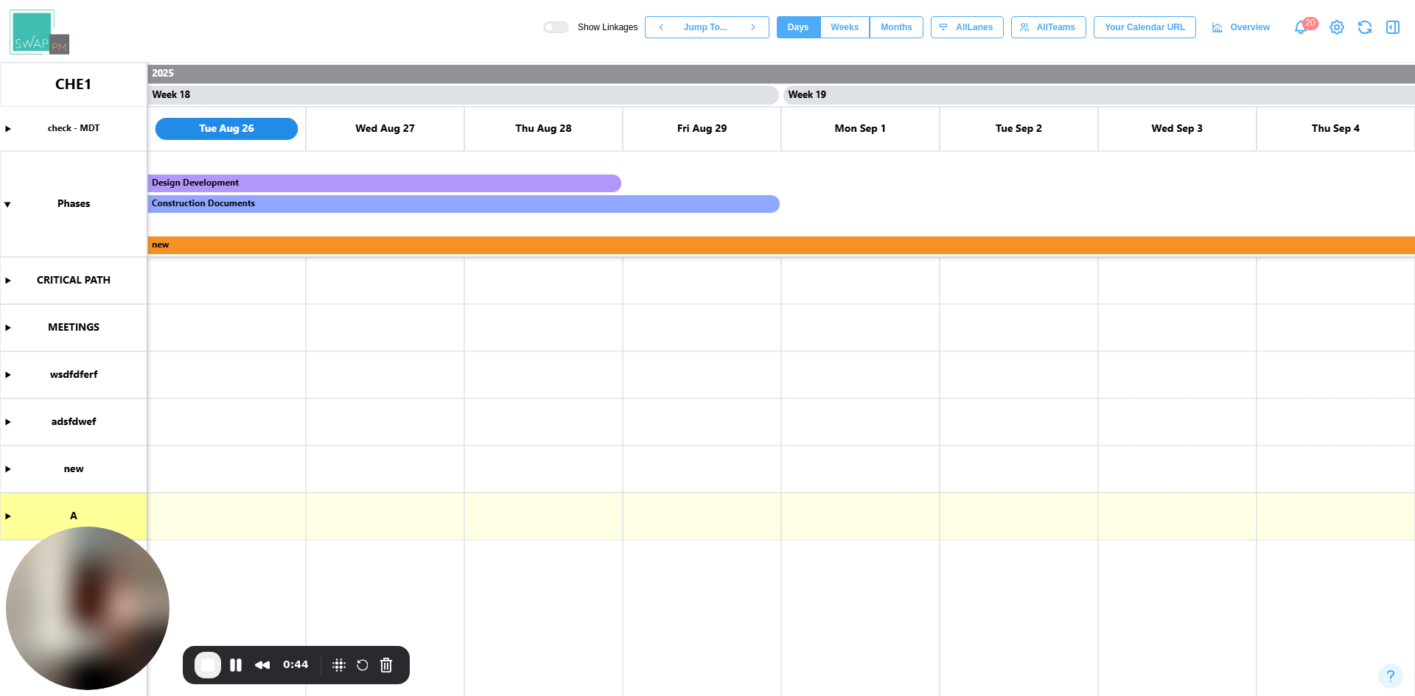
click at [1398, 24] on icon "button" at bounding box center [1393, 27] width 12 height 12
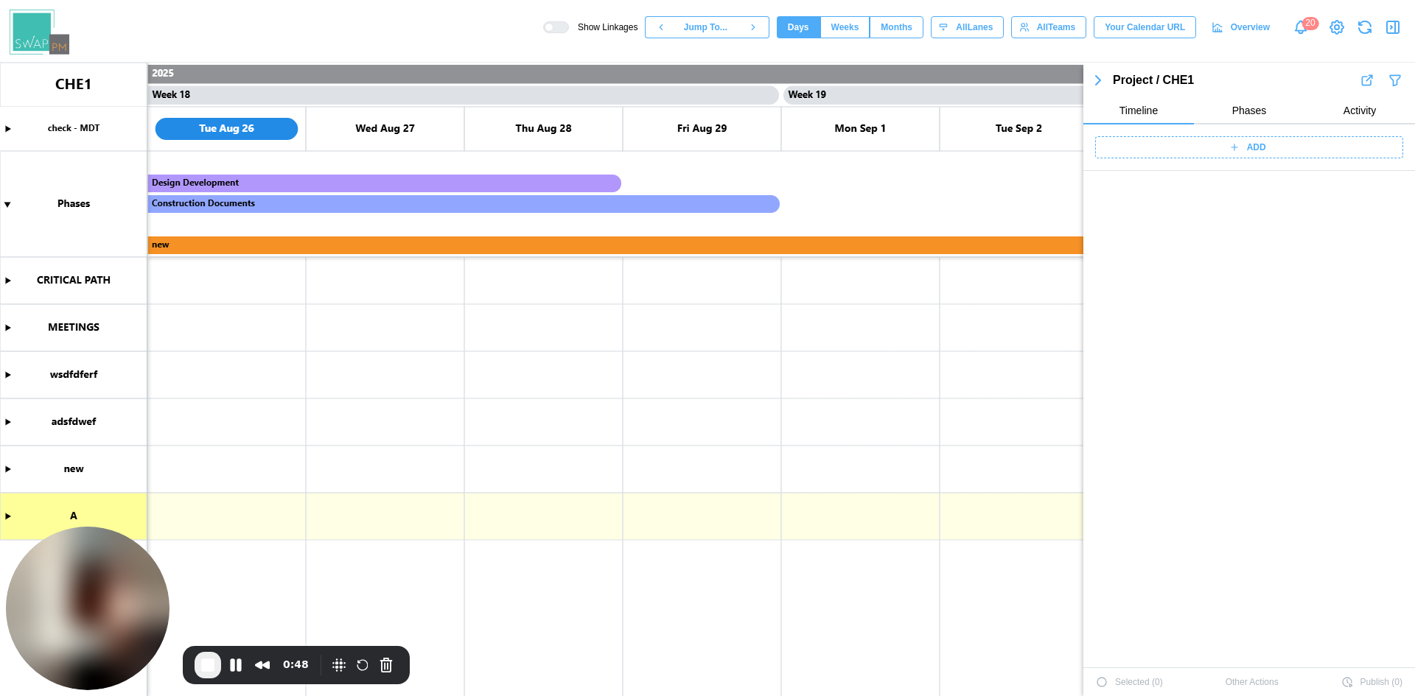
scroll to position [2856, 0]
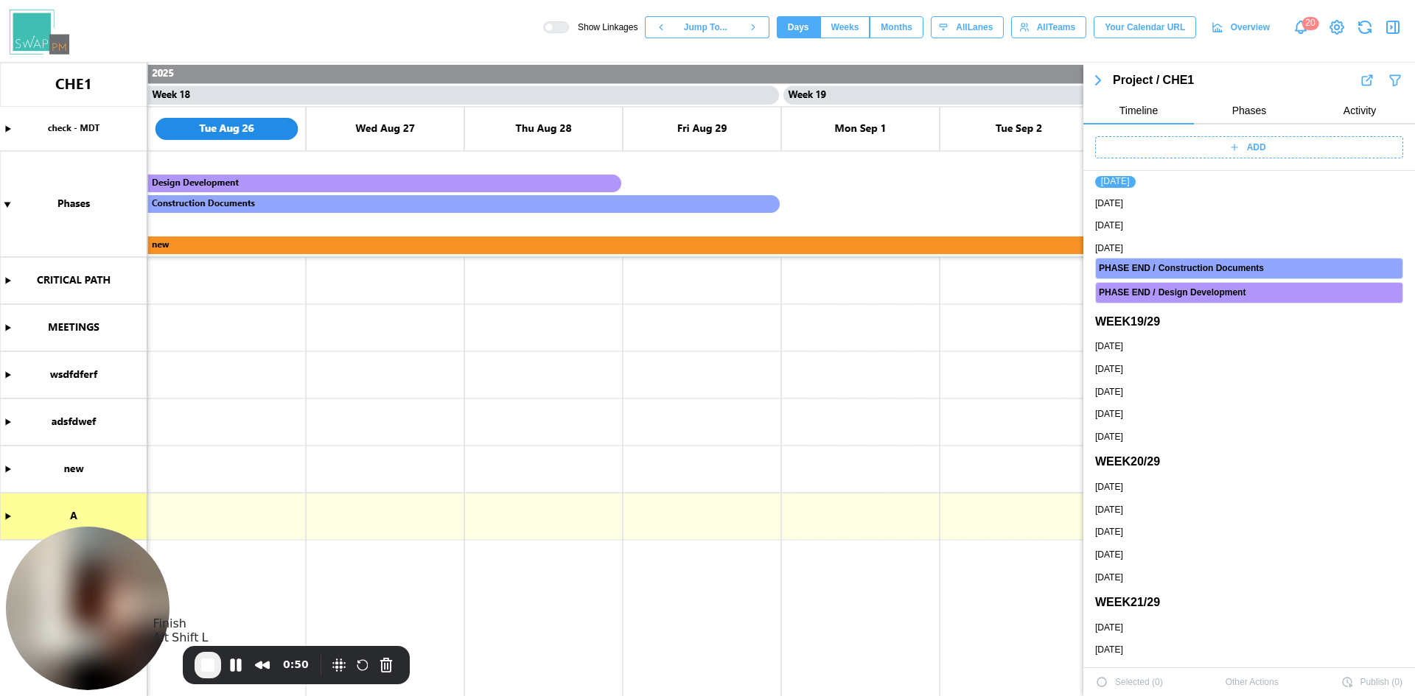
click at [220, 671] on button "End Recording" at bounding box center [208, 665] width 27 height 27
